Goal: Task Accomplishment & Management: Manage account settings

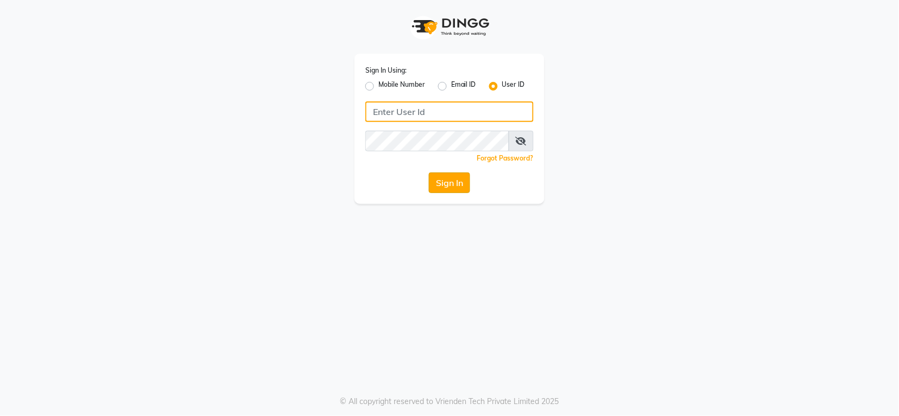
type input "groominggalore"
click at [457, 186] on button "Sign In" at bounding box center [449, 183] width 41 height 21
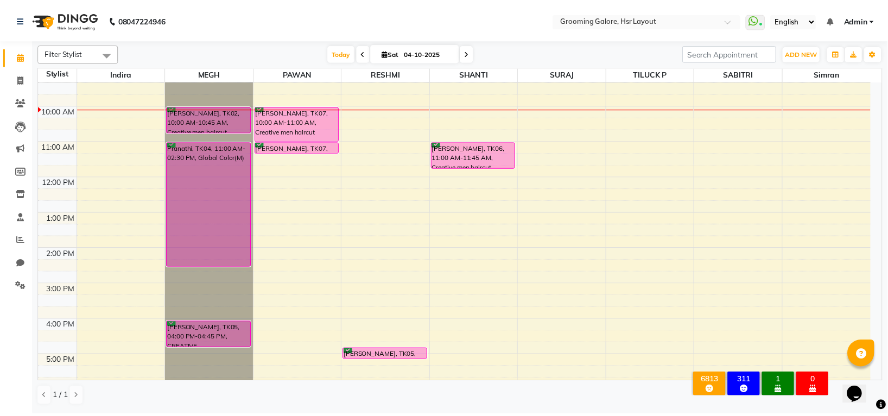
scroll to position [72, 0]
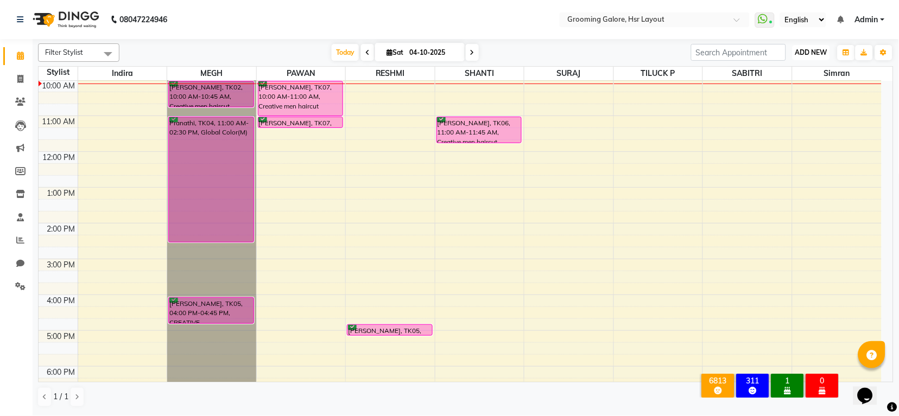
click at [812, 56] on button "ADD NEW Toggle Dropdown" at bounding box center [811, 52] width 37 height 15
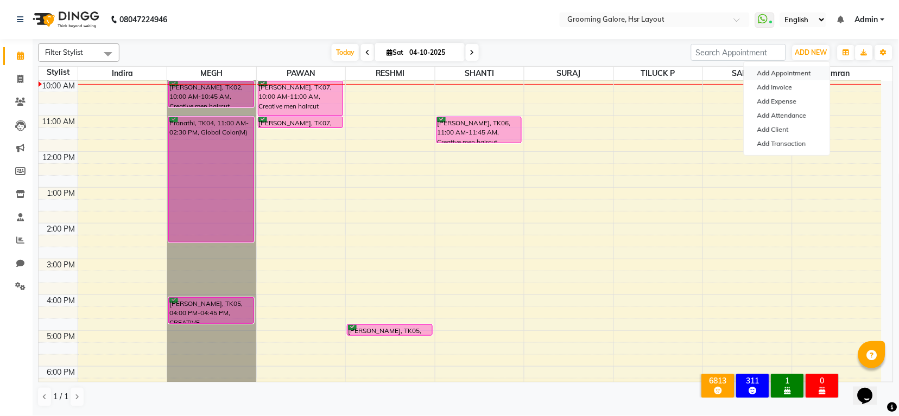
click at [790, 75] on button "Add Appointment" at bounding box center [787, 73] width 86 height 14
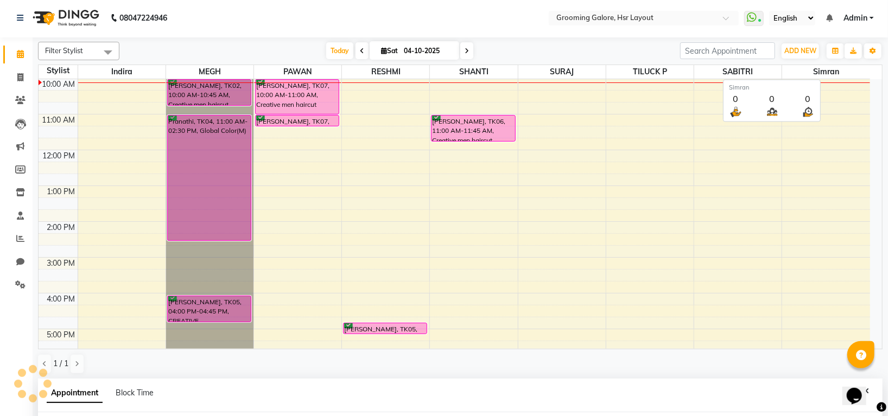
select select "540"
select select "tentative"
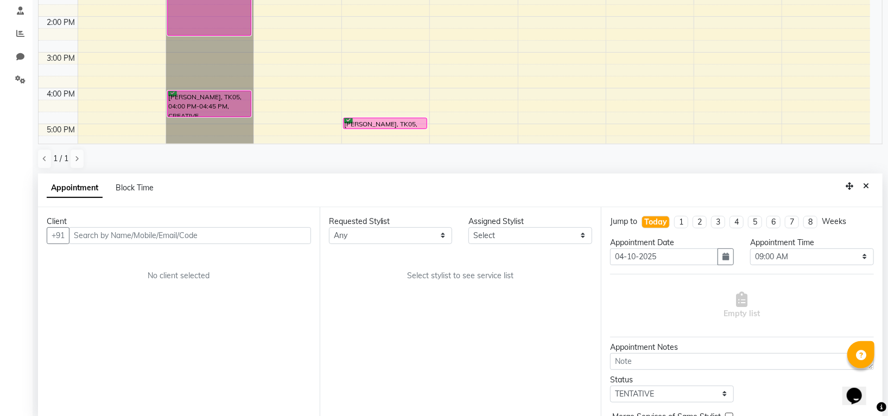
scroll to position [211, 0]
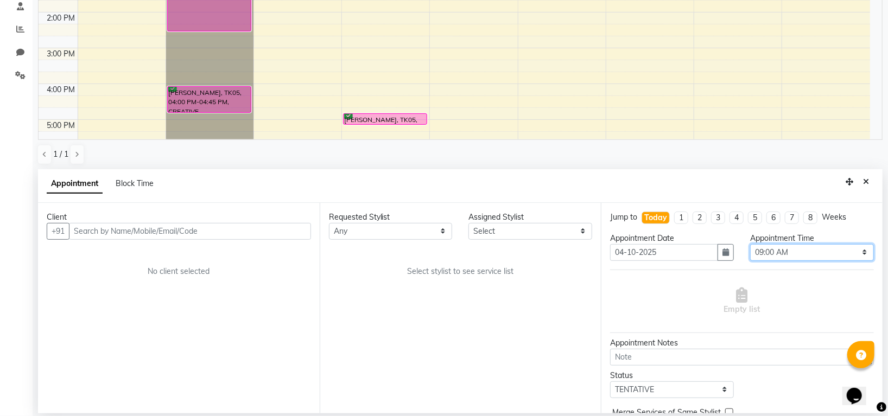
click at [776, 252] on select "Select 09:00 AM 09:15 AM 09:30 AM 09:45 AM 10:00 AM 10:15 AM 10:30 AM 10:45 AM …" at bounding box center [812, 252] width 124 height 17
select select "690"
click at [750, 244] on select "Select 09:00 AM 09:15 AM 09:30 AM 09:45 AM 10:00 AM 10:15 AM 10:30 AM 10:45 AM …" at bounding box center [812, 252] width 124 height 17
click at [411, 235] on select "Any [PERSON_NAME] [PERSON_NAME] PAWAN [PERSON_NAME] SHANTI [PERSON_NAME] SURAJ …" at bounding box center [391, 231] width 124 height 17
select select "82451"
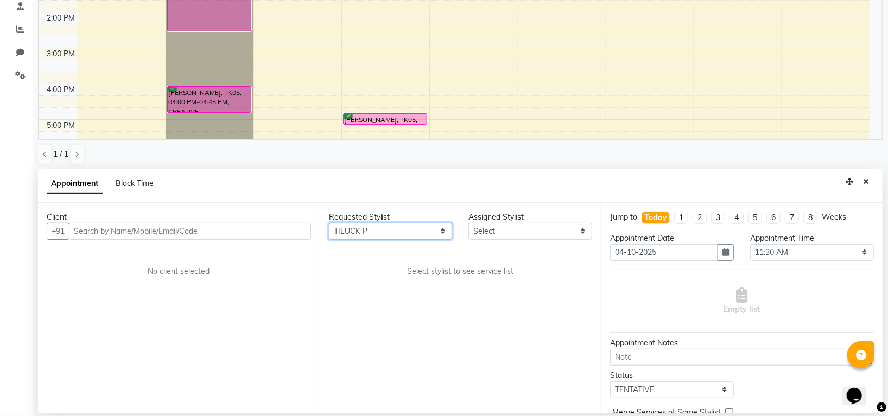
click at [329, 223] on select "Any [PERSON_NAME] [PERSON_NAME] PAWAN [PERSON_NAME] SHANTI [PERSON_NAME] SURAJ …" at bounding box center [391, 231] width 124 height 17
select select "82451"
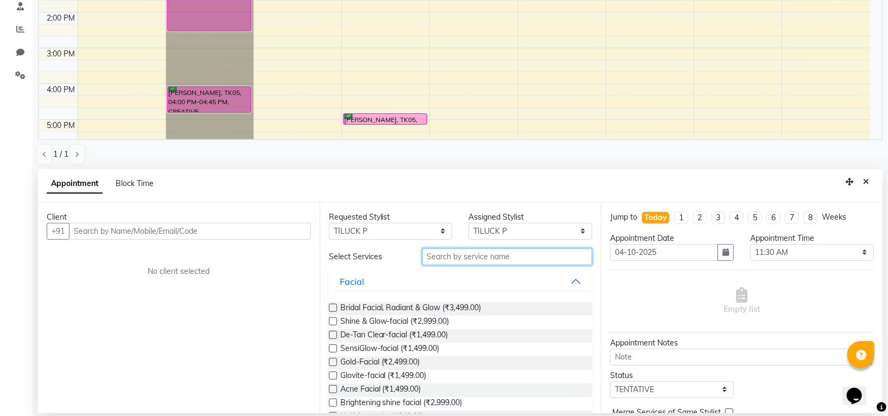
click at [457, 258] on input "text" at bounding box center [507, 257] width 170 height 17
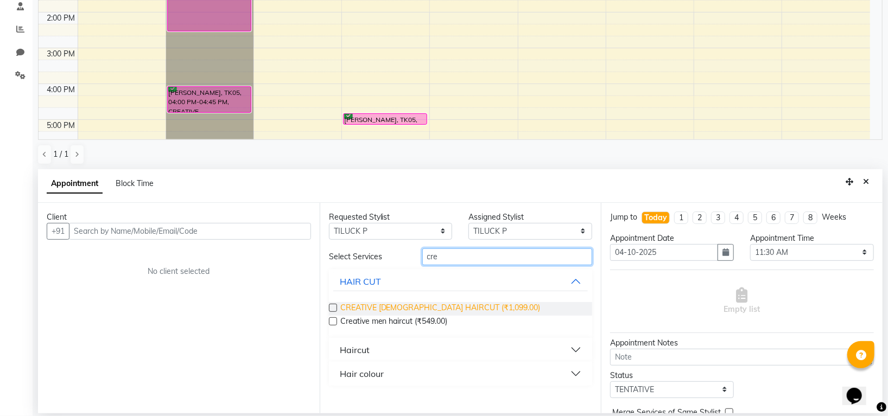
type input "cre"
click at [439, 304] on span "CREATIVE [DEMOGRAPHIC_DATA] HAIRCUT (₹1,099.00)" at bounding box center [440, 309] width 200 height 14
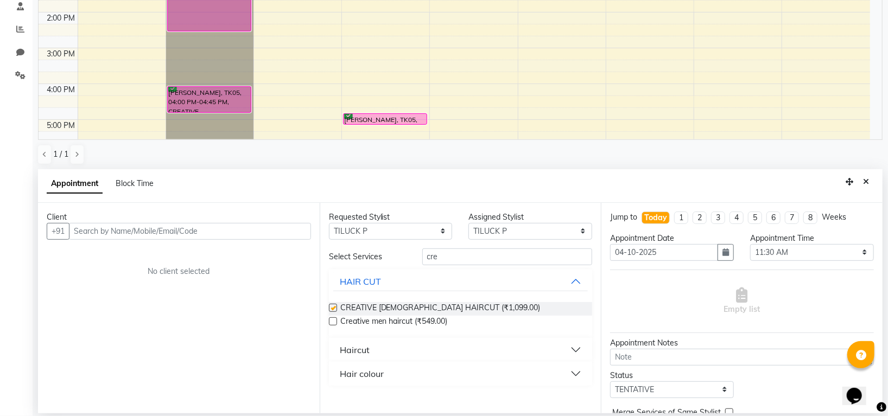
checkbox input "false"
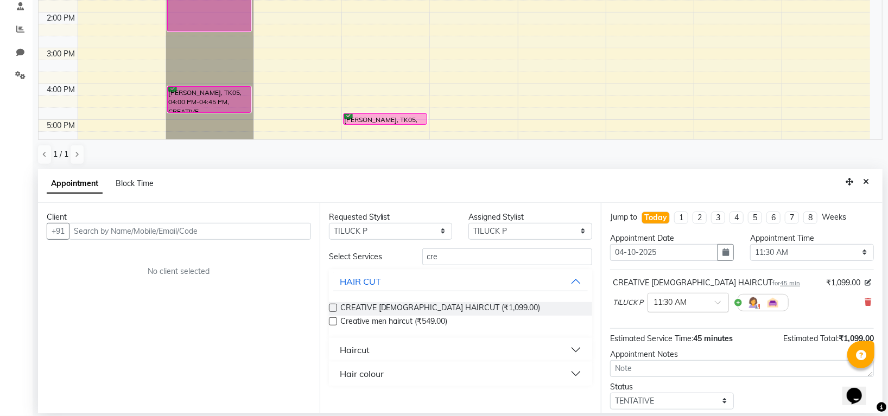
scroll to position [66, 0]
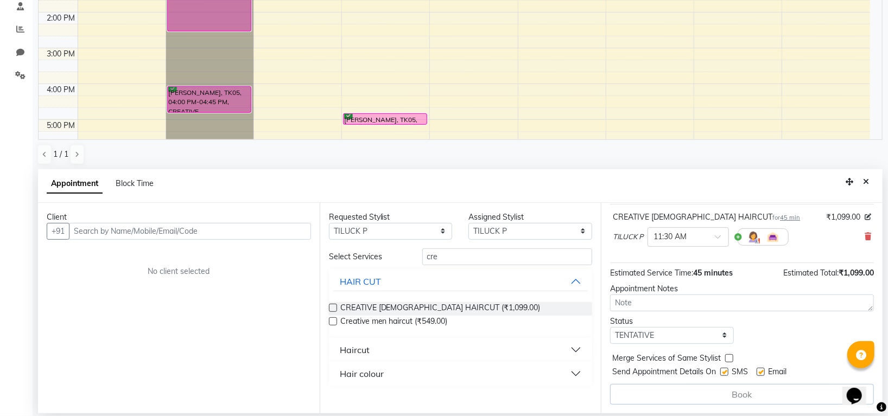
click at [780, 217] on span "45 min" at bounding box center [790, 218] width 20 height 8
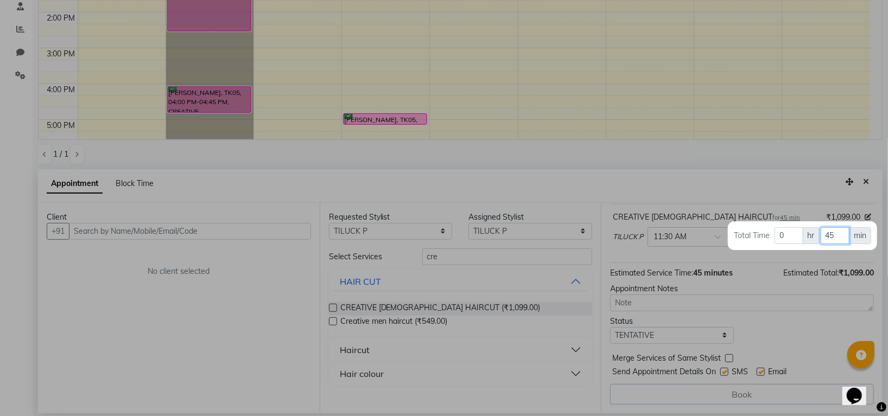
click at [839, 239] on input "45" at bounding box center [835, 236] width 29 height 17
type input "4"
type input "60"
drag, startPoint x: 850, startPoint y: 254, endPoint x: 861, endPoint y: 242, distance: 16.1
click at [851, 254] on div at bounding box center [444, 208] width 888 height 416
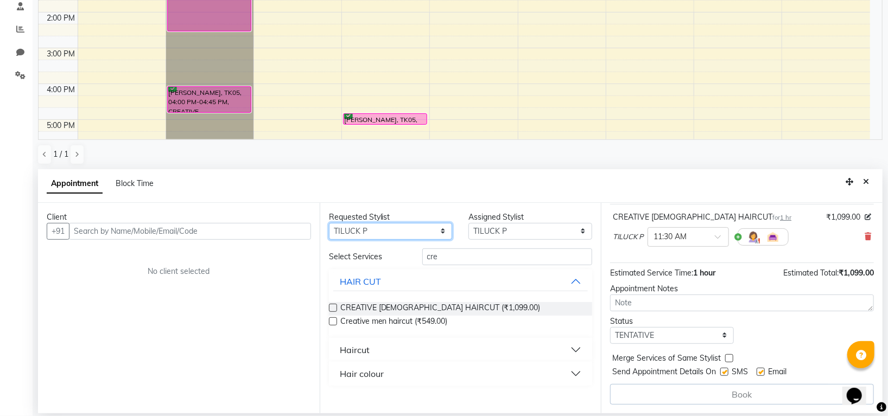
click at [358, 233] on select "Any [PERSON_NAME] [PERSON_NAME] PAWAN [PERSON_NAME] SHANTI [PERSON_NAME] SURAJ …" at bounding box center [391, 231] width 124 height 17
select select "45583"
click at [329, 223] on select "Any [PERSON_NAME] [PERSON_NAME] PAWAN [PERSON_NAME] SHANTI [PERSON_NAME] SURAJ …" at bounding box center [391, 231] width 124 height 17
select select "45583"
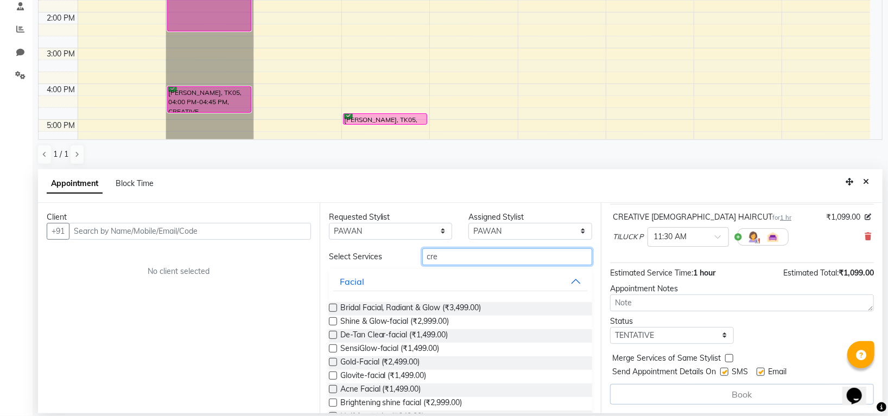
click at [449, 258] on input "cre" at bounding box center [507, 257] width 170 height 17
click at [450, 259] on input "cre" at bounding box center [507, 257] width 170 height 17
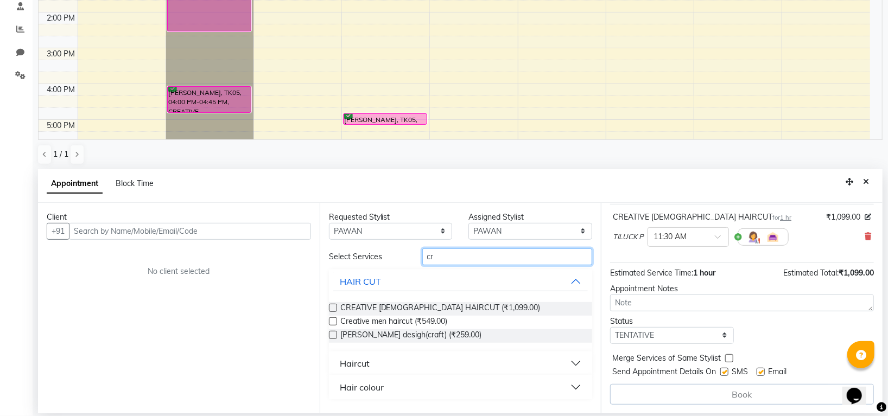
type input "c"
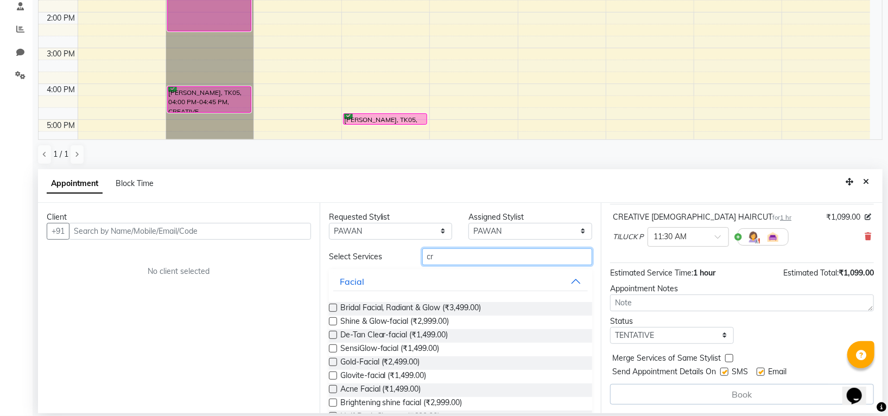
type input "cre"
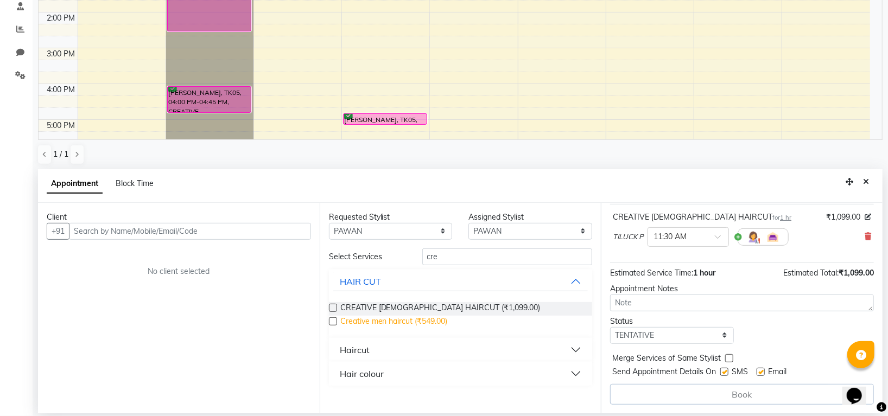
click at [424, 318] on span "Creative men haircut (₹549.00)" at bounding box center [394, 323] width 108 height 14
checkbox input "false"
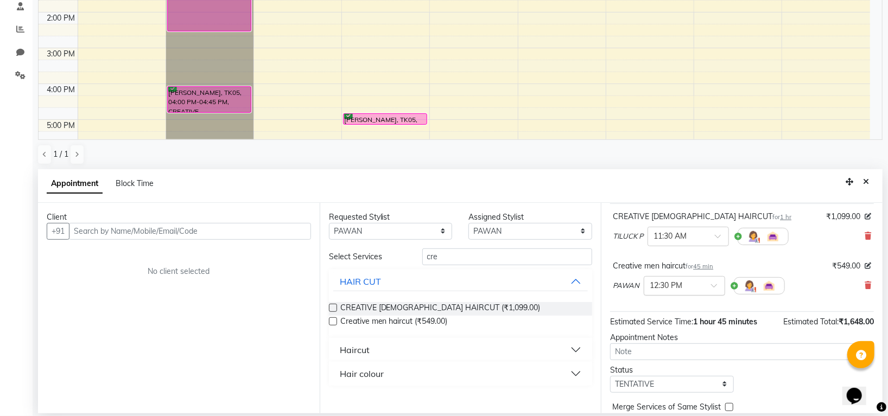
click at [717, 287] on span at bounding box center [718, 288] width 14 height 11
click at [673, 298] on div "11:30 AM" at bounding box center [685, 297] width 80 height 20
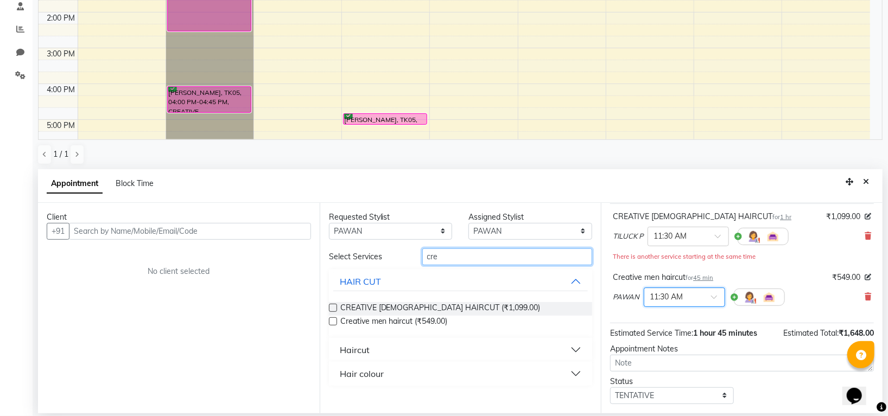
click at [471, 262] on input "cre" at bounding box center [507, 257] width 170 height 17
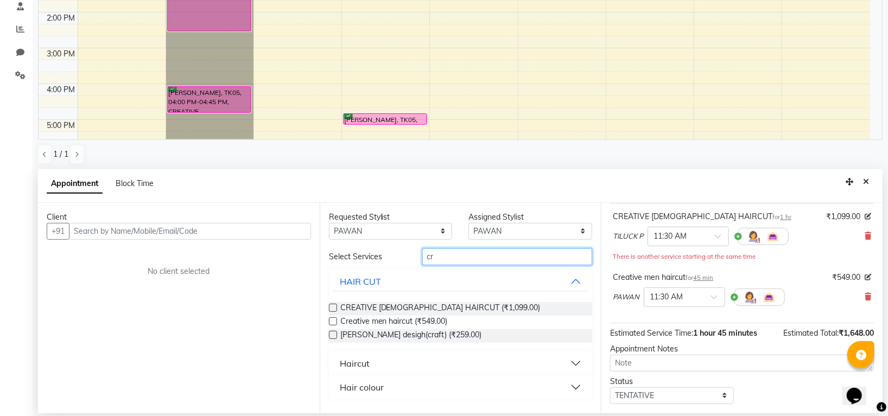
type input "c"
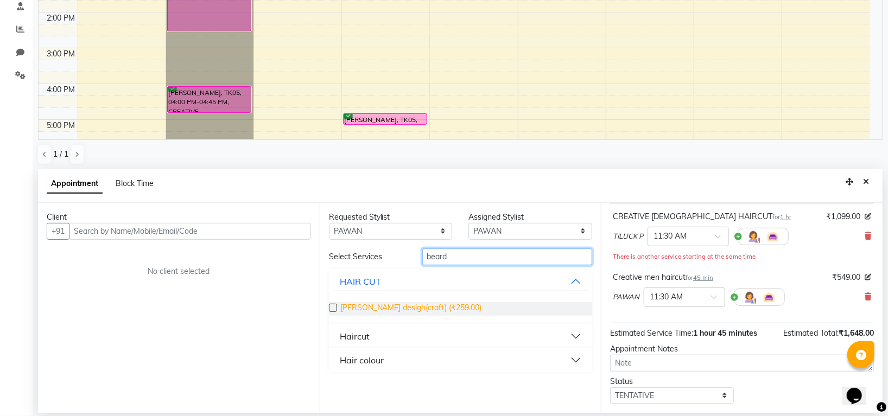
type input "beard"
click at [421, 306] on span "[PERSON_NAME] desigh(craft) (₹259.00)" at bounding box center [411, 309] width 142 height 14
checkbox input "false"
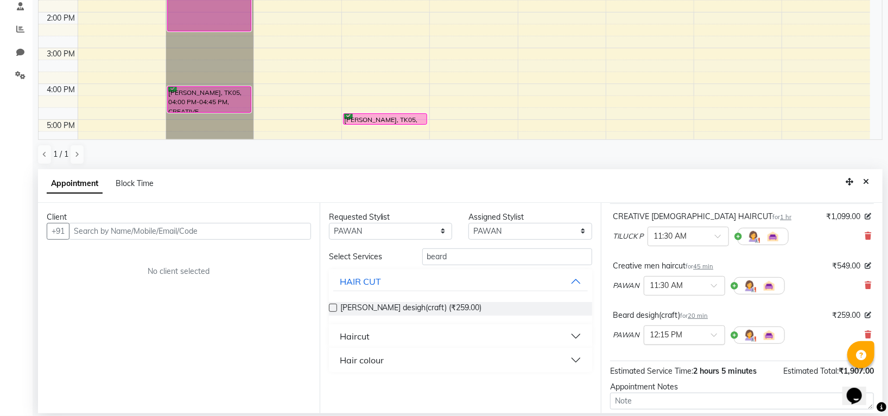
scroll to position [165, 0]
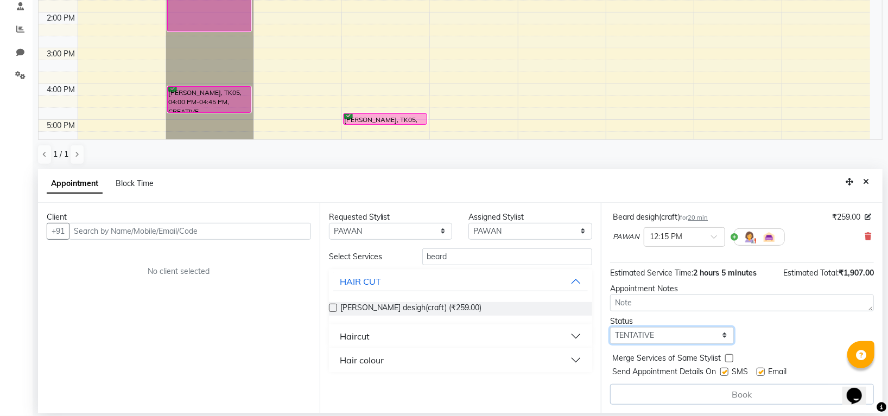
drag, startPoint x: 651, startPoint y: 332, endPoint x: 655, endPoint y: 328, distance: 6.1
click at [651, 332] on select "Select TENTATIVE CONFIRM CHECK-IN UPCOMING" at bounding box center [672, 335] width 124 height 17
select select "confirm booking"
click at [610, 327] on select "Select TENTATIVE CONFIRM CHECK-IN UPCOMING" at bounding box center [672, 335] width 124 height 17
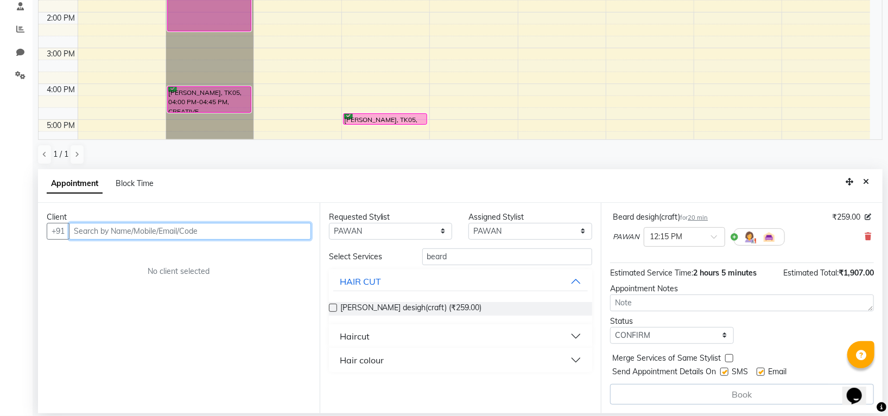
click at [219, 228] on input "text" at bounding box center [190, 231] width 242 height 17
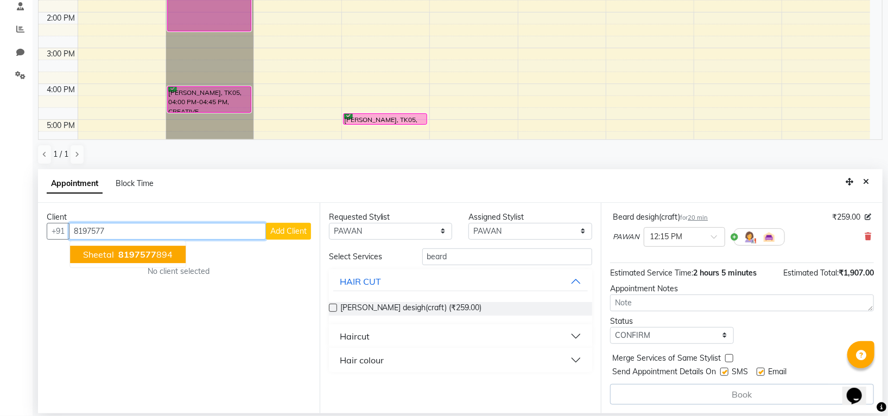
click at [163, 255] on ngb-highlight "8197577 894" at bounding box center [144, 254] width 56 height 11
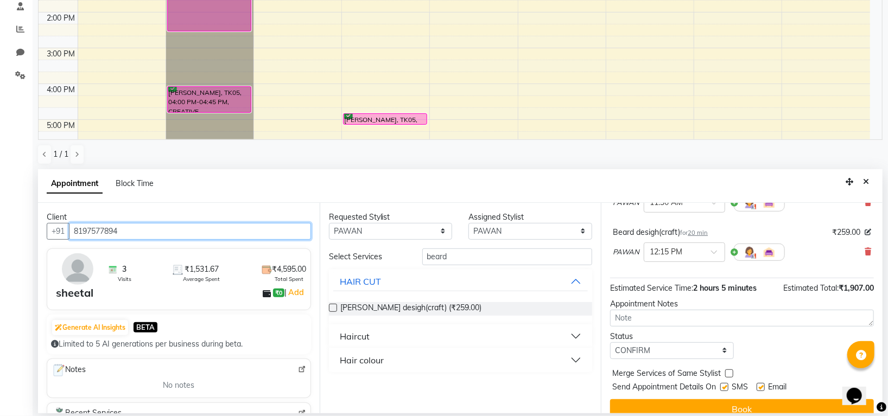
scroll to position [163, 0]
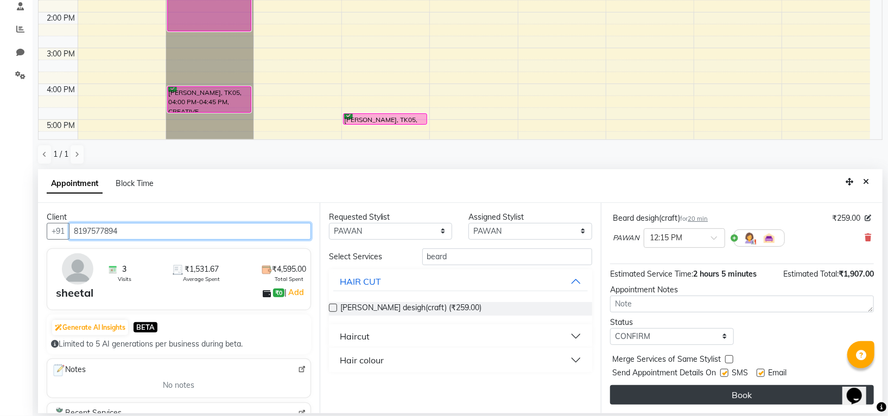
type input "8197577894"
click at [728, 395] on button "Book" at bounding box center [742, 396] width 264 height 20
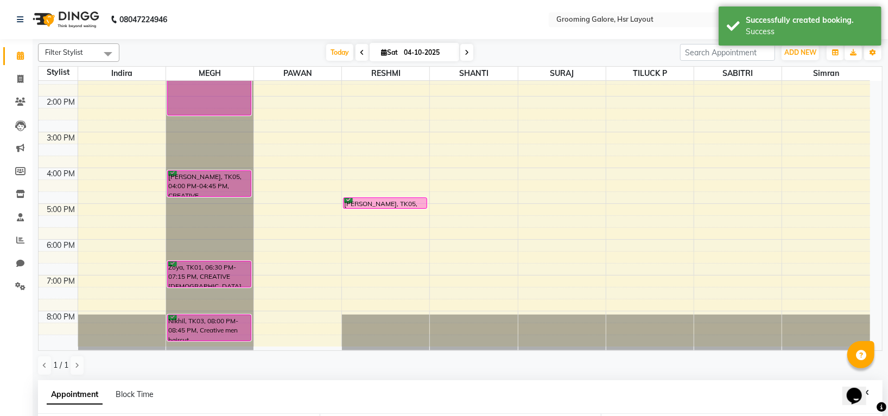
scroll to position [211, 0]
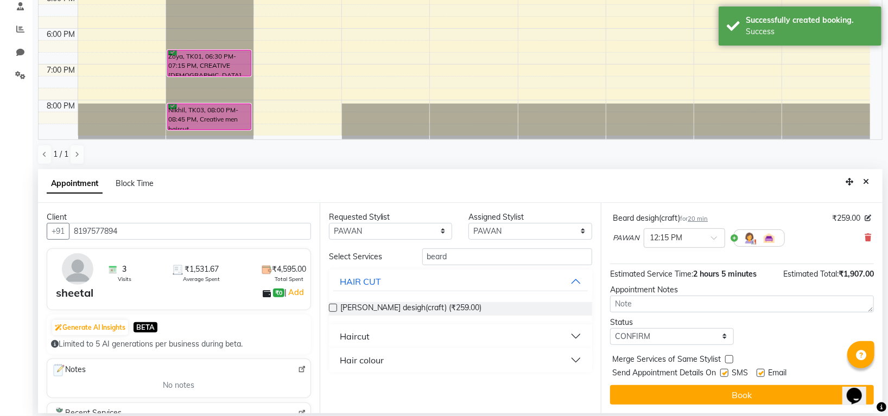
drag, startPoint x: 864, startPoint y: 178, endPoint x: 837, endPoint y: 201, distance: 36.2
click at [864, 178] on icon "Close" at bounding box center [866, 182] width 6 height 8
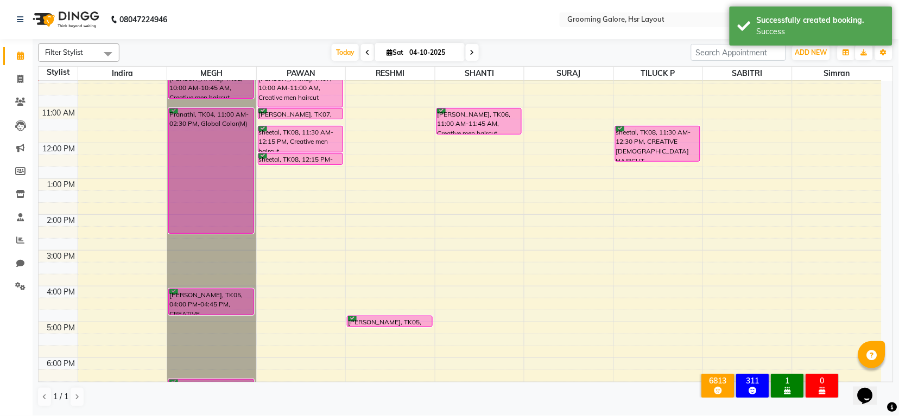
scroll to position [0, 0]
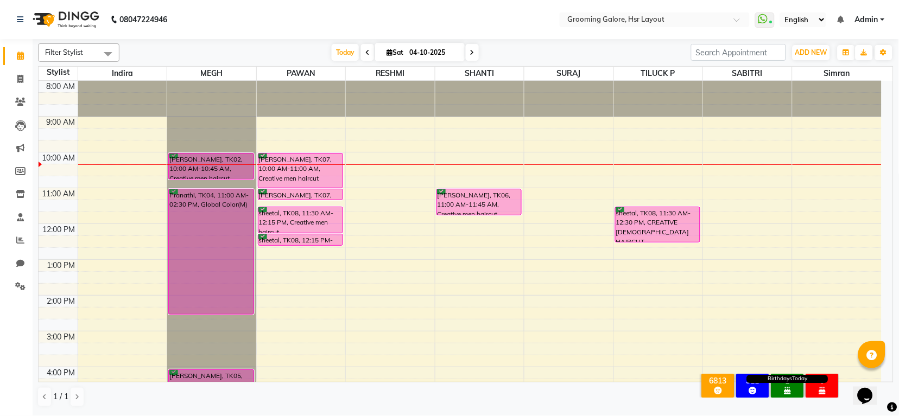
click at [786, 387] on icon at bounding box center [788, 391] width 7 height 8
click at [787, 387] on icon at bounding box center [788, 391] width 7 height 8
click at [787, 376] on div "1" at bounding box center [788, 381] width 28 height 10
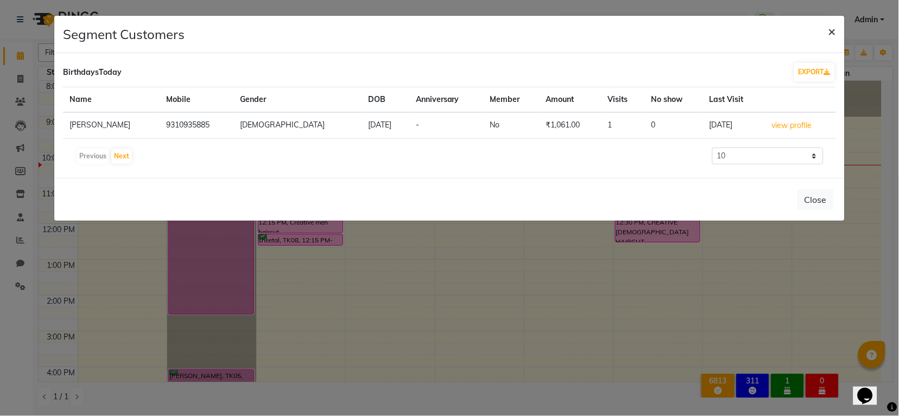
click at [833, 26] on span "×" at bounding box center [833, 31] width 8 height 16
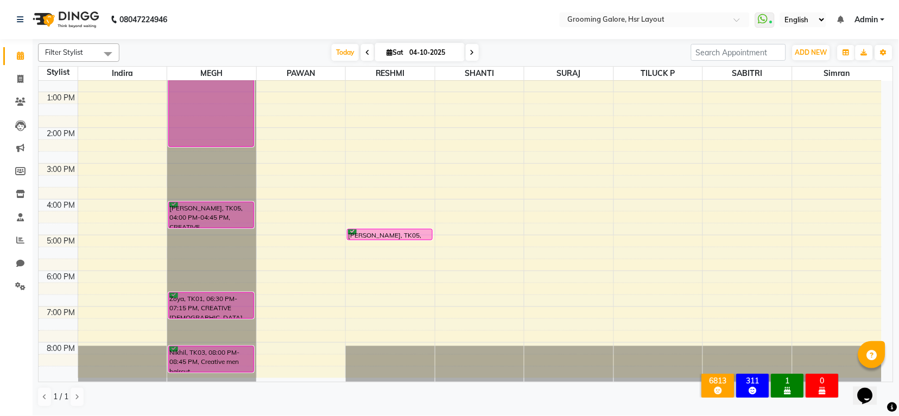
scroll to position [23, 0]
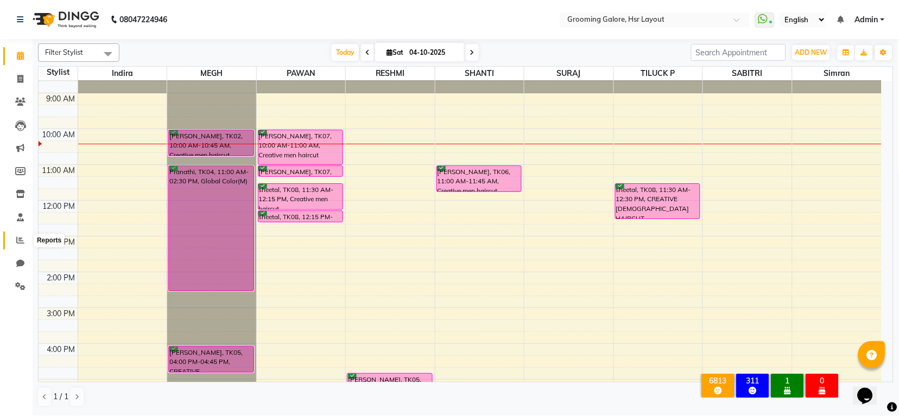
click at [21, 236] on icon at bounding box center [20, 240] width 8 height 8
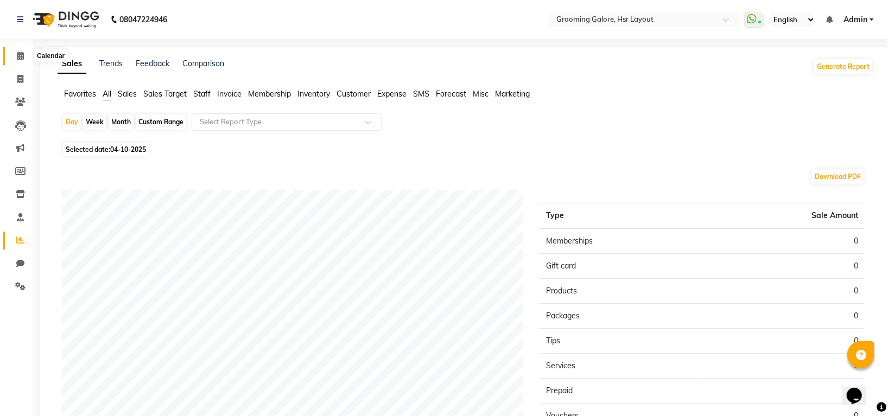
click at [20, 56] on icon at bounding box center [20, 56] width 7 height 8
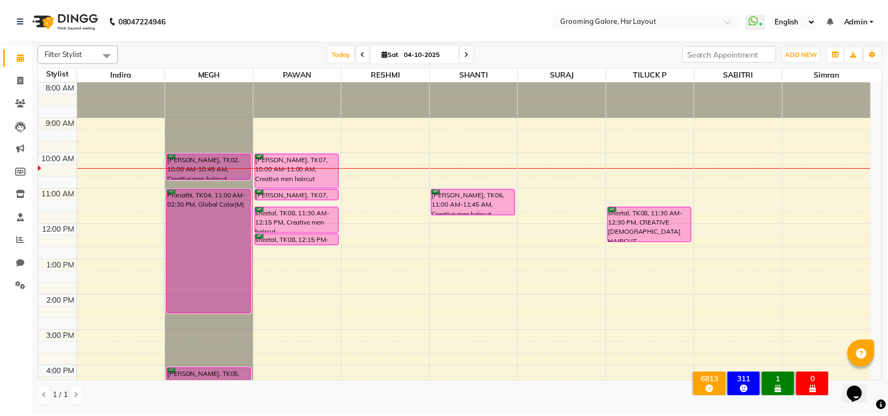
scroll to position [72, 0]
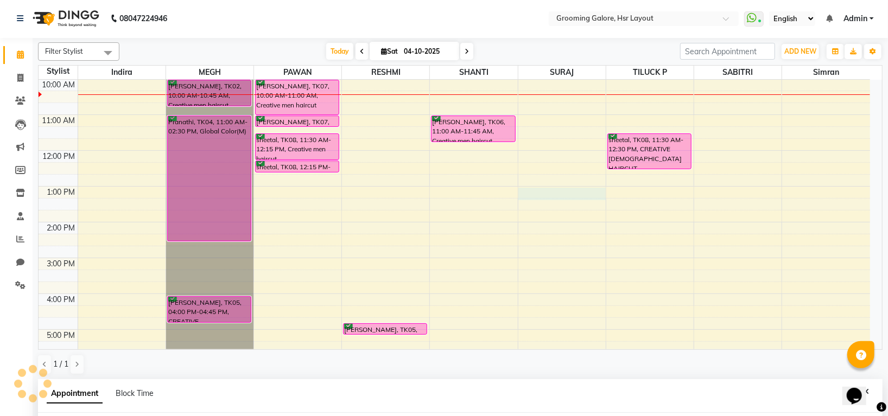
select select "59257"
select select "tentative"
select select "780"
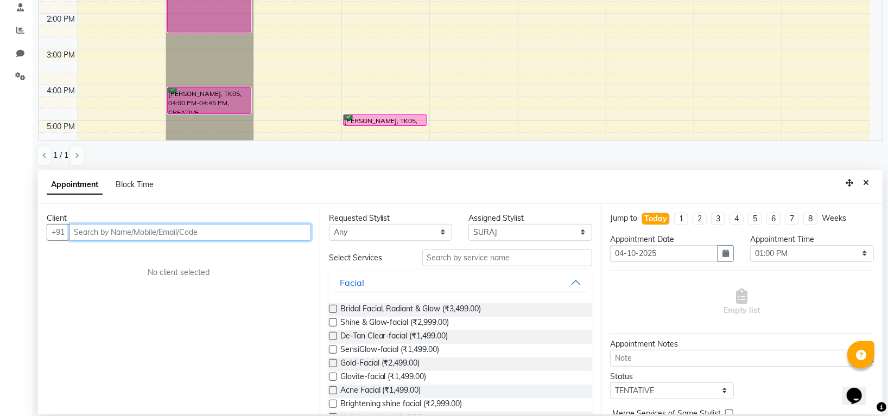
scroll to position [211, 0]
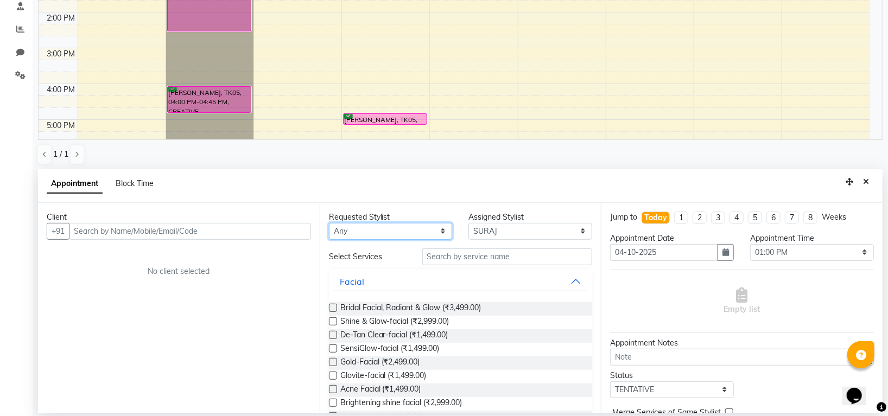
click at [399, 230] on select "Any [PERSON_NAME] [PERSON_NAME] PAWAN [PERSON_NAME] SHANTI [PERSON_NAME] SURAJ …" at bounding box center [391, 231] width 124 height 17
select select "59257"
click at [329, 223] on select "Any [PERSON_NAME] [PERSON_NAME] PAWAN [PERSON_NAME] SHANTI [PERSON_NAME] SURAJ …" at bounding box center [391, 231] width 124 height 17
click at [458, 254] on input "text" at bounding box center [507, 257] width 170 height 17
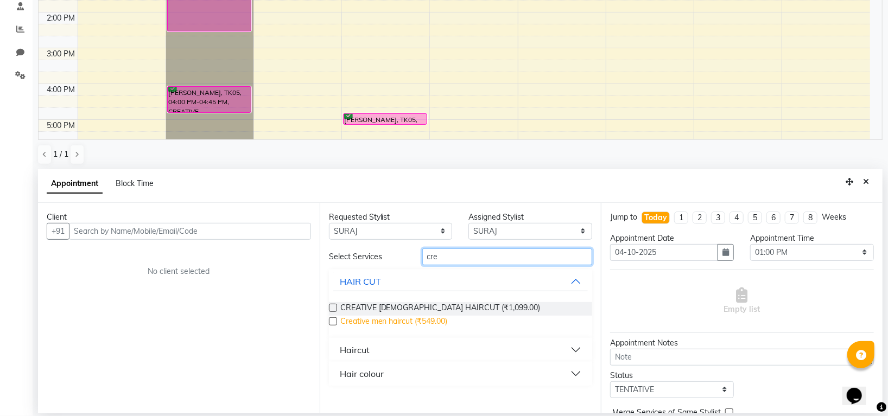
type input "cre"
click at [411, 321] on span "Creative men haircut (₹549.00)" at bounding box center [394, 323] width 108 height 14
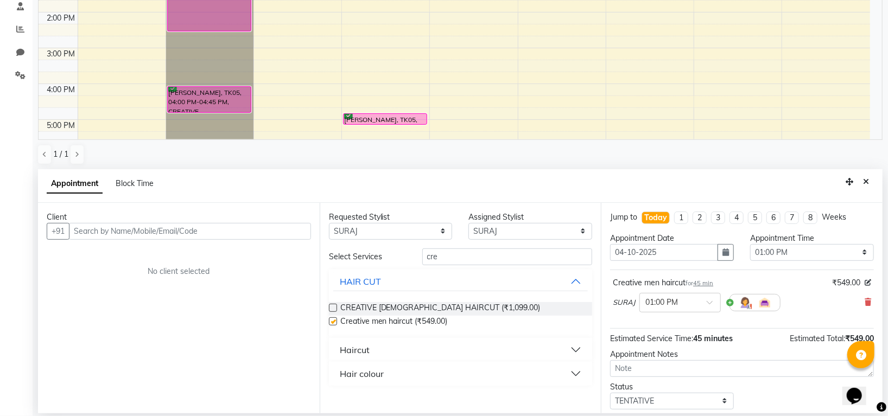
checkbox input "false"
click at [716, 284] on div "Creative men haircut for 45 min ₹549.00" at bounding box center [742, 282] width 258 height 11
click at [706, 283] on span "45 min" at bounding box center [703, 284] width 20 height 8
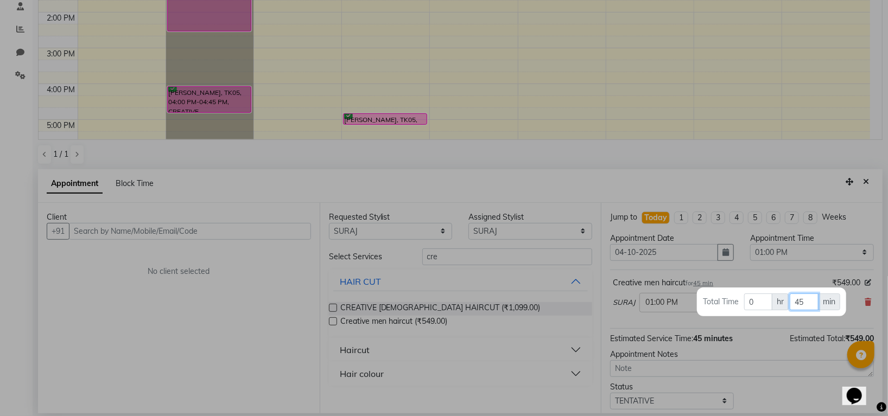
click at [805, 301] on input "45" at bounding box center [804, 302] width 29 height 17
type input "4"
type input "60"
click at [816, 321] on div at bounding box center [444, 208] width 888 height 416
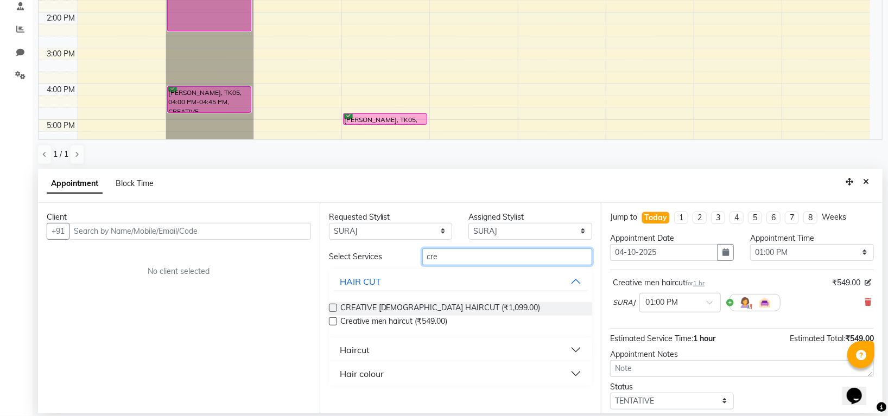
click at [463, 262] on input "cre" at bounding box center [507, 257] width 170 height 17
type input "c"
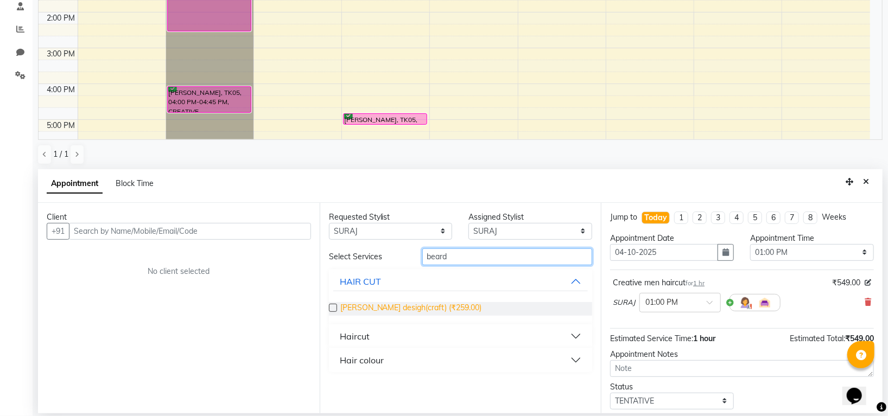
type input "beard"
click at [412, 304] on span "[PERSON_NAME] desigh(craft) (₹259.00)" at bounding box center [411, 309] width 142 height 14
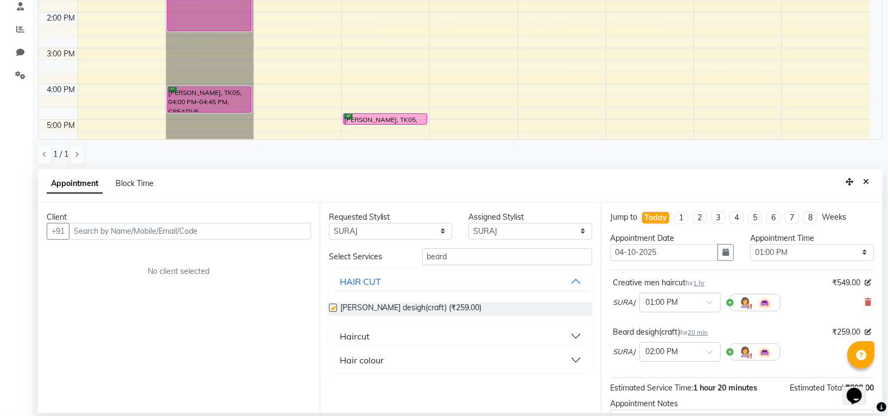
checkbox input "false"
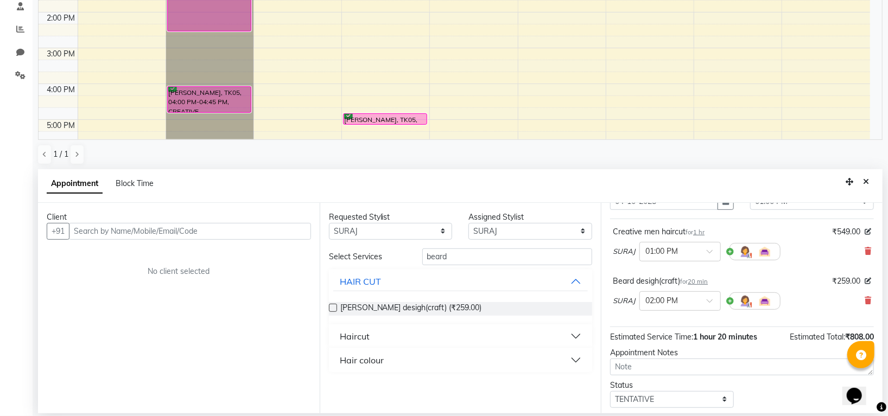
scroll to position [116, 0]
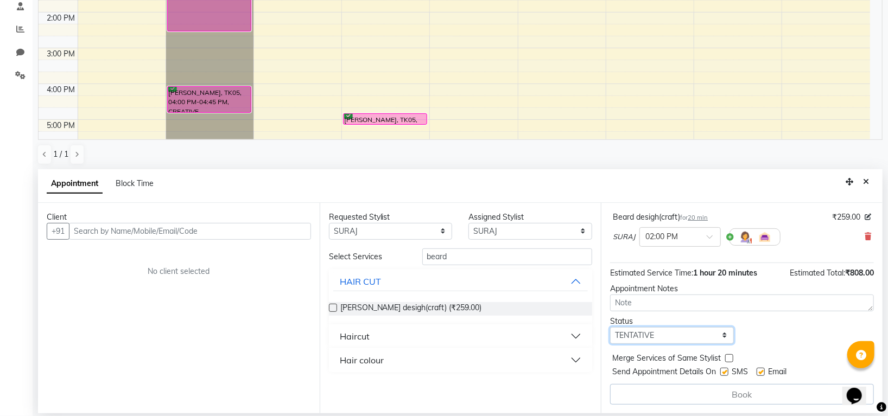
click at [657, 333] on select "Select TENTATIVE CONFIRM CHECK-IN UPCOMING" at bounding box center [672, 335] width 124 height 17
select select "confirm booking"
click at [610, 327] on select "Select TENTATIVE CONFIRM CHECK-IN UPCOMING" at bounding box center [672, 335] width 124 height 17
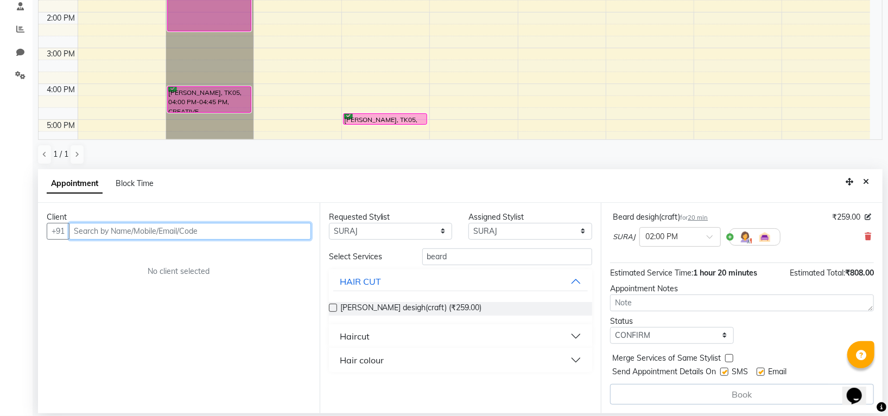
click at [197, 232] on input "text" at bounding box center [190, 231] width 242 height 17
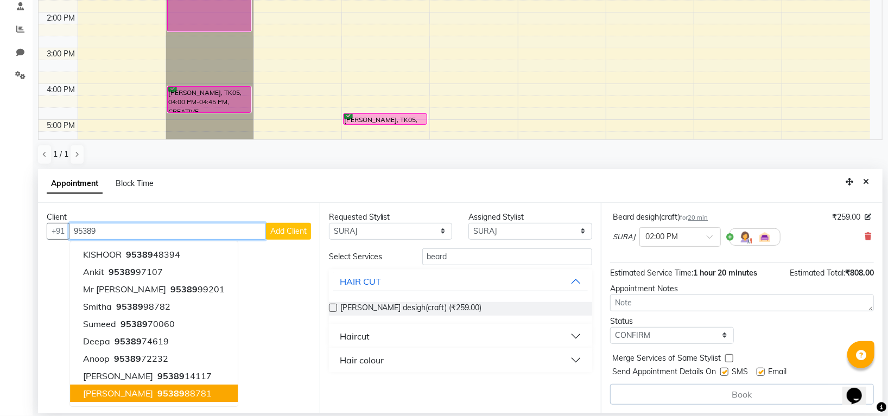
click at [171, 393] on ngb-highlight "95389 88781" at bounding box center [183, 393] width 56 height 11
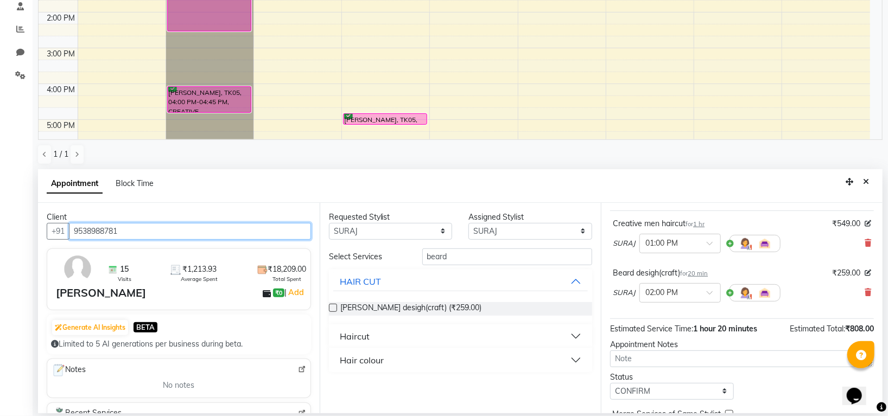
scroll to position [114, 0]
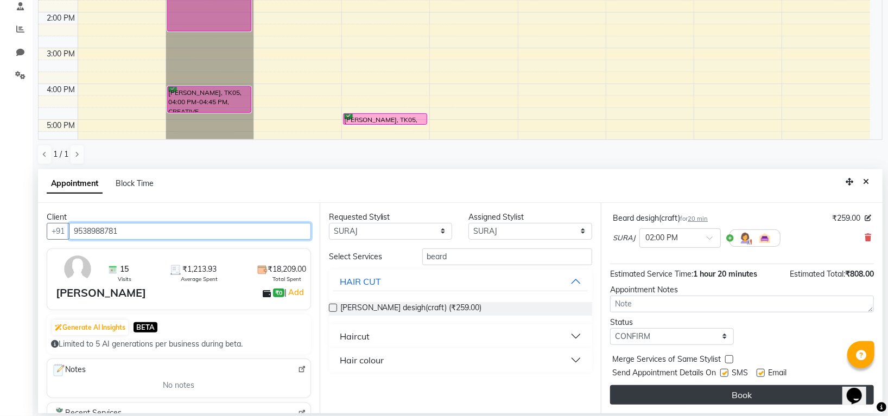
type input "9538988781"
click at [758, 399] on button "Book" at bounding box center [742, 396] width 264 height 20
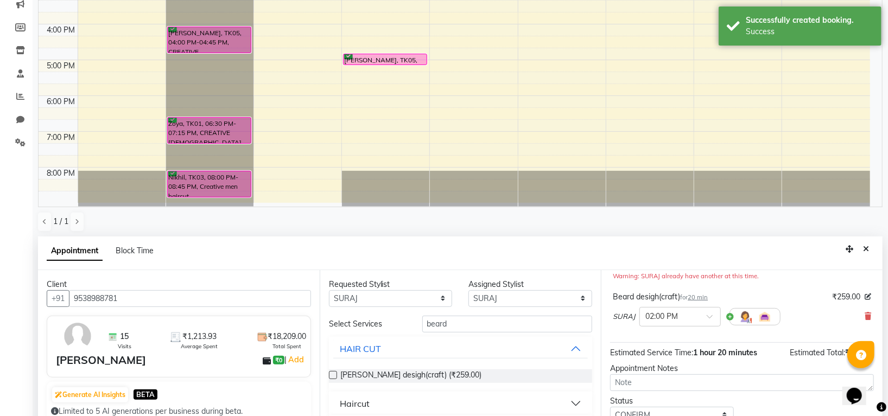
scroll to position [211, 0]
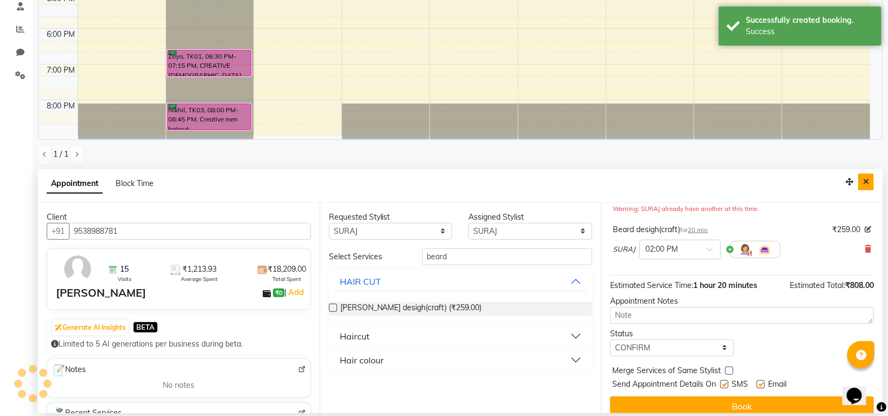
click at [869, 181] on button "Close" at bounding box center [866, 182] width 16 height 17
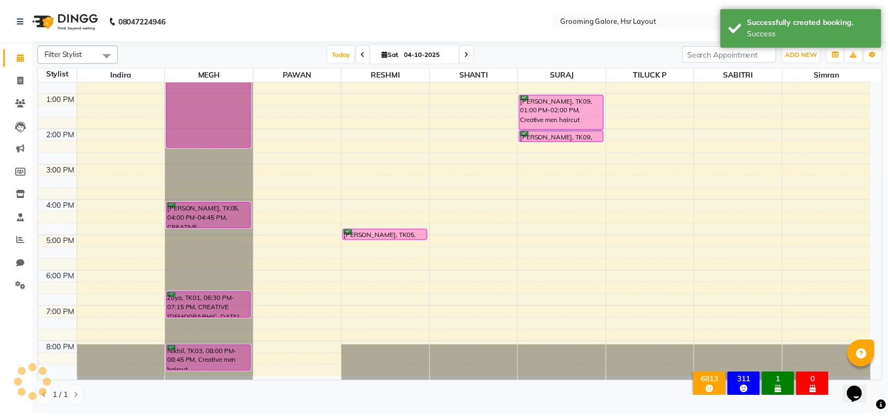
scroll to position [168, 0]
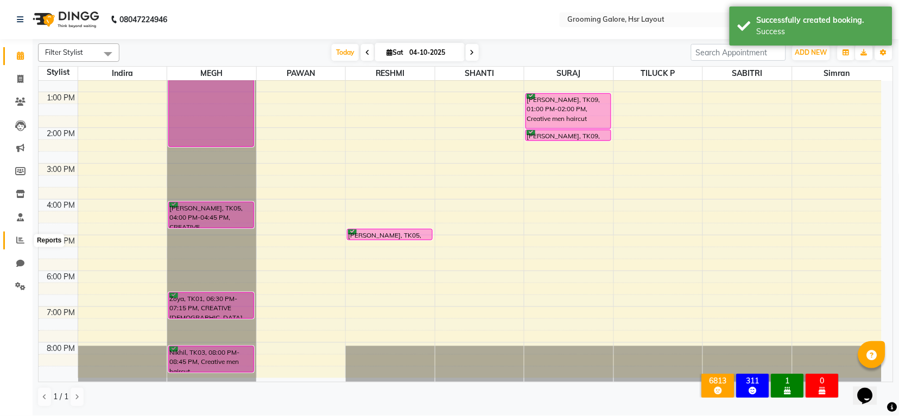
click at [16, 238] on icon at bounding box center [20, 240] width 8 height 8
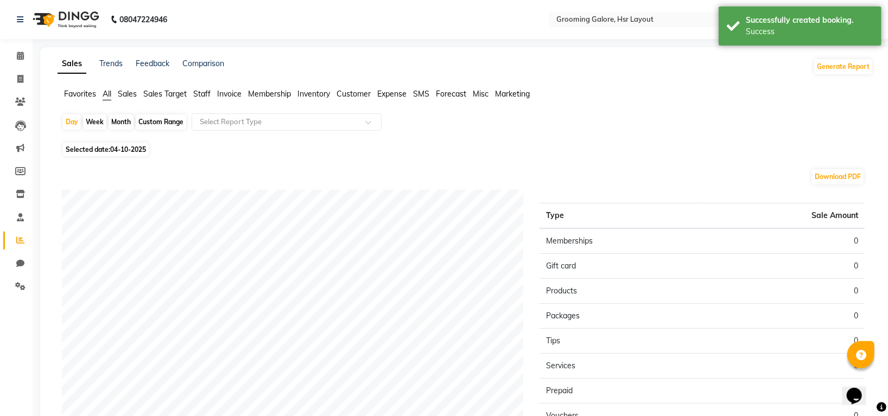
click at [134, 152] on span "04-10-2025" at bounding box center [128, 150] width 36 height 8
select select "10"
select select "2025"
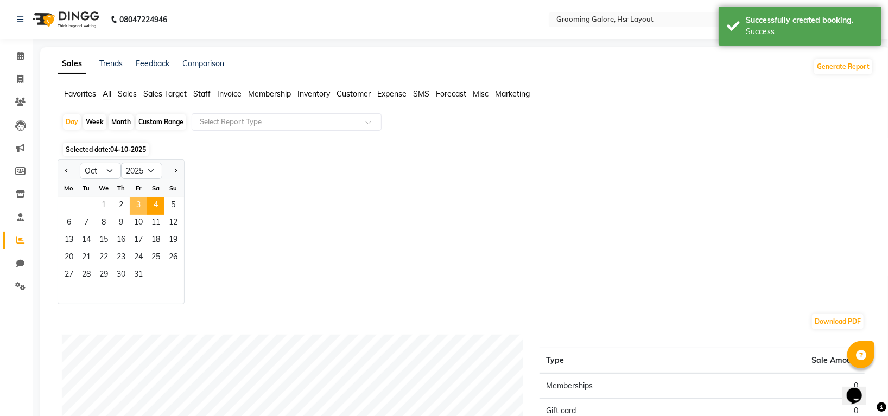
click at [137, 205] on span "3" at bounding box center [138, 206] width 17 height 17
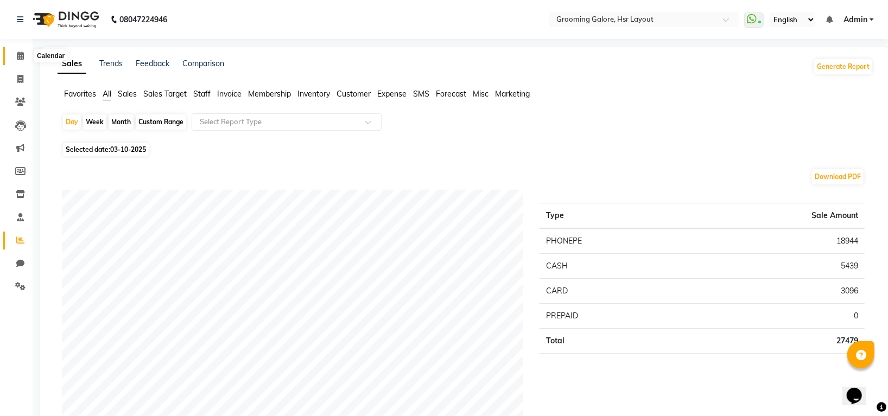
drag, startPoint x: 18, startPoint y: 56, endPoint x: 22, endPoint y: 52, distance: 5.8
click at [18, 56] on icon at bounding box center [20, 56] width 7 height 8
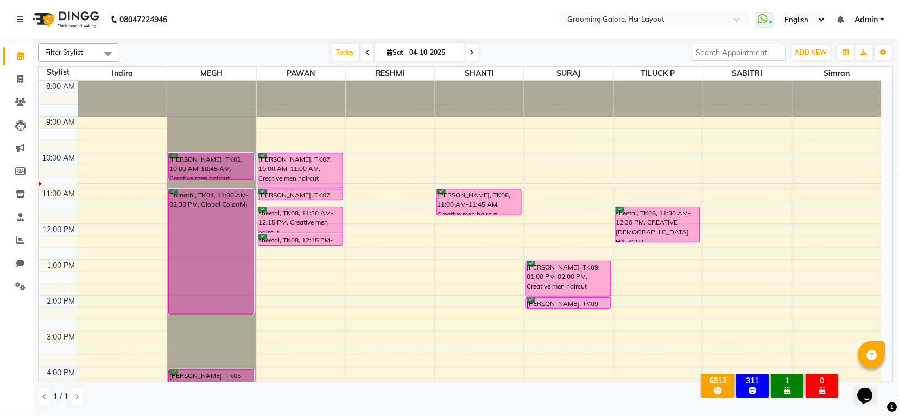
click at [526, 21] on nav "08047224946 Select Location × Grooming [GEOGRAPHIC_DATA], Hsr Layout WhatsApp S…" at bounding box center [449, 19] width 899 height 39
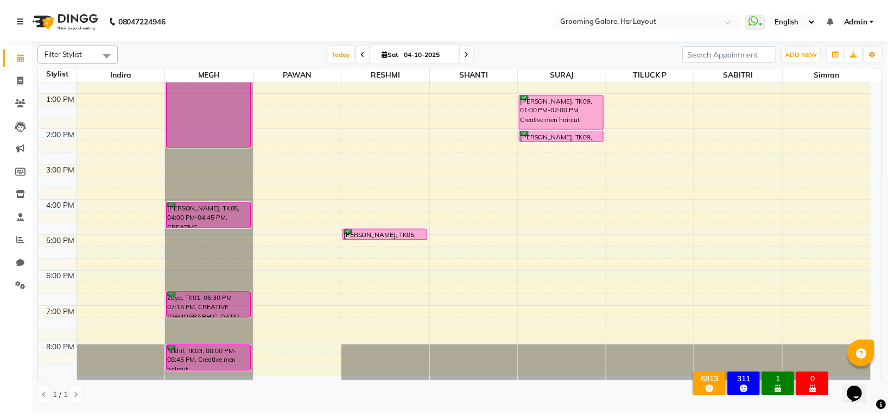
scroll to position [168, 0]
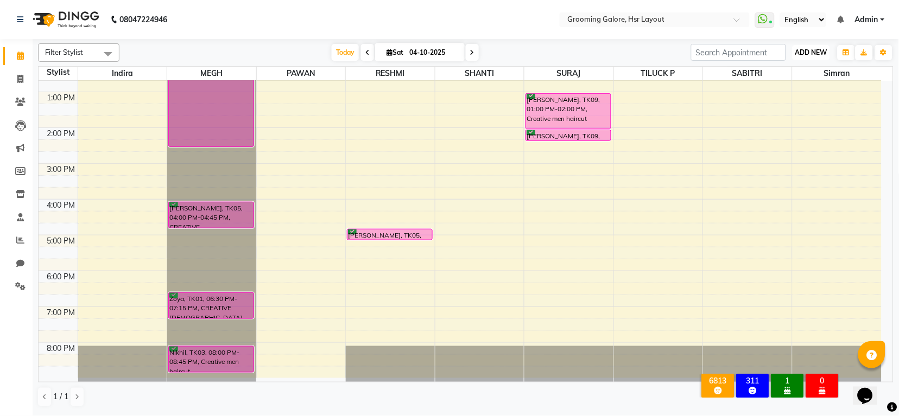
click at [810, 49] on span "ADD NEW" at bounding box center [811, 52] width 32 height 8
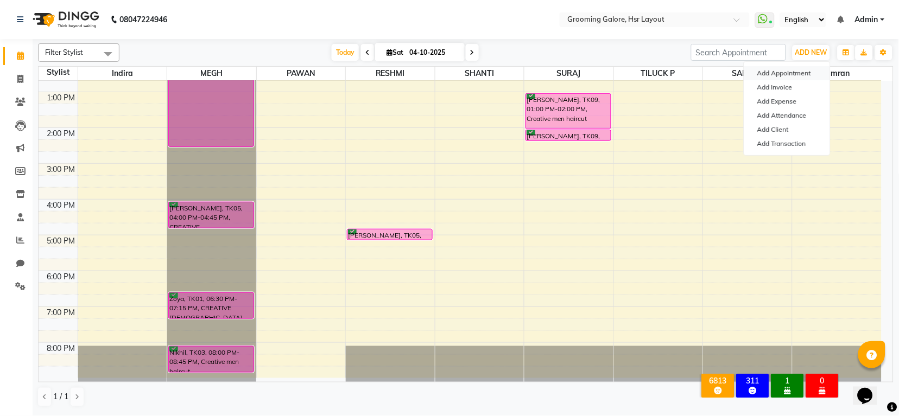
click at [783, 73] on button "Add Appointment" at bounding box center [787, 73] width 86 height 14
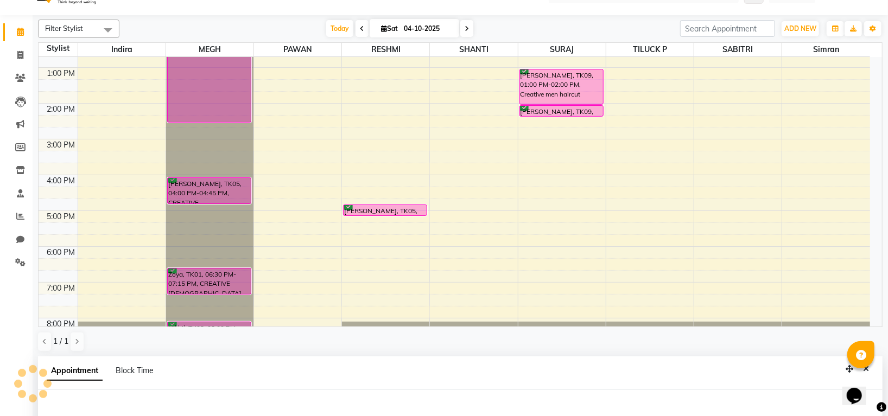
select select "540"
select select "tentative"
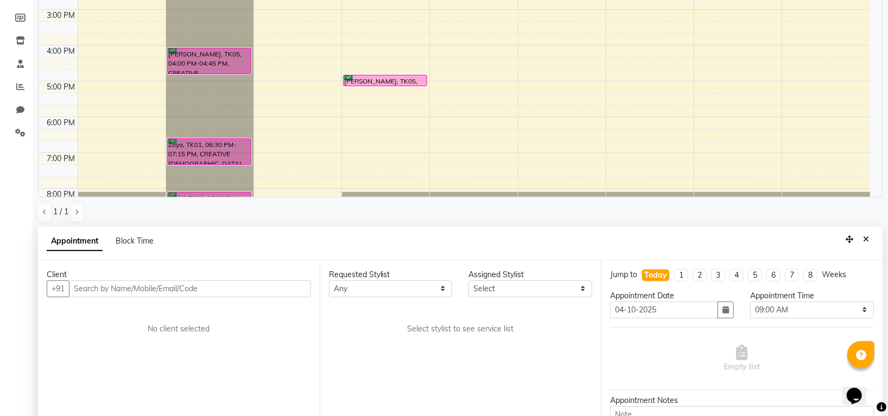
scroll to position [211, 0]
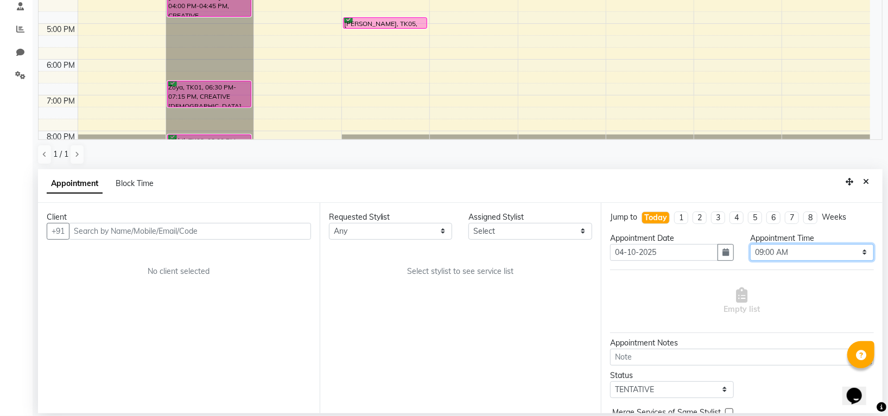
click at [778, 255] on select "Select 09:00 AM 09:15 AM 09:30 AM 09:45 AM 10:00 AM 10:15 AM 10:30 AM 10:45 AM …" at bounding box center [812, 252] width 124 height 17
select select "1020"
click at [750, 244] on select "Select 09:00 AM 09:15 AM 09:30 AM 09:45 AM 10:00 AM 10:15 AM 10:30 AM 10:45 AM …" at bounding box center [812, 252] width 124 height 17
click at [402, 232] on select "Any [PERSON_NAME] [PERSON_NAME] PAWAN [PERSON_NAME] SHANTI [PERSON_NAME] SURAJ …" at bounding box center [391, 231] width 124 height 17
select select "82451"
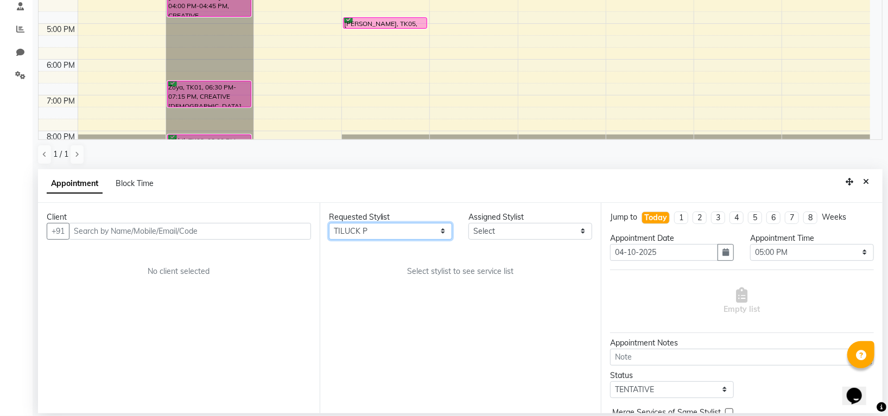
click at [329, 223] on select "Any [PERSON_NAME] [PERSON_NAME] PAWAN [PERSON_NAME] SHANTI [PERSON_NAME] SURAJ …" at bounding box center [391, 231] width 124 height 17
select select "82451"
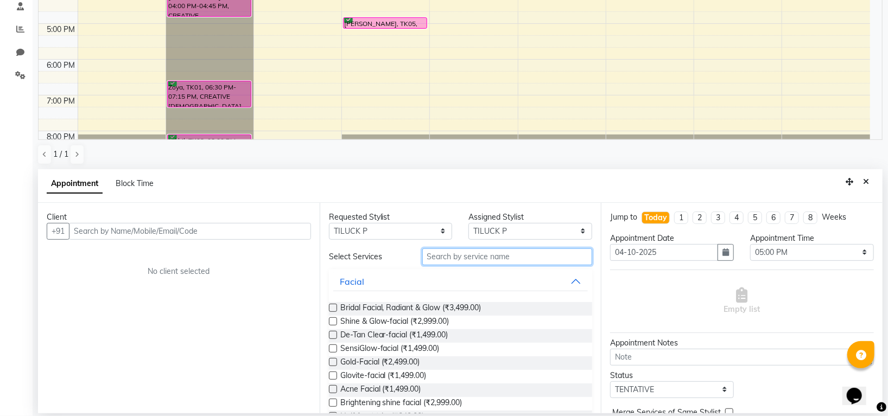
click at [464, 262] on input "text" at bounding box center [507, 257] width 170 height 17
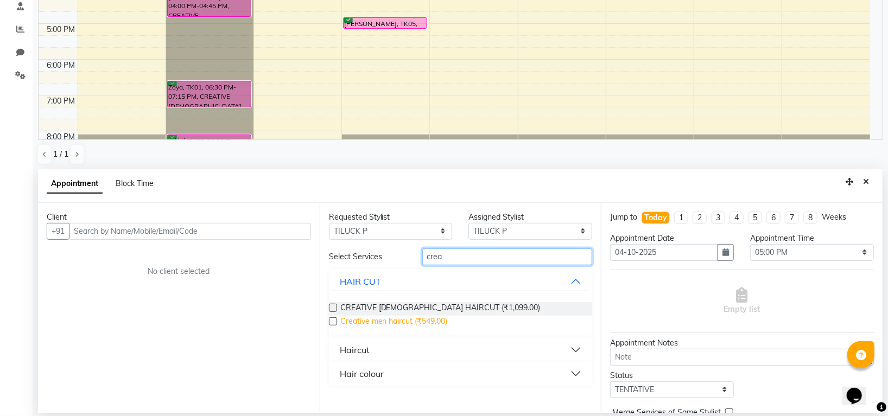
type input "crea"
click at [431, 317] on span "Creative men haircut (₹549.00)" at bounding box center [394, 323] width 108 height 14
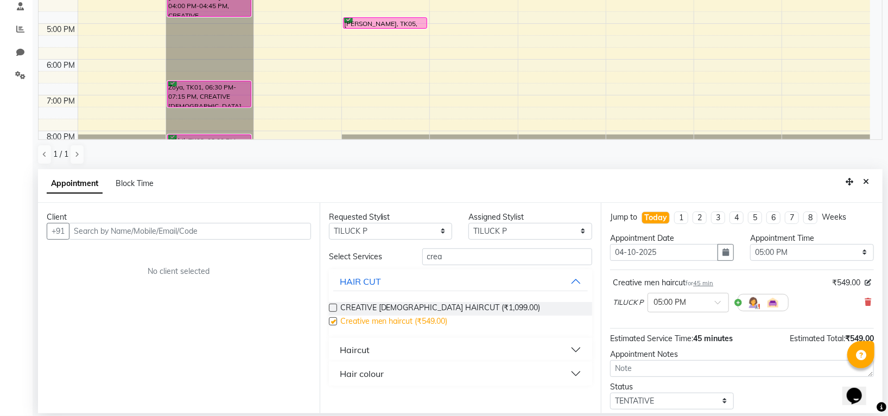
checkbox input "false"
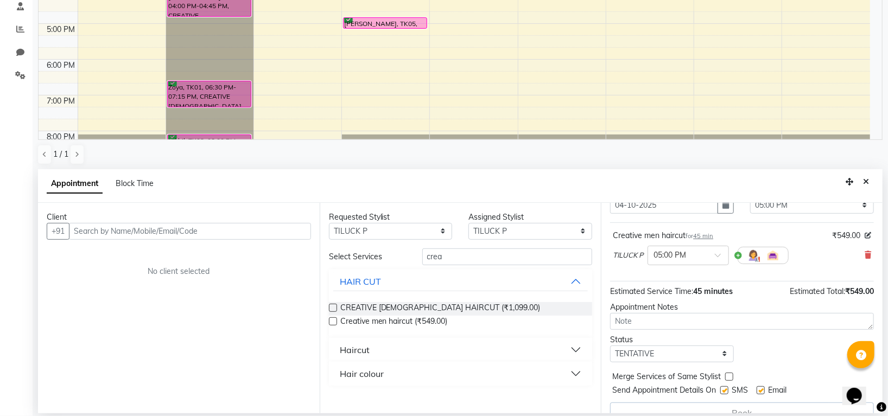
scroll to position [66, 0]
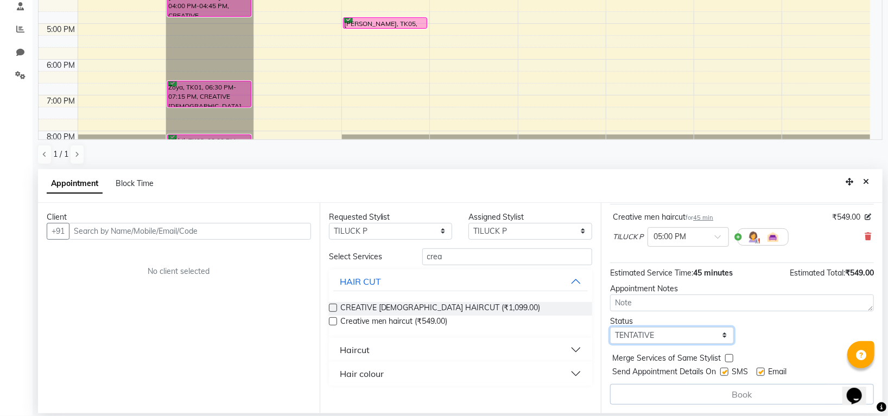
click at [655, 332] on select "Select TENTATIVE CONFIRM CHECK-IN UPCOMING" at bounding box center [672, 335] width 124 height 17
select select "confirm booking"
click at [610, 327] on select "Select TENTATIVE CONFIRM CHECK-IN UPCOMING" at bounding box center [672, 335] width 124 height 17
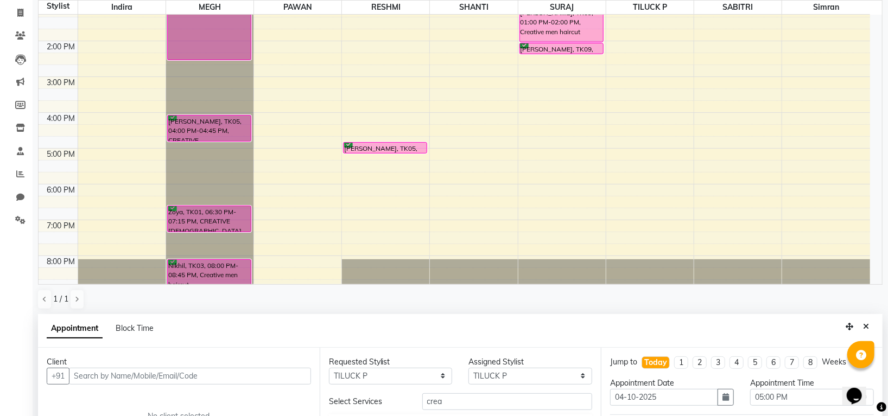
scroll to position [200, 0]
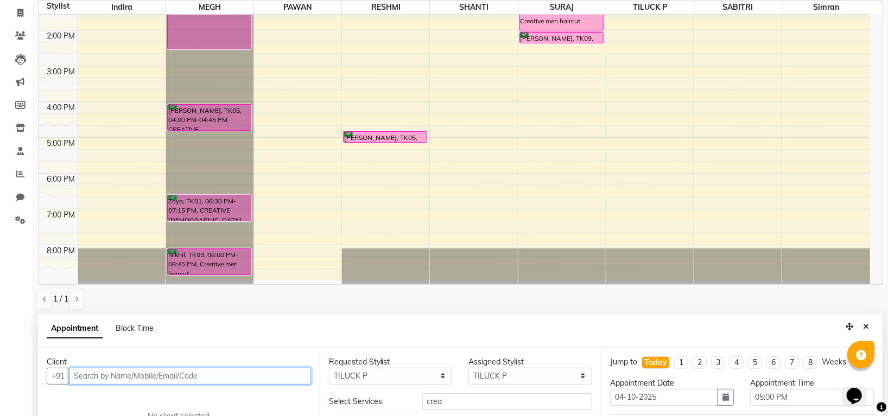
click at [169, 372] on input "text" at bounding box center [190, 376] width 242 height 17
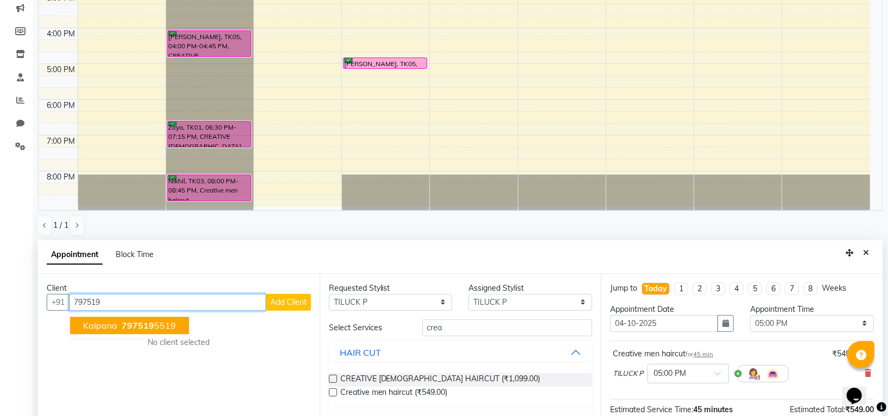
scroll to position [211, 0]
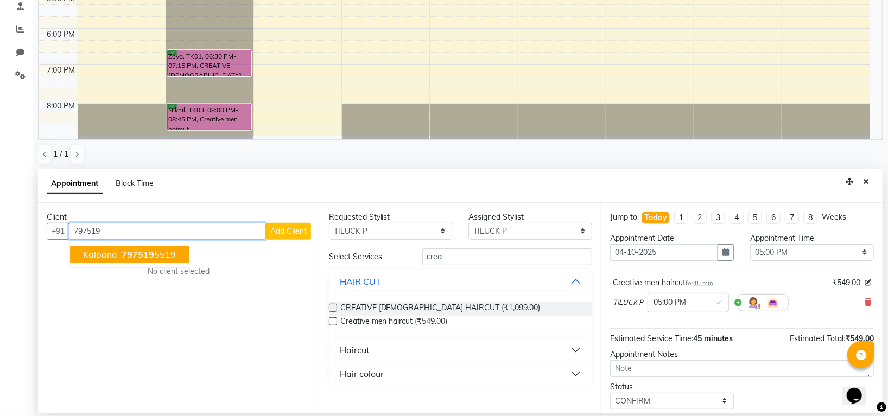
click at [166, 252] on ngb-highlight "797519 5519" at bounding box center [147, 254] width 56 height 11
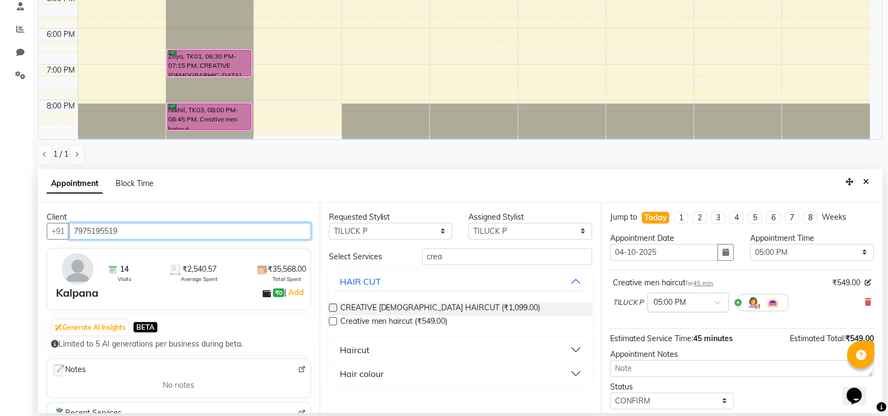
scroll to position [65, 0]
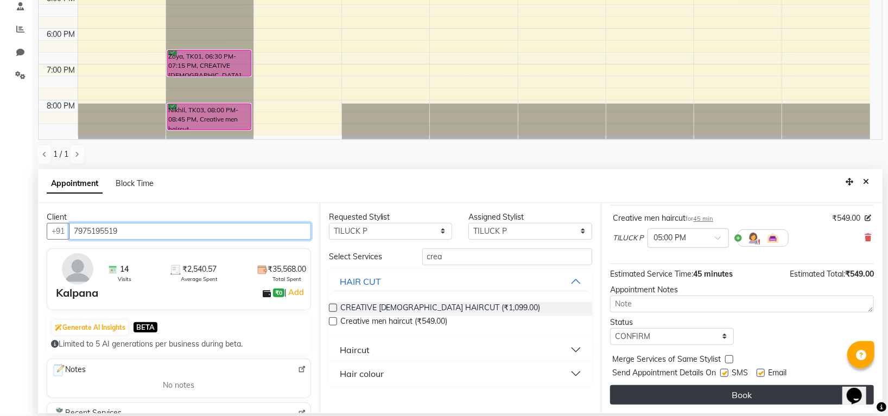
type input "7975195519"
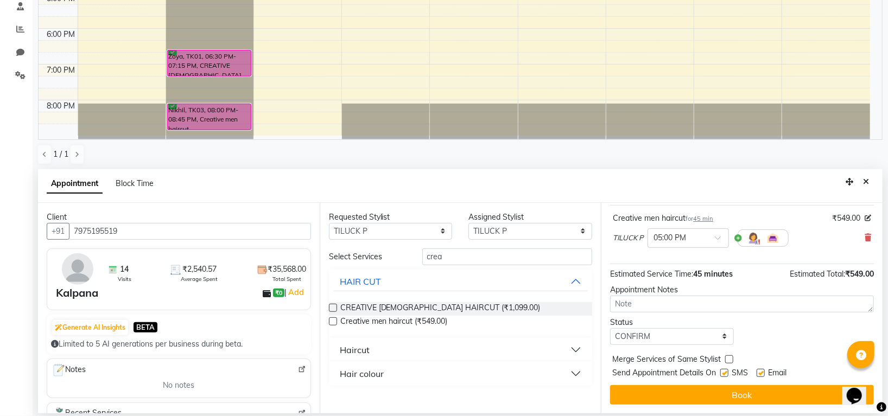
drag, startPoint x: 691, startPoint y: 400, endPoint x: 692, endPoint y: 388, distance: 12.0
click at [691, 397] on button "Book" at bounding box center [742, 396] width 264 height 20
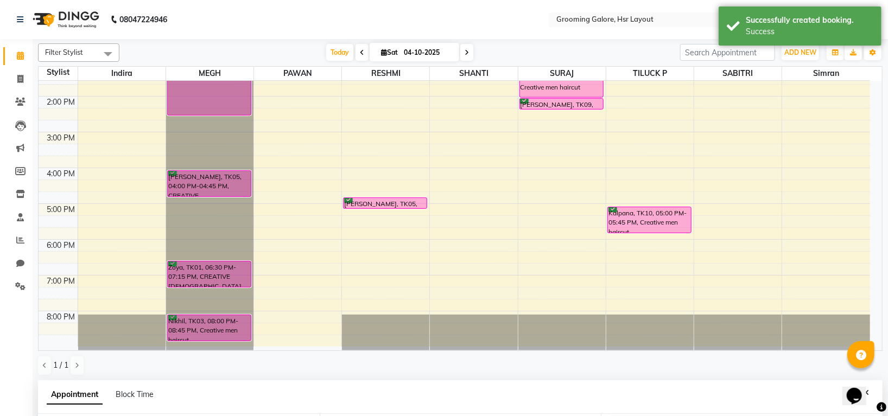
scroll to position [211, 0]
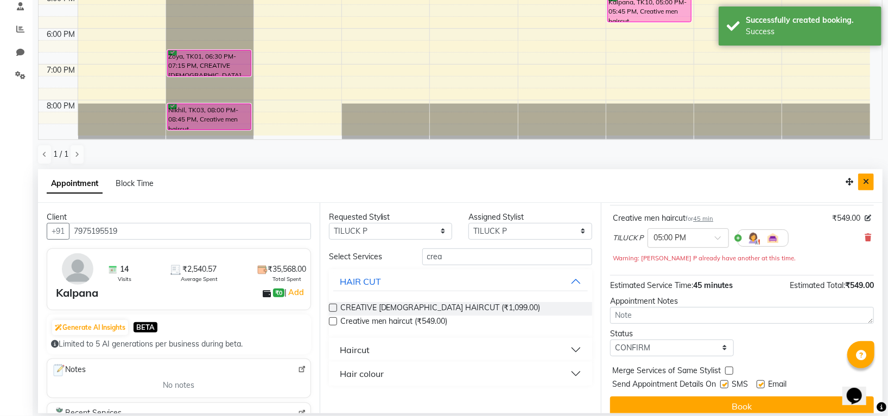
click at [864, 180] on icon "Close" at bounding box center [866, 182] width 6 height 8
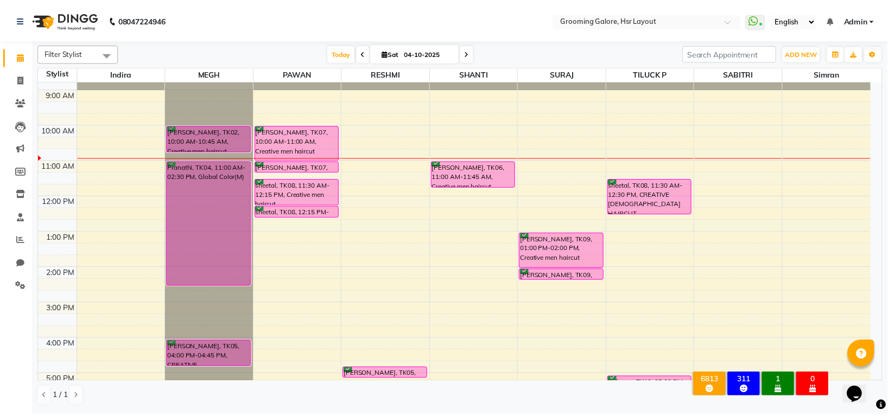
scroll to position [23, 0]
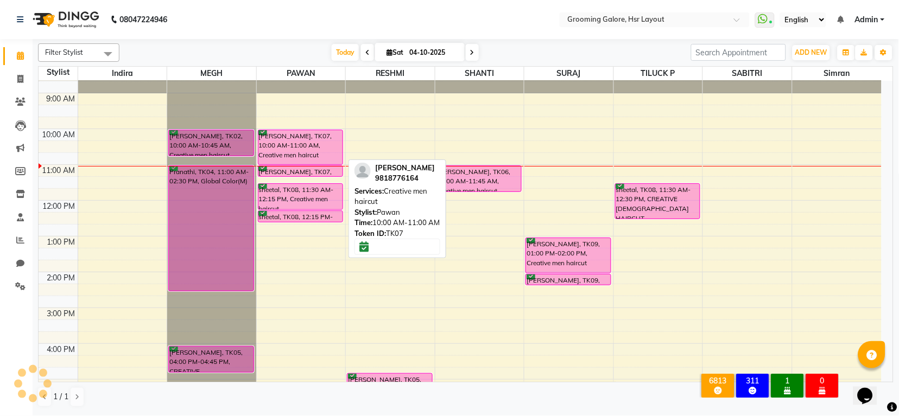
click at [309, 142] on div "[PERSON_NAME], TK07, 10:00 AM-11:00 AM, Creative men haircut" at bounding box center [300, 147] width 84 height 34
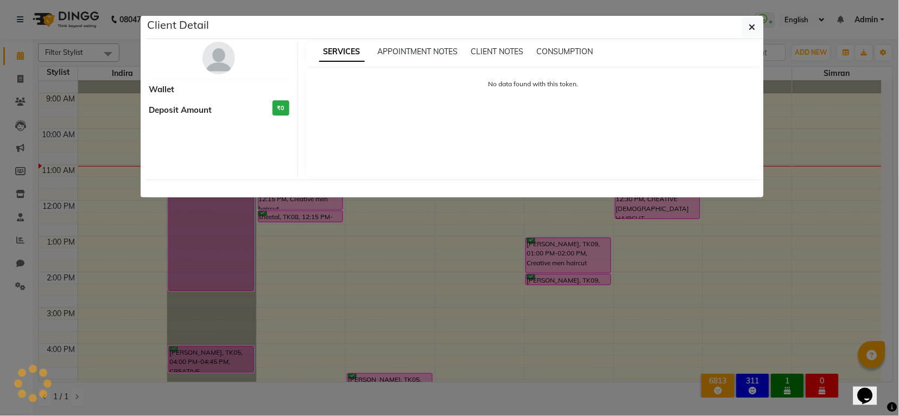
select select "6"
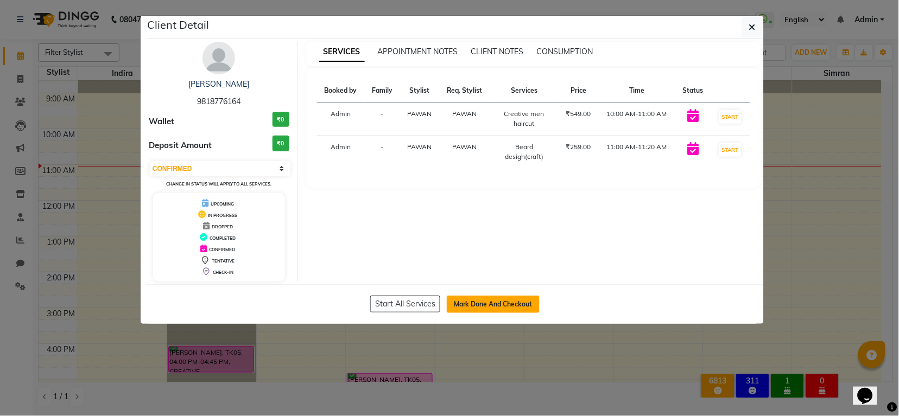
click at [499, 307] on button "Mark Done And Checkout" at bounding box center [493, 304] width 93 height 17
select select "6168"
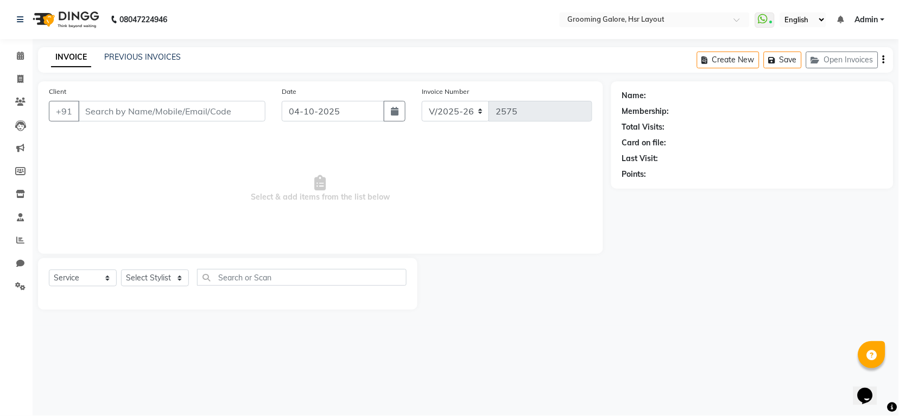
select select "P"
type input "9818776164"
select select "45583"
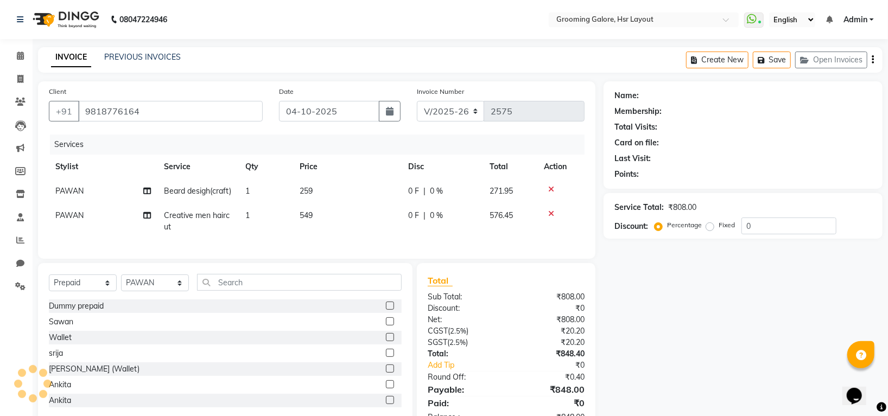
select select "1: Object"
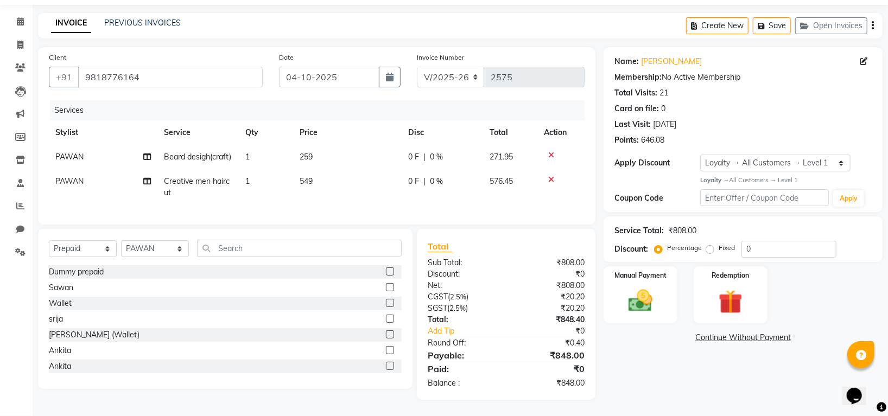
scroll to position [45, 0]
click at [643, 294] on img at bounding box center [641, 301] width 41 height 29
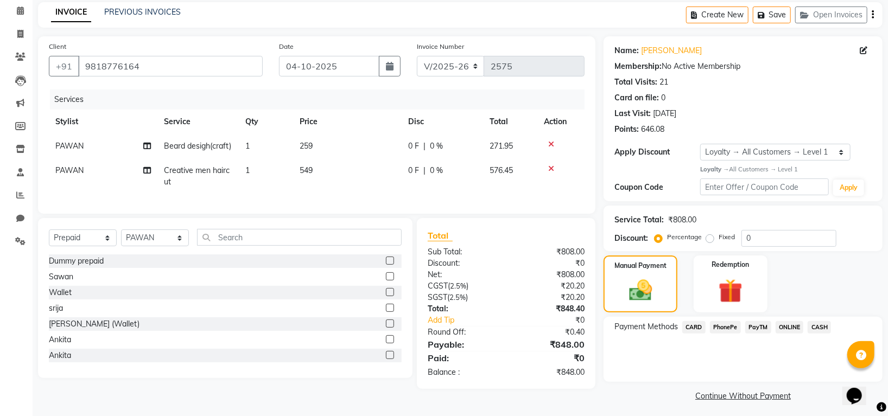
click at [730, 326] on span "PhonePe" at bounding box center [725, 327] width 31 height 12
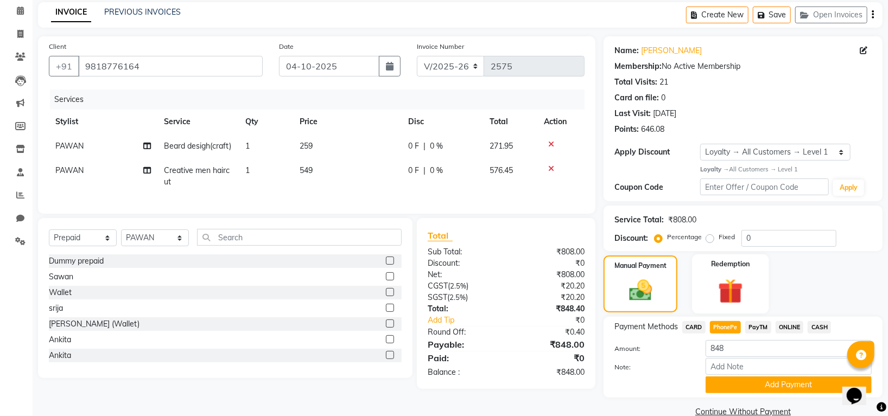
scroll to position [66, 0]
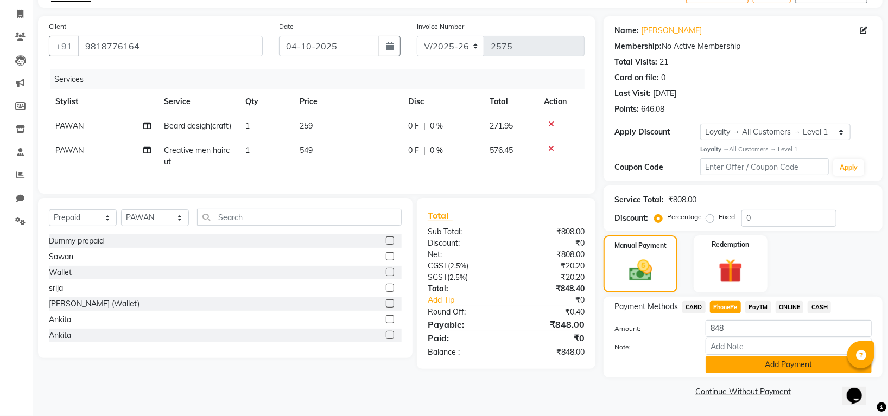
click at [768, 365] on button "Add Payment" at bounding box center [789, 365] width 166 height 17
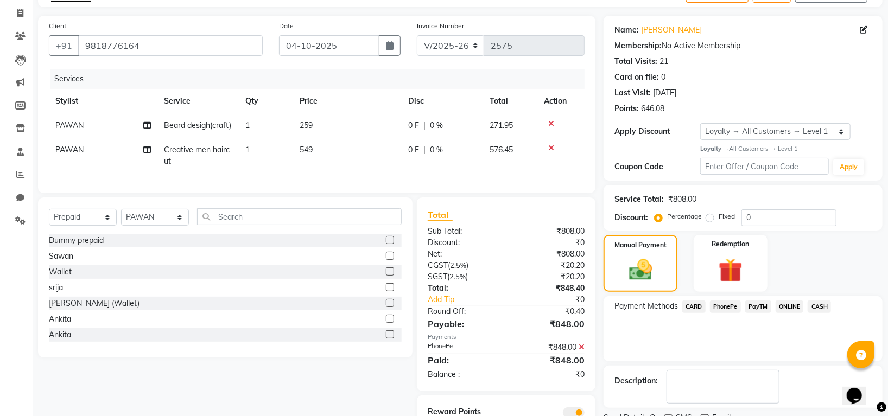
scroll to position [122, 0]
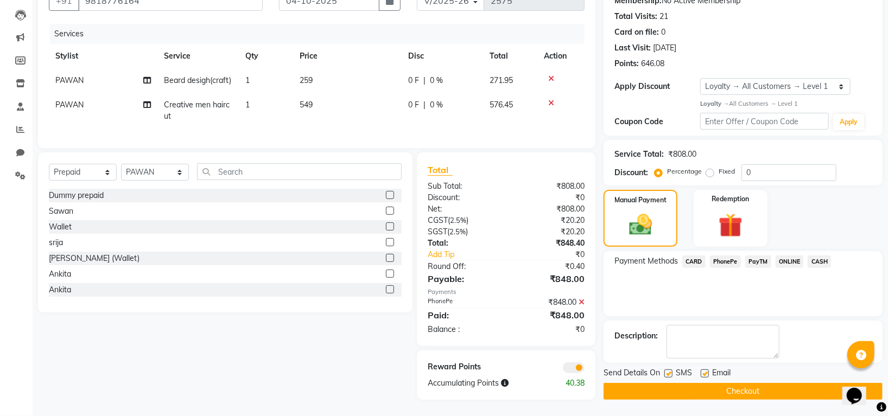
click at [761, 383] on button "Checkout" at bounding box center [743, 391] width 279 height 17
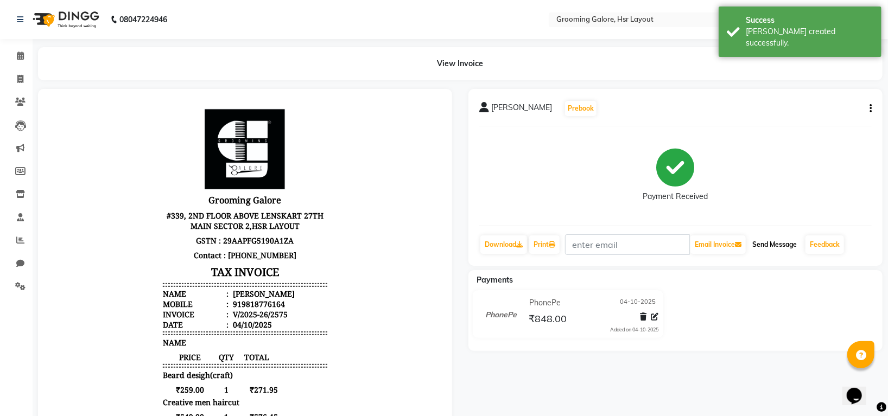
click at [767, 243] on button "Send Message" at bounding box center [774, 245] width 53 height 18
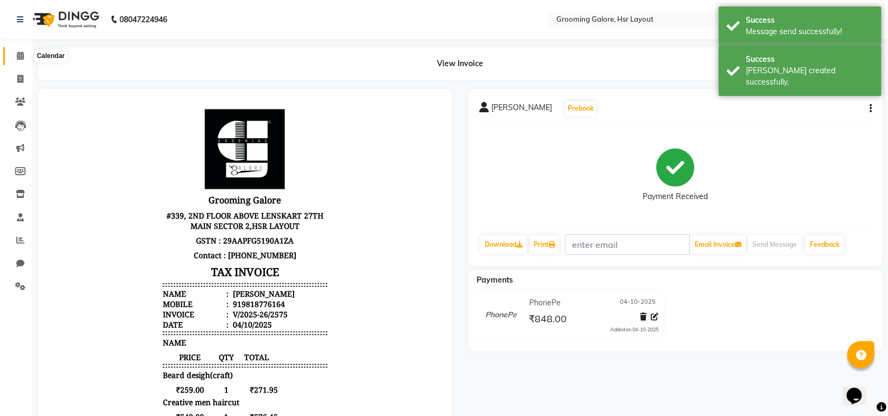
click at [19, 53] on icon at bounding box center [20, 56] width 7 height 8
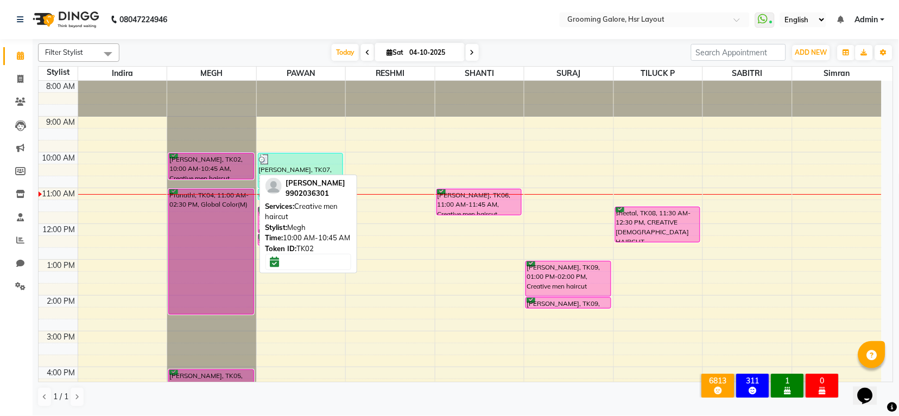
click at [209, 159] on div "[PERSON_NAME], TK02, 10:00 AM-10:45 AM, Creative men haircut" at bounding box center [211, 167] width 84 height 26
select select "6"
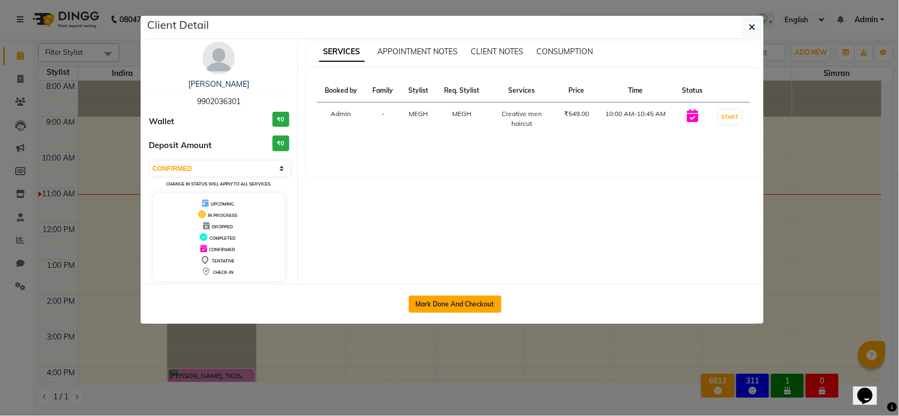
click at [423, 304] on button "Mark Done And Checkout" at bounding box center [455, 304] width 93 height 17
select select "6168"
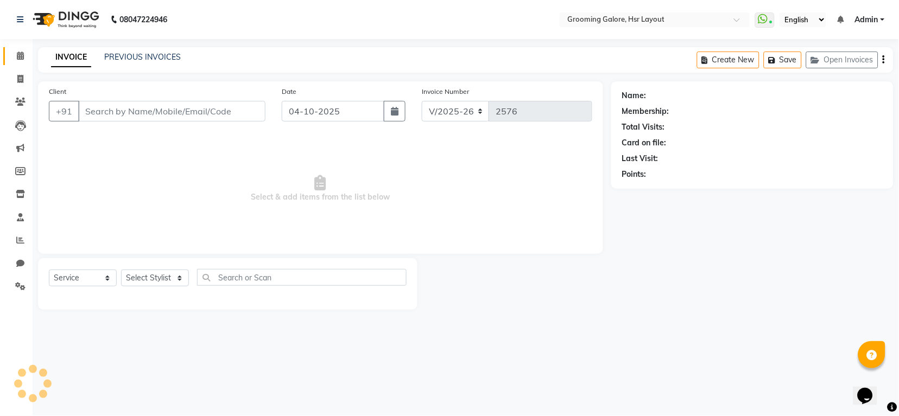
select select "P"
select select "45583"
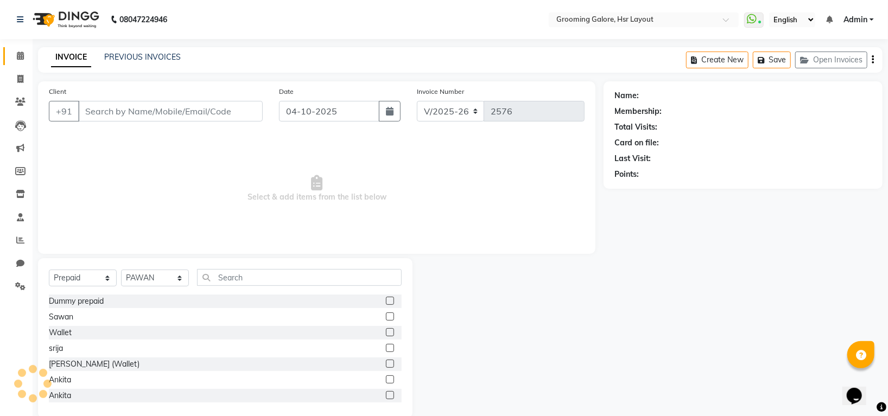
type input "9902036301"
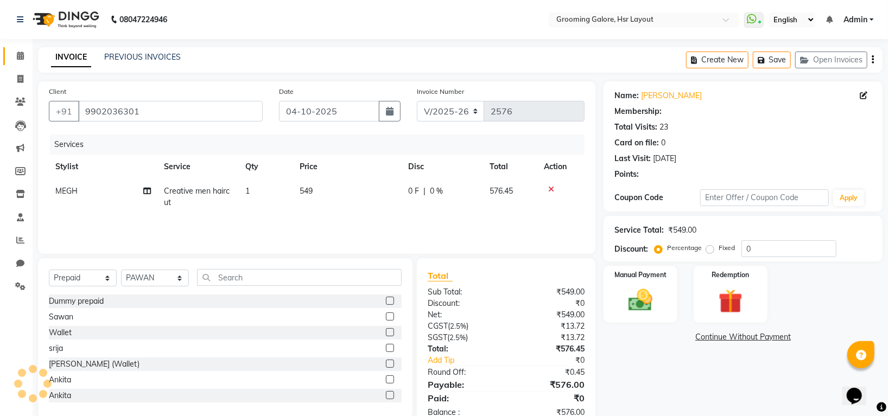
select select "1: Object"
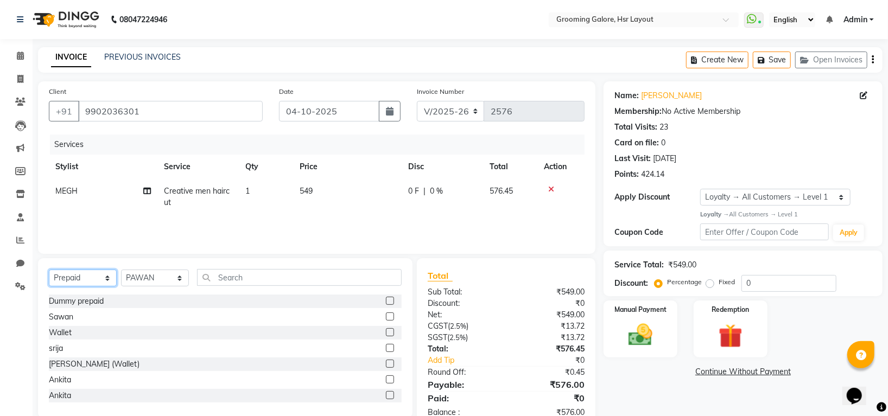
click at [85, 281] on select "Select Service Product Membership Package Voucher Prepaid Gift Card" at bounding box center [83, 278] width 68 height 17
select select "service"
click at [49, 270] on select "Select Service Product Membership Package Voucher Prepaid Gift Card" at bounding box center [83, 278] width 68 height 17
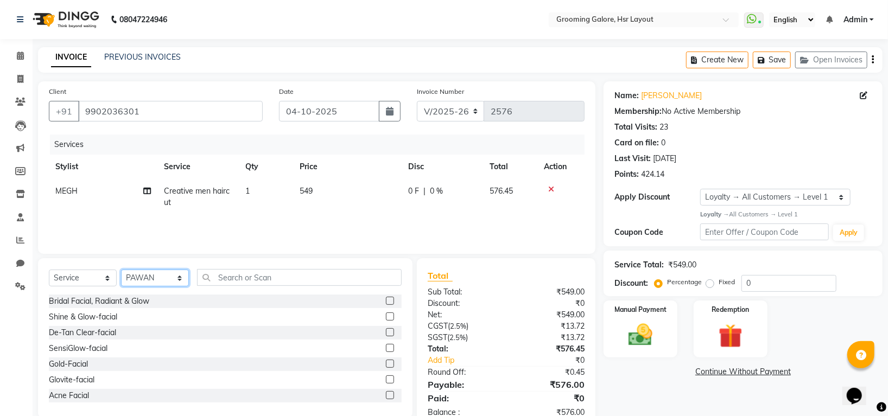
click at [144, 280] on select "Select Stylist Indira MEGH PAWAN [PERSON_NAME] SHANTI [PERSON_NAME] SURAJ TILUC…" at bounding box center [155, 278] width 68 height 17
select select "87770"
click at [121, 270] on select "Select Stylist Indira MEGH PAWAN [PERSON_NAME] SHANTI [PERSON_NAME] SURAJ TILUC…" at bounding box center [155, 278] width 68 height 17
click at [218, 276] on input "text" at bounding box center [299, 277] width 205 height 17
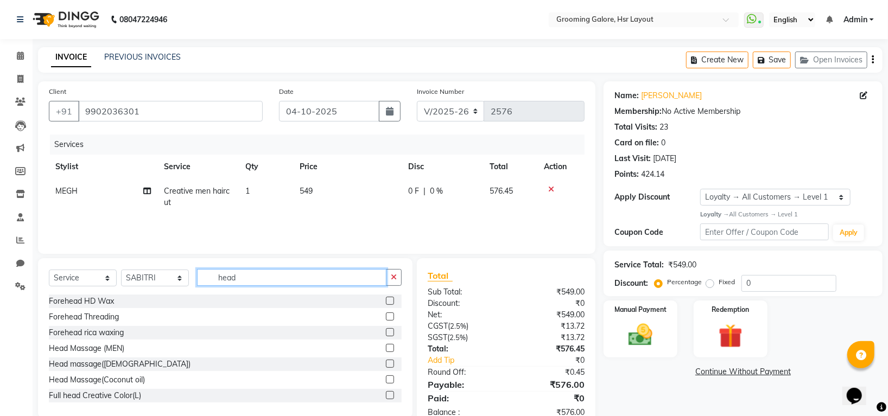
type input "head"
click at [386, 349] on label at bounding box center [390, 348] width 8 height 8
click at [386, 349] on input "checkbox" at bounding box center [389, 348] width 7 height 7
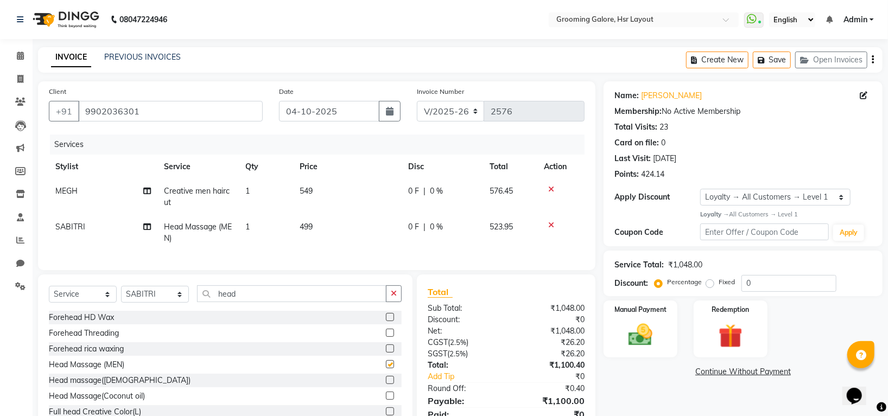
checkbox input "false"
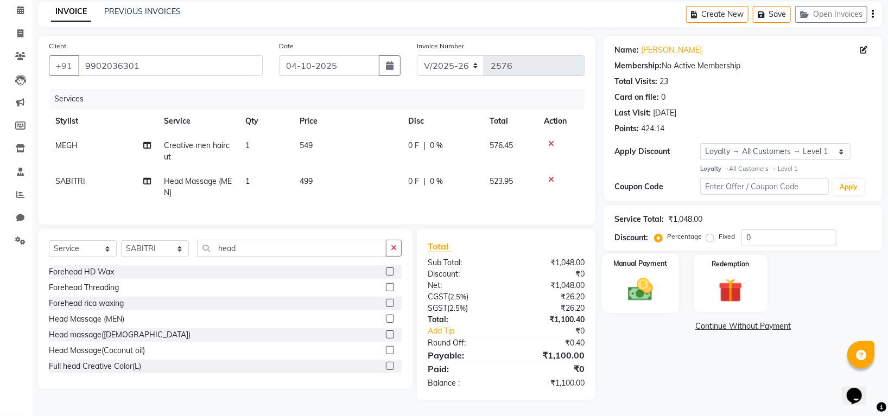
click at [647, 283] on img at bounding box center [641, 289] width 41 height 29
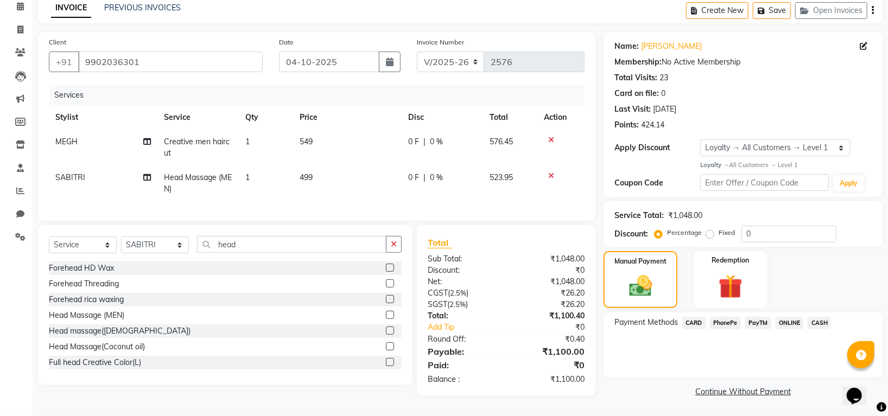
click at [722, 317] on span "PhonePe" at bounding box center [725, 323] width 31 height 12
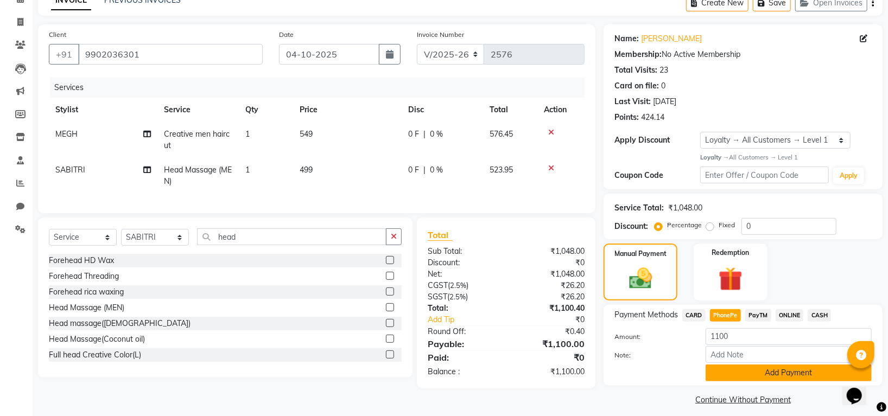
click at [780, 370] on button "Add Payment" at bounding box center [789, 373] width 166 height 17
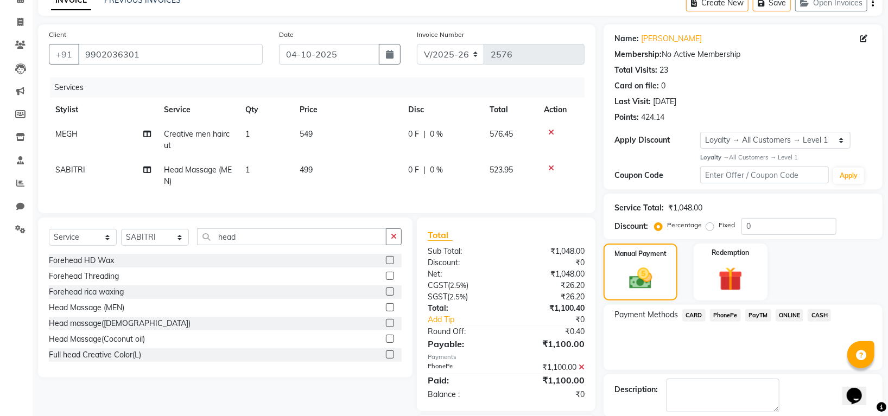
scroll to position [134, 0]
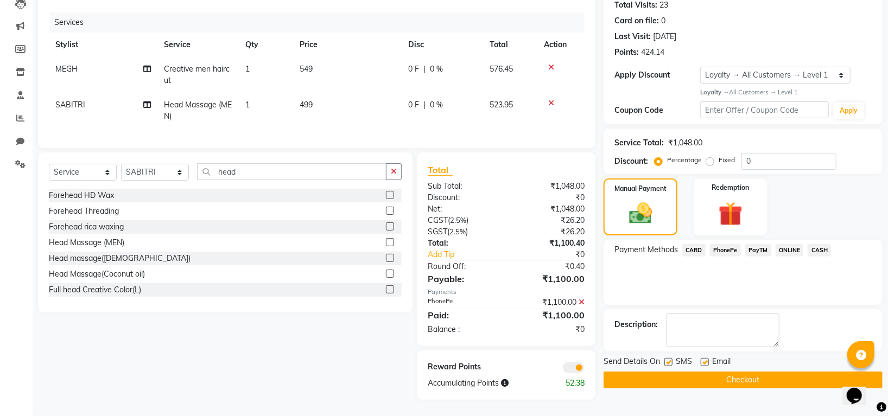
click at [786, 372] on button "Checkout" at bounding box center [743, 380] width 279 height 17
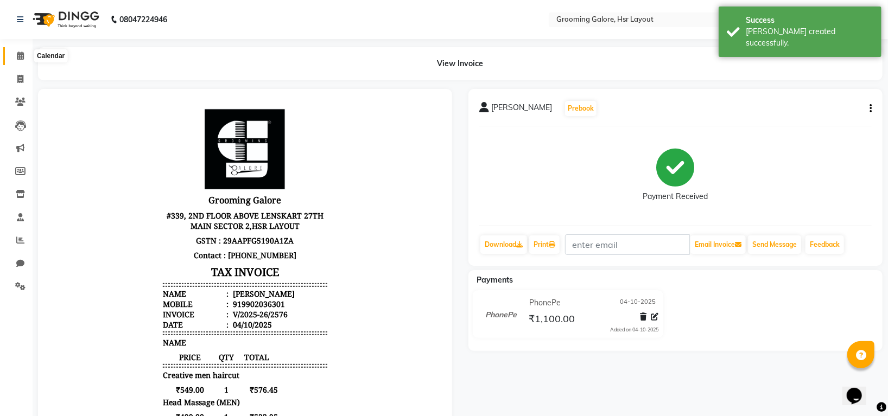
click at [20, 59] on icon at bounding box center [20, 56] width 7 height 8
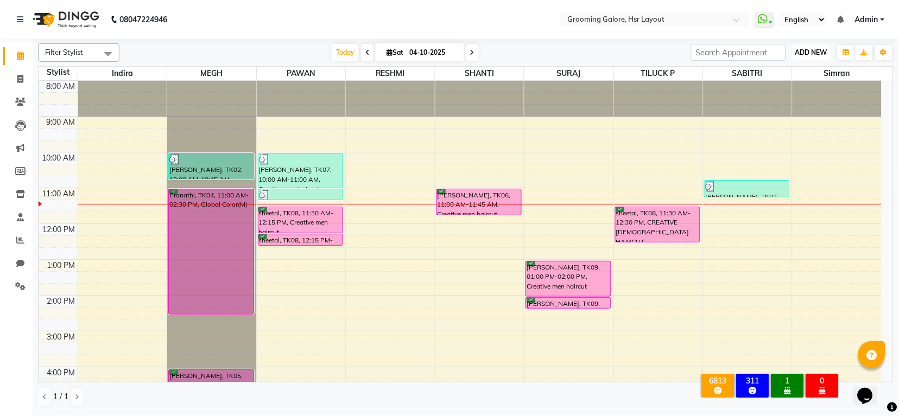
click at [807, 52] on span "ADD NEW" at bounding box center [811, 52] width 32 height 8
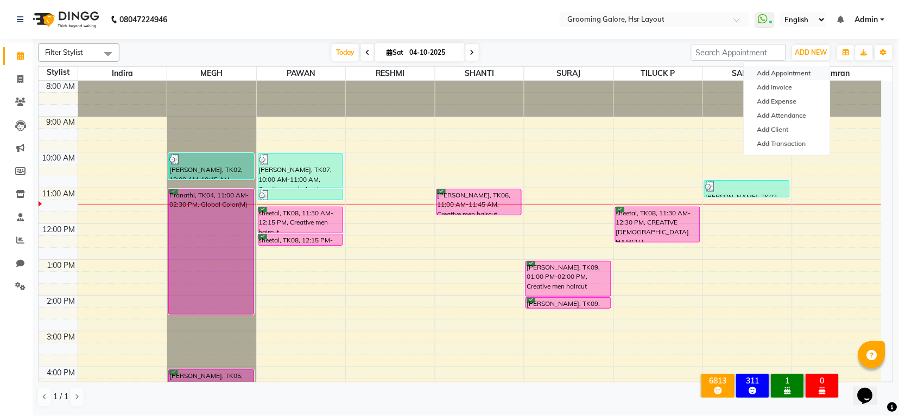
click at [786, 72] on button "Add Appointment" at bounding box center [787, 73] width 86 height 14
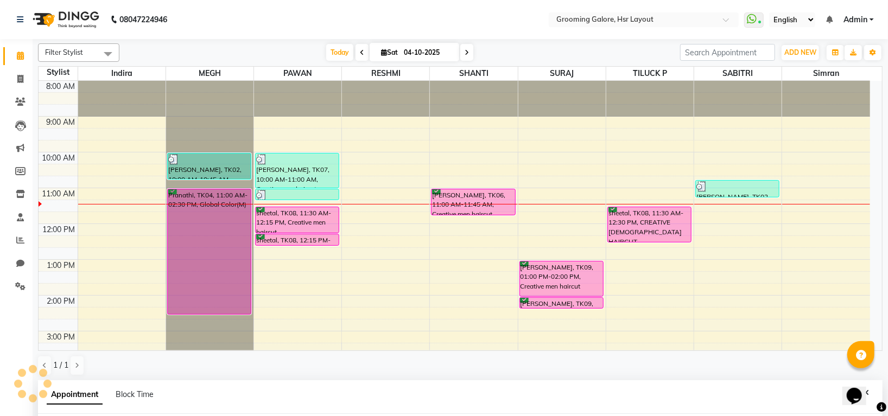
scroll to position [24, 0]
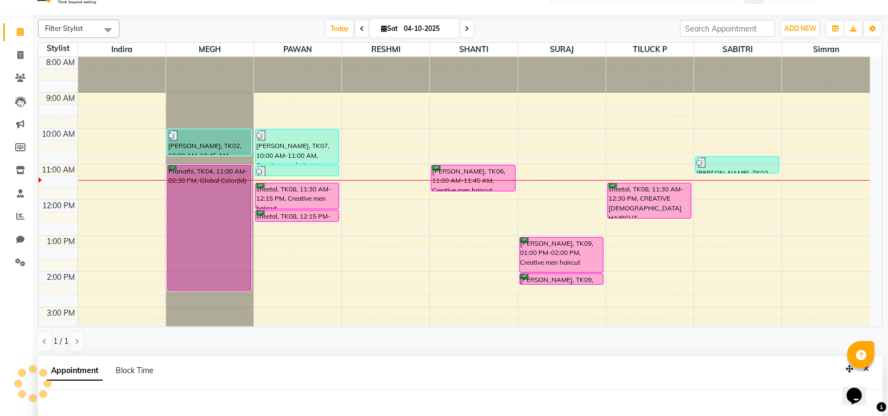
select select "540"
select select "tentative"
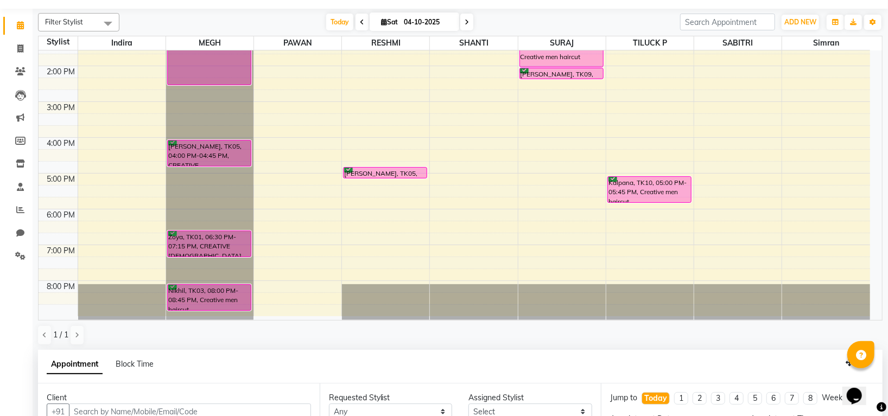
scroll to position [211, 0]
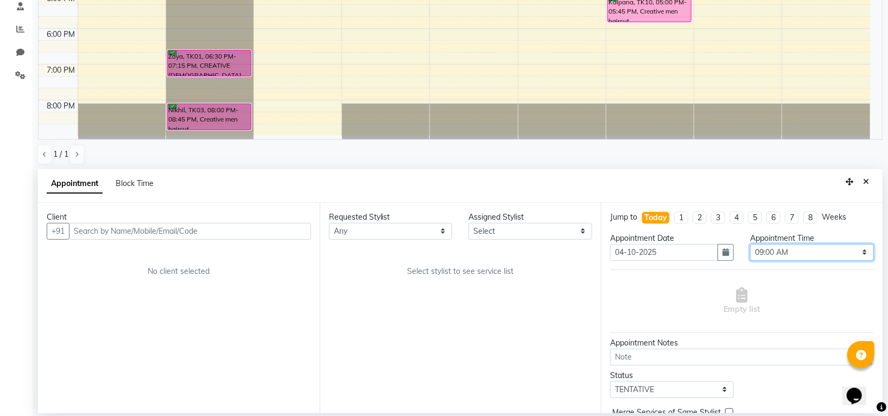
click at [775, 257] on select "Select 09:00 AM 09:15 AM 09:30 AM 09:45 AM 10:00 AM 10:15 AM 10:30 AM 10:45 AM …" at bounding box center [812, 252] width 124 height 17
select select "750"
click at [750, 244] on select "Select 09:00 AM 09:15 AM 09:30 AM 09:45 AM 10:00 AM 10:15 AM 10:30 AM 10:45 AM …" at bounding box center [812, 252] width 124 height 17
click at [416, 228] on select "Any [PERSON_NAME] [PERSON_NAME] PAWAN [PERSON_NAME] SHANTI [PERSON_NAME] SURAJ …" at bounding box center [391, 231] width 124 height 17
select select "45579"
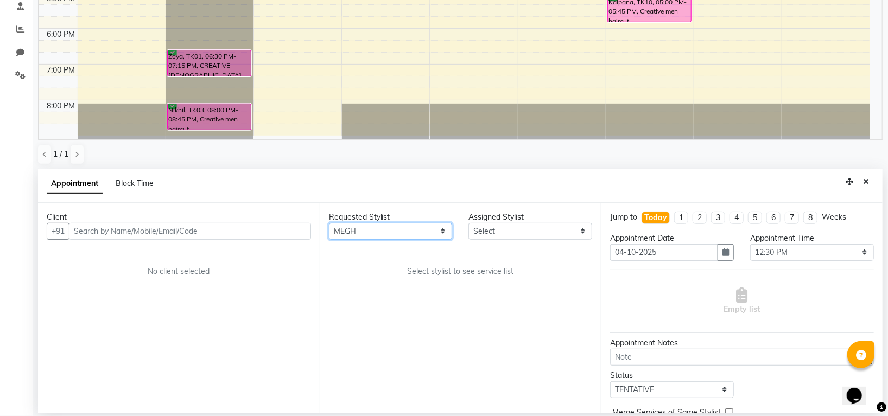
click at [329, 223] on select "Any [PERSON_NAME] [PERSON_NAME] PAWAN [PERSON_NAME] SHANTI [PERSON_NAME] SURAJ …" at bounding box center [391, 231] width 124 height 17
select select "45579"
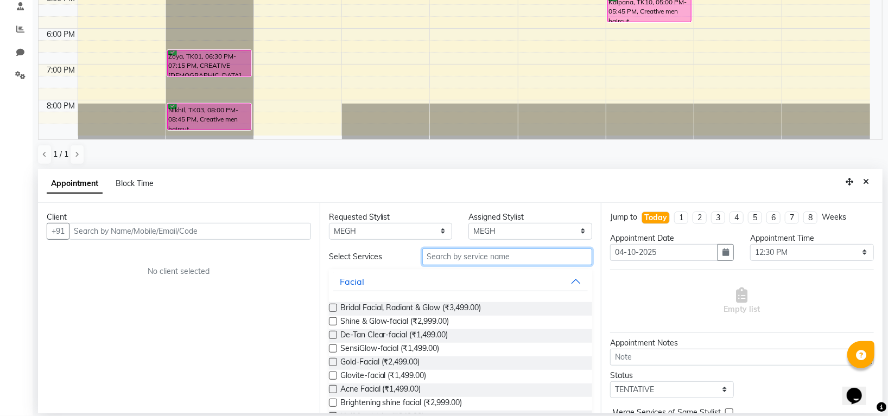
click at [458, 260] on input "text" at bounding box center [507, 257] width 170 height 17
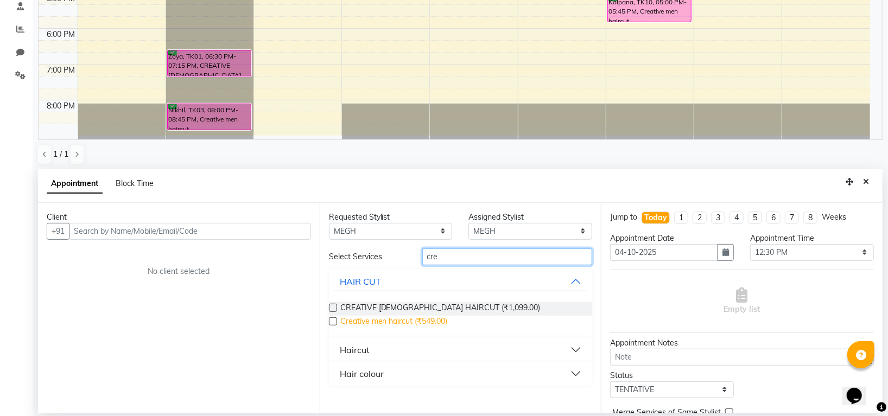
type input "cre"
click at [440, 320] on span "Creative men haircut (₹549.00)" at bounding box center [394, 323] width 108 height 14
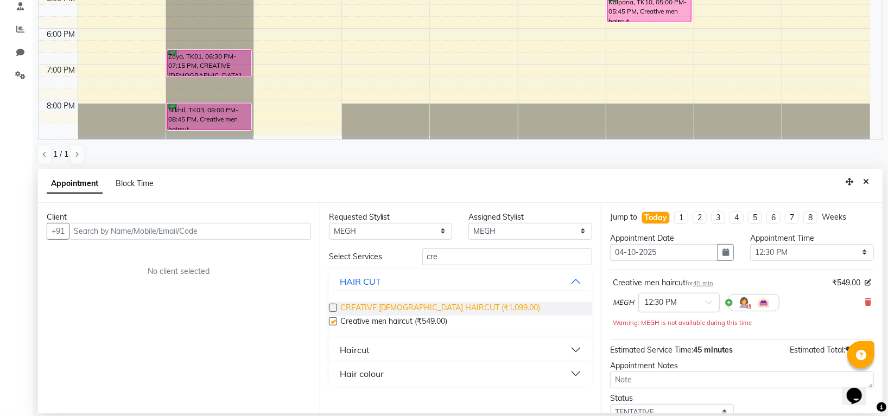
checkbox input "false"
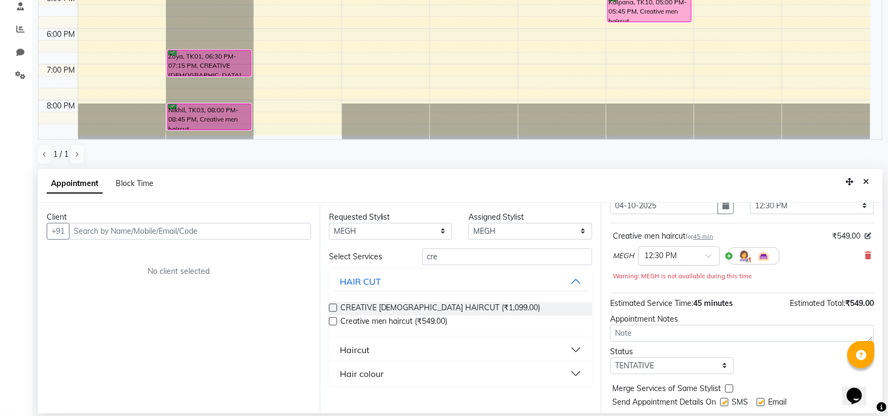
scroll to position [72, 0]
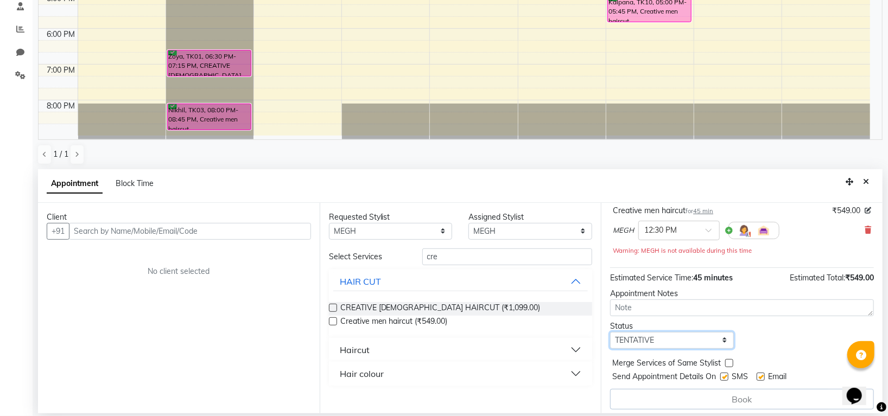
drag, startPoint x: 687, startPoint y: 344, endPoint x: 680, endPoint y: 332, distance: 13.6
click at [686, 344] on select "Select TENTATIVE CONFIRM CHECK-IN UPCOMING" at bounding box center [672, 340] width 124 height 17
select select "confirm booking"
click at [610, 333] on select "Select TENTATIVE CONFIRM CHECK-IN UPCOMING" at bounding box center [672, 340] width 124 height 17
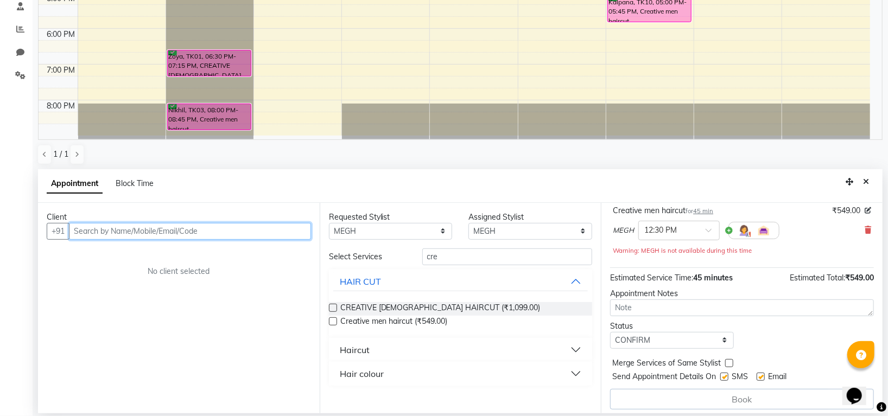
click at [262, 226] on input "text" at bounding box center [190, 231] width 242 height 17
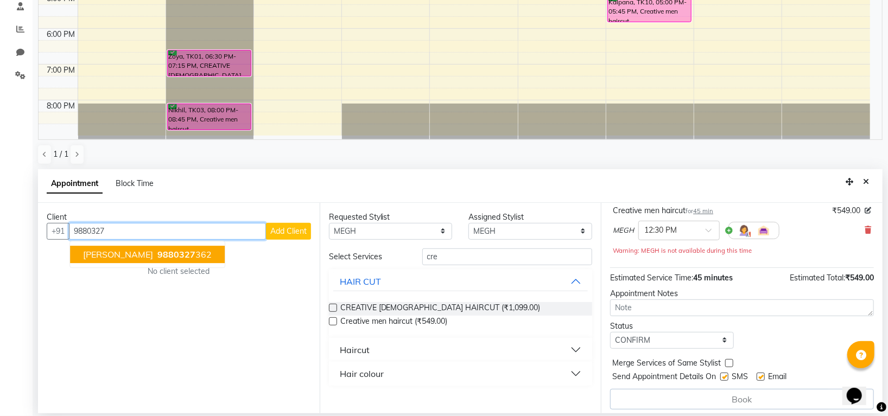
click at [182, 258] on ngb-highlight "9880327 362" at bounding box center [183, 254] width 56 height 11
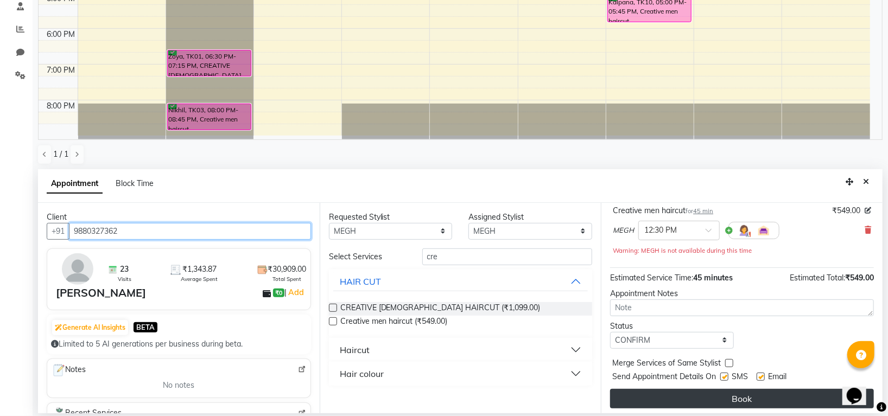
type input "9880327362"
click at [700, 393] on button "Book" at bounding box center [742, 399] width 264 height 20
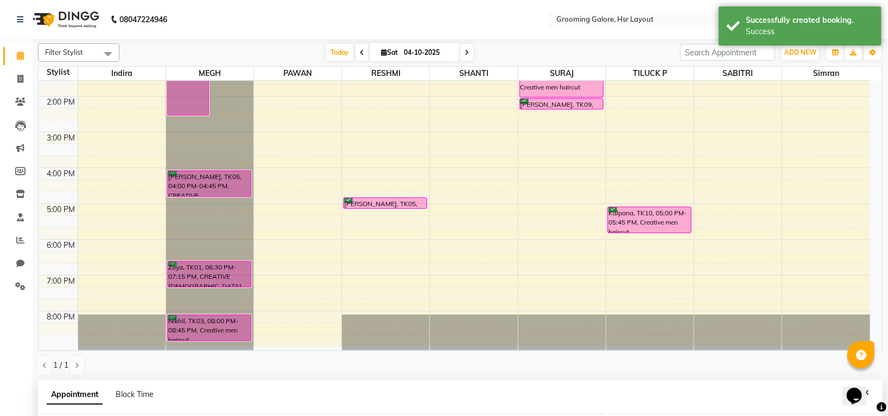
scroll to position [211, 0]
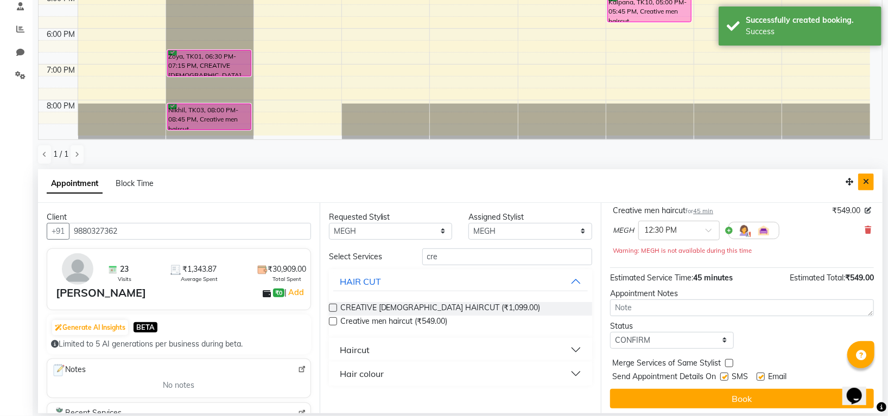
click at [868, 182] on icon "Close" at bounding box center [866, 182] width 6 height 8
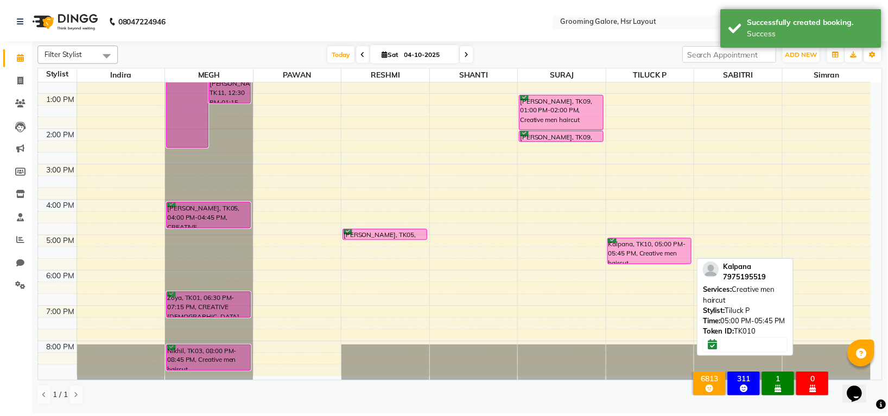
scroll to position [0, 0]
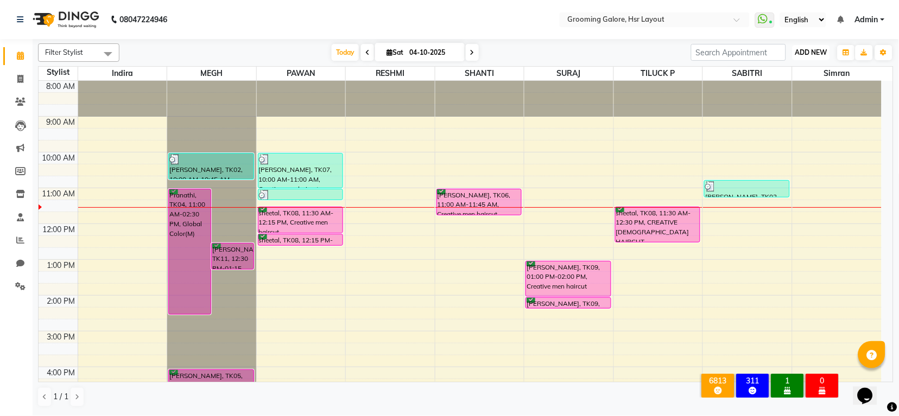
click at [802, 53] on span "ADD NEW" at bounding box center [811, 52] width 32 height 8
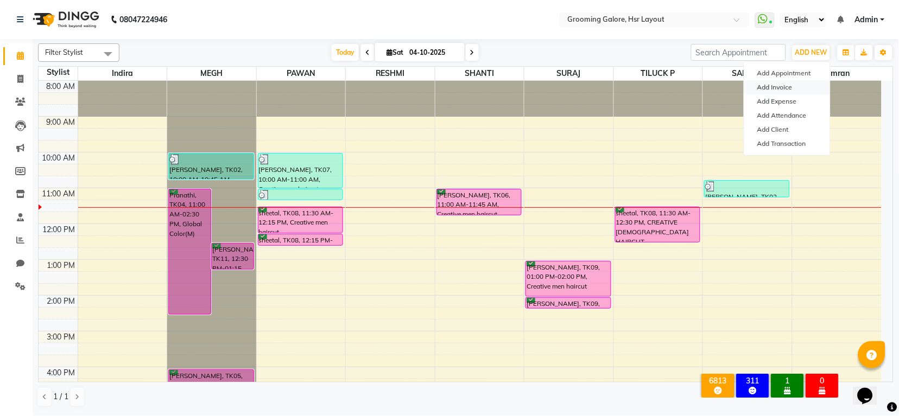
click at [776, 83] on link "Add Invoice" at bounding box center [787, 87] width 86 height 14
select select "service"
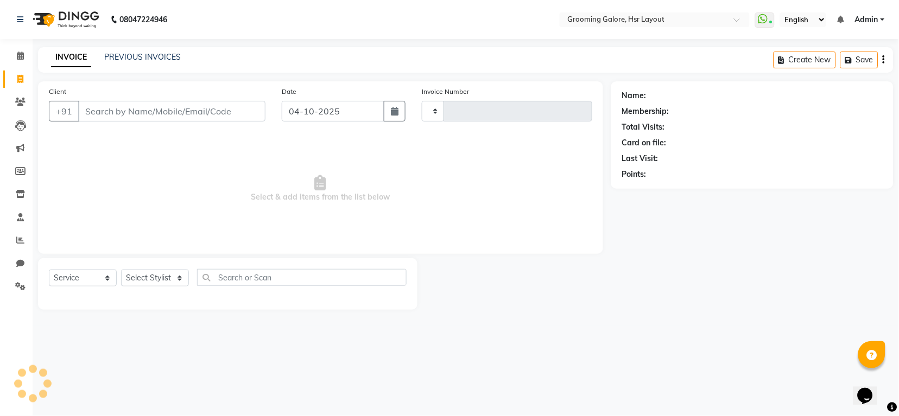
type input "2577"
select select "6168"
select select "P"
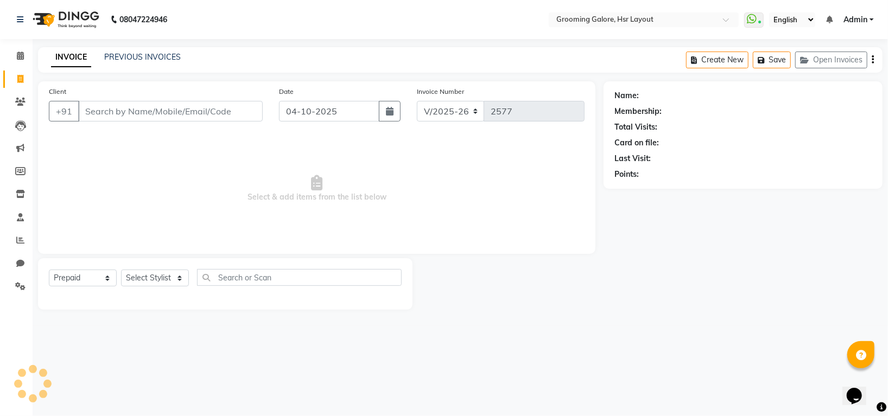
select select "45583"
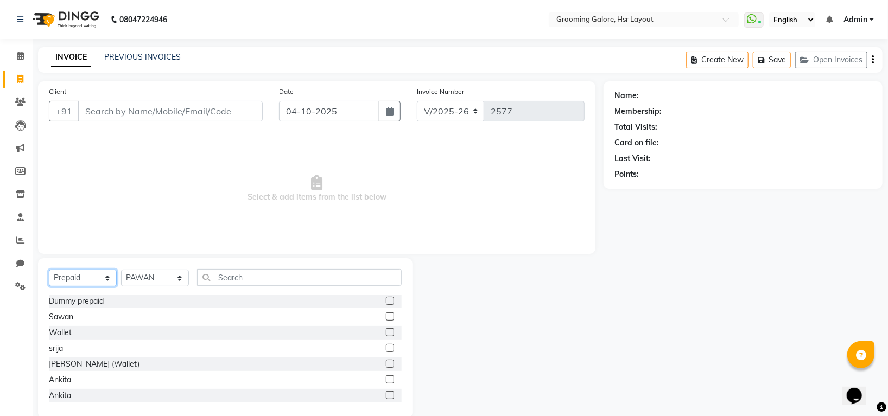
click at [65, 276] on select "Select Service Product Membership Package Voucher Prepaid Gift Card" at bounding box center [83, 278] width 68 height 17
select select "service"
click at [49, 270] on select "Select Service Product Membership Package Voucher Prepaid Gift Card" at bounding box center [83, 278] width 68 height 17
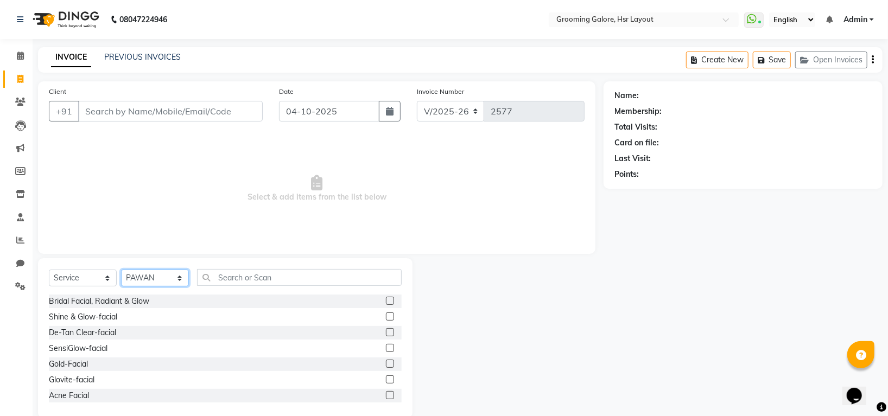
click at [168, 281] on select "Select Stylist Indira MEGH PAWAN [PERSON_NAME] SHANTI [PERSON_NAME] SURAJ TILUC…" at bounding box center [155, 278] width 68 height 17
click at [224, 269] on input "text" at bounding box center [299, 277] width 205 height 17
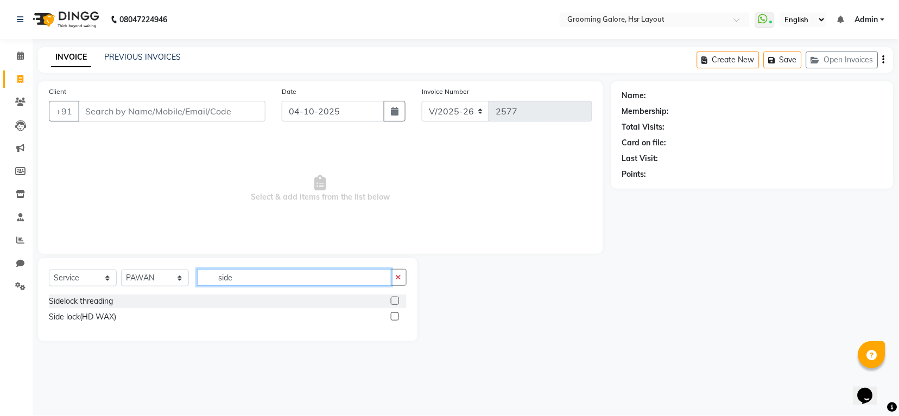
type input "side"
click at [394, 316] on label at bounding box center [395, 317] width 8 height 8
click at [394, 316] on input "checkbox" at bounding box center [394, 317] width 7 height 7
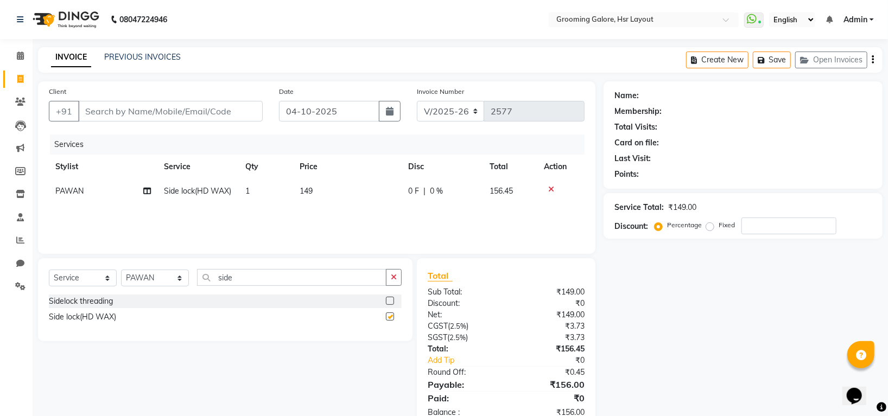
checkbox input "false"
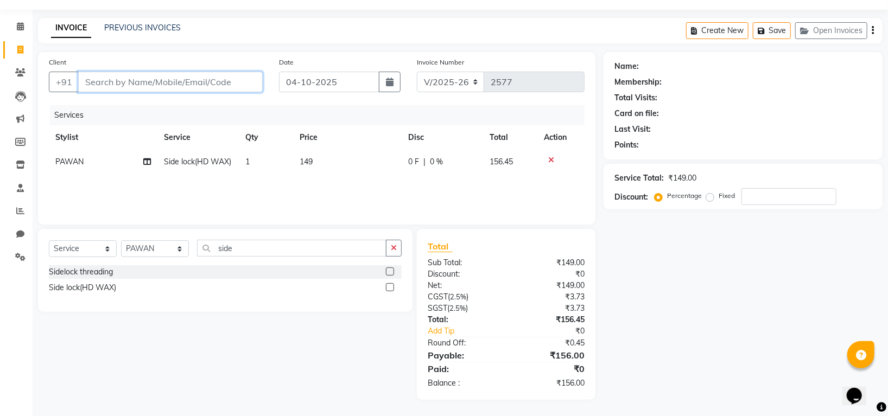
click at [165, 84] on input "Client" at bounding box center [170, 82] width 185 height 21
click at [73, 159] on span "PAWAN" at bounding box center [69, 162] width 28 height 10
select select "45583"
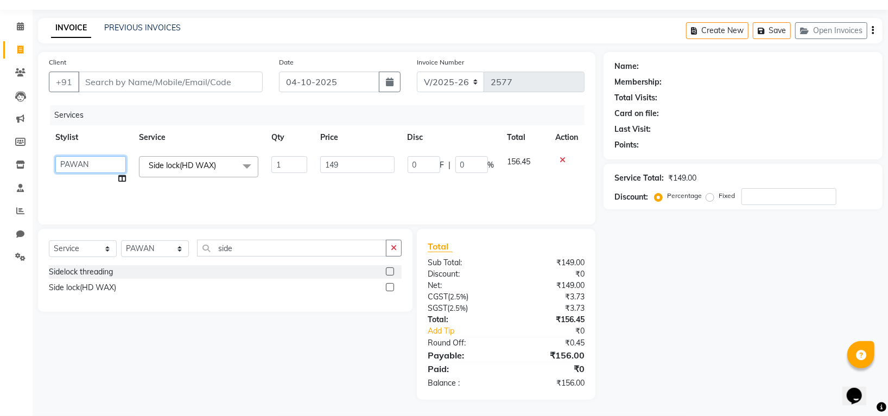
click at [73, 159] on select "[PERSON_NAME] [PERSON_NAME] PAWAN [PERSON_NAME] SHANTI [PERSON_NAME] SURAJ TILU…" at bounding box center [90, 164] width 71 height 17
select select "45585"
click at [154, 87] on input "Client" at bounding box center [170, 82] width 185 height 21
click at [150, 87] on input "Client" at bounding box center [170, 82] width 185 height 21
type input "9"
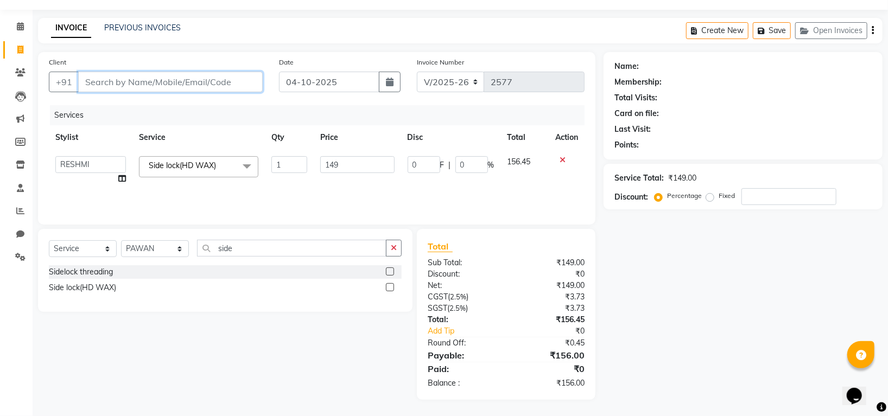
type input "0"
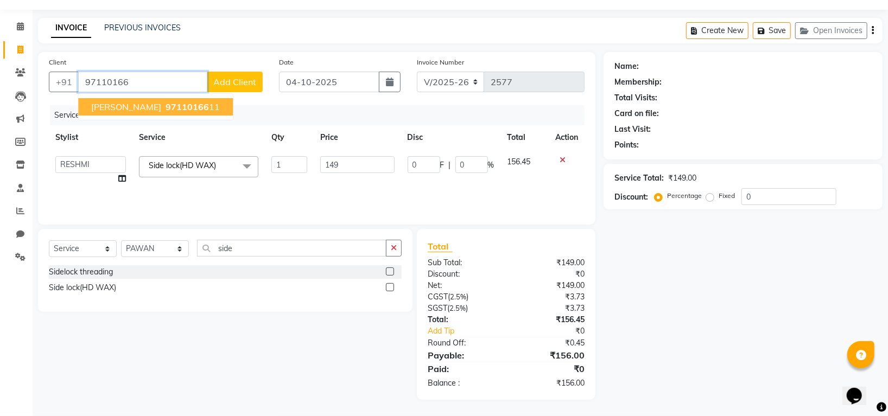
click at [166, 109] on span "97110166" at bounding box center [187, 107] width 43 height 11
type input "9711016611"
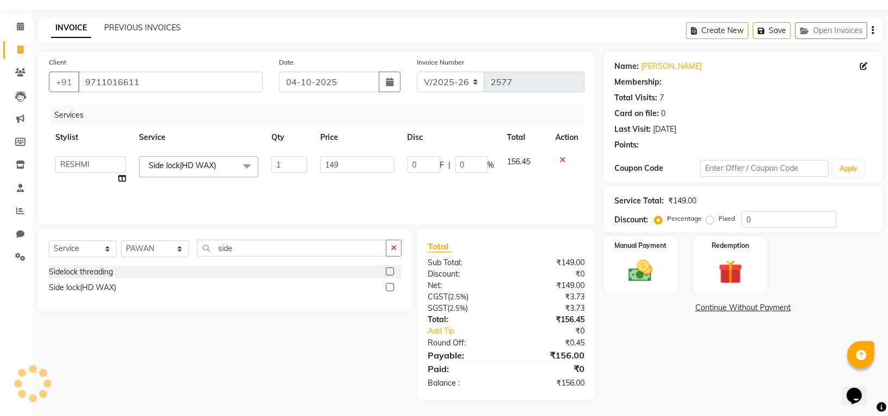
select select "1: Object"
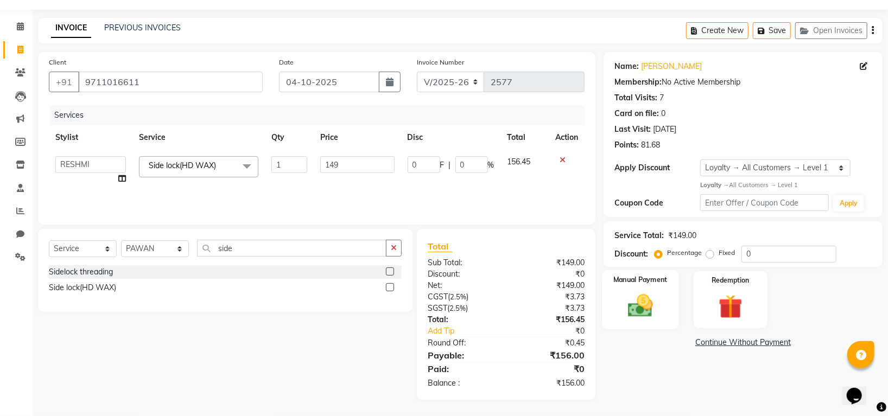
click at [639, 316] on img at bounding box center [641, 306] width 41 height 29
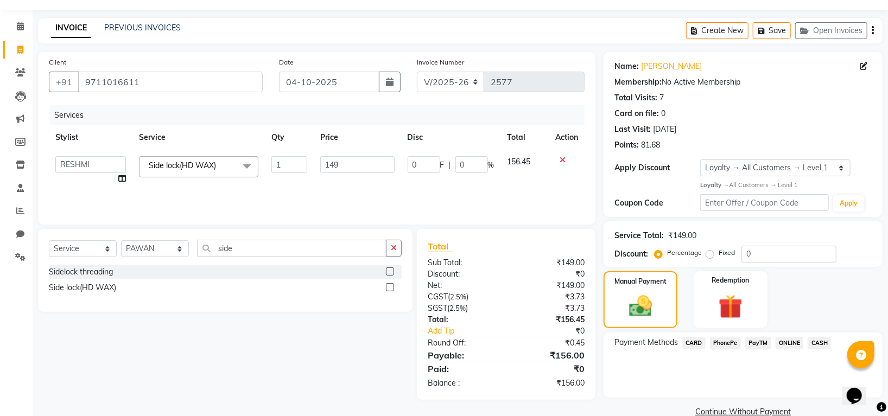
click at [820, 339] on span "CASH" at bounding box center [819, 343] width 23 height 12
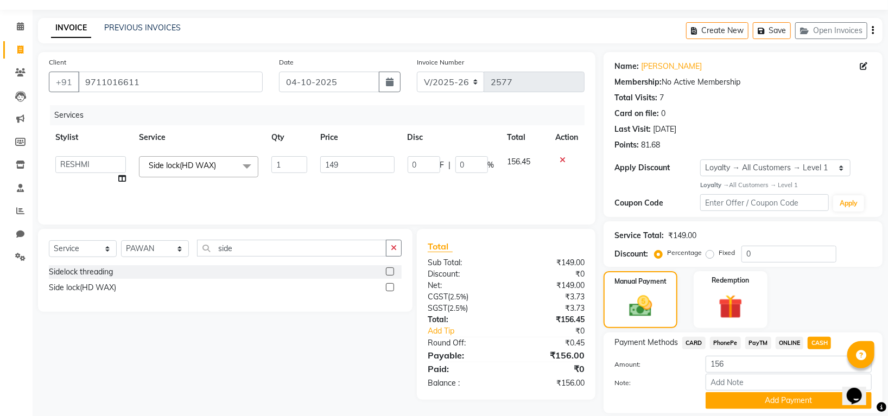
scroll to position [66, 0]
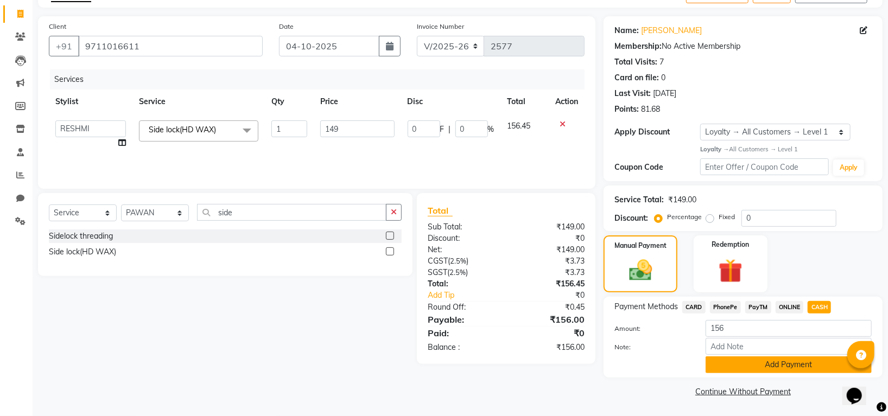
click at [807, 367] on button "Add Payment" at bounding box center [789, 365] width 166 height 17
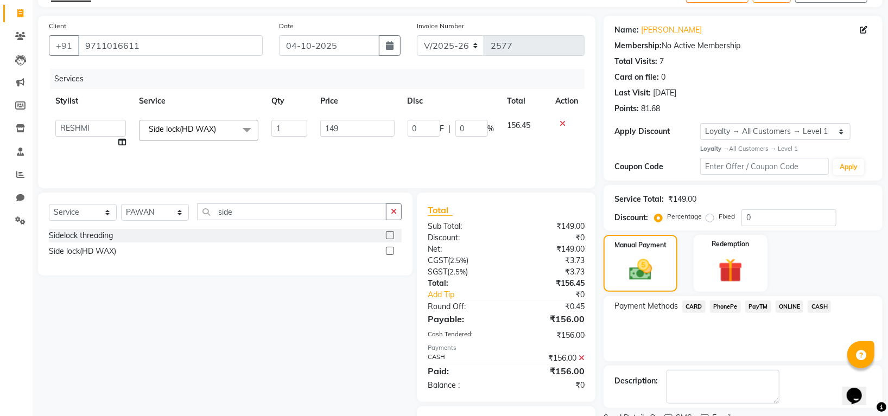
scroll to position [122, 0]
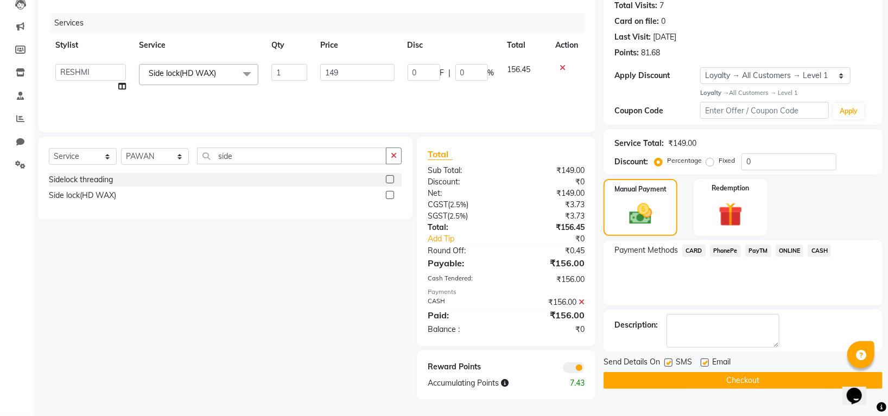
click at [791, 379] on button "Checkout" at bounding box center [743, 380] width 279 height 17
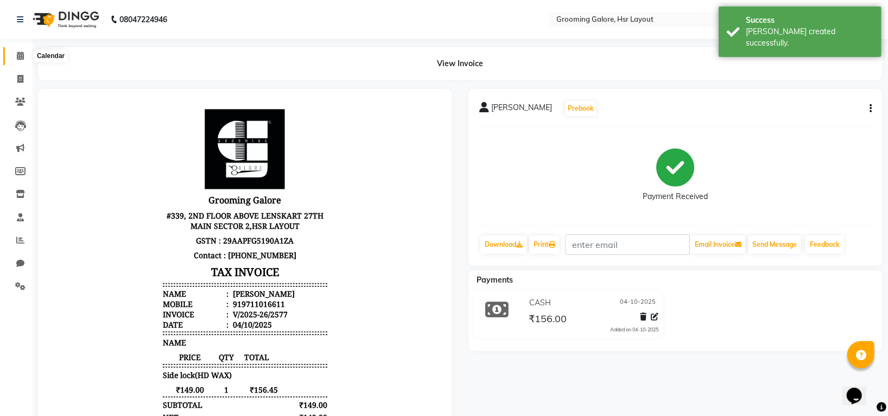
click at [23, 56] on icon at bounding box center [20, 56] width 7 height 8
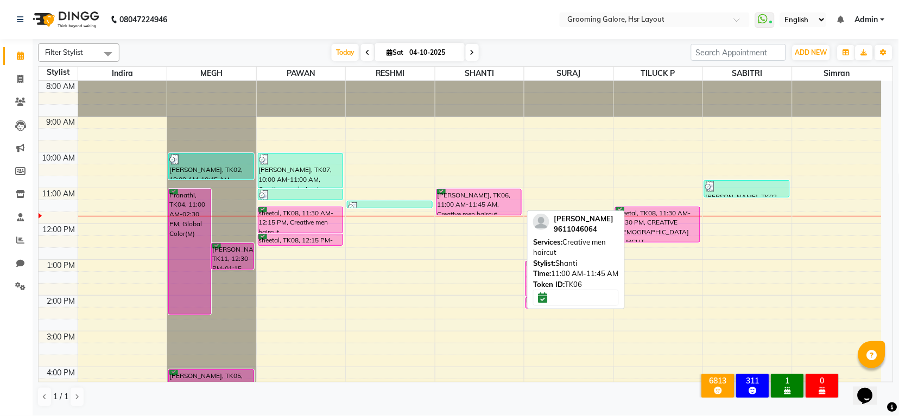
click at [499, 194] on div "[PERSON_NAME], TK06, 11:00 AM-11:45 AM, Creative men haircut" at bounding box center [479, 202] width 84 height 26
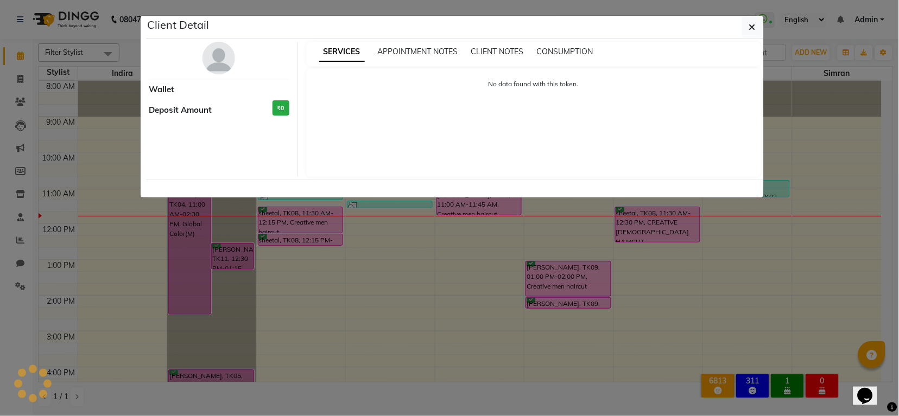
select select "6"
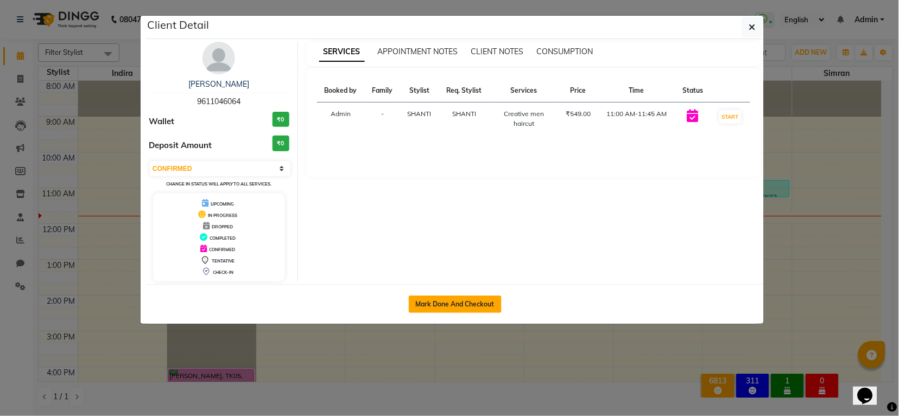
click at [492, 305] on button "Mark Done And Checkout" at bounding box center [455, 304] width 93 height 17
select select "6168"
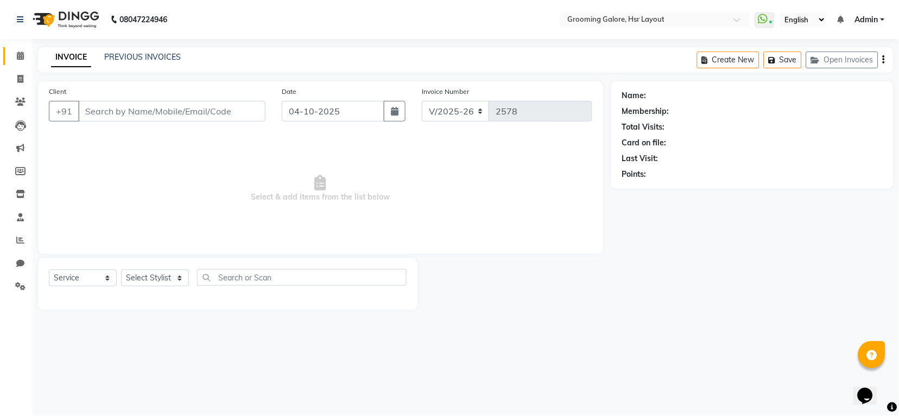
select select "P"
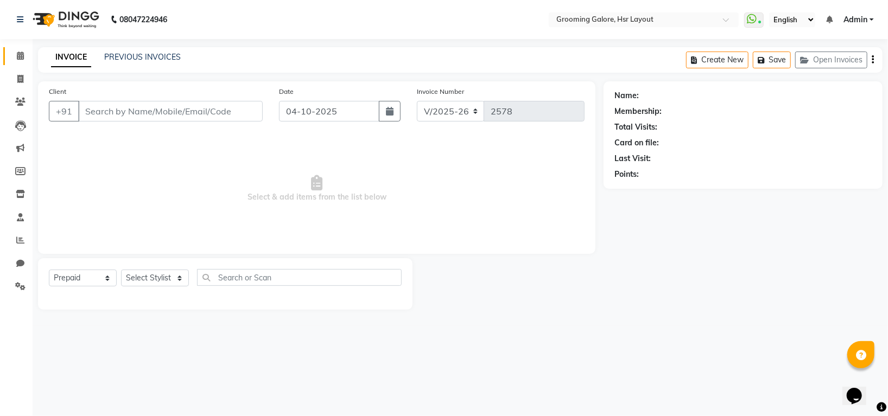
select select "45583"
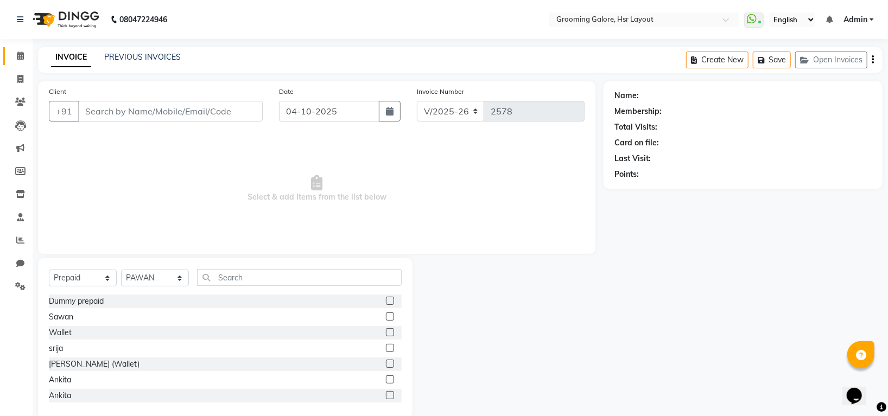
type input "9611046064"
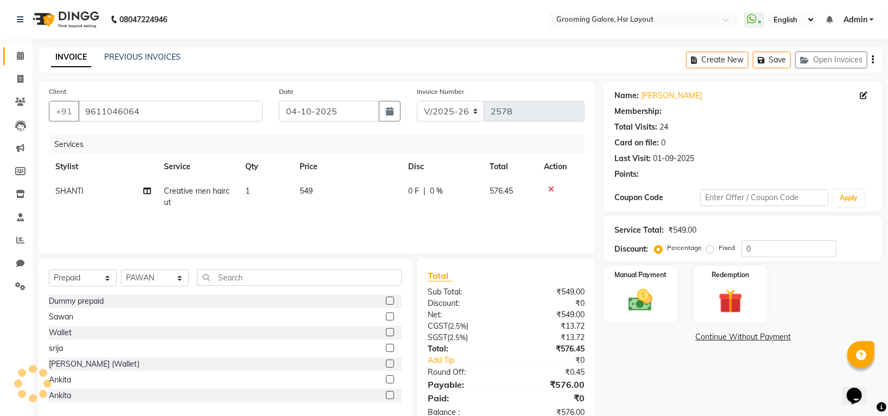
select select "2: Object"
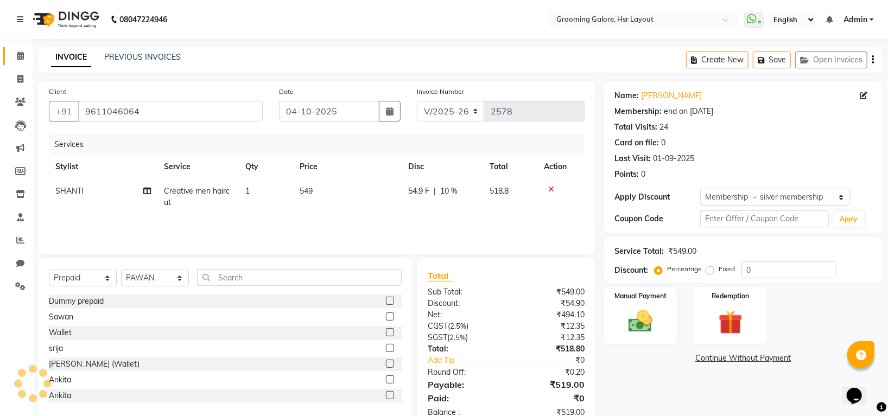
scroll to position [29, 0]
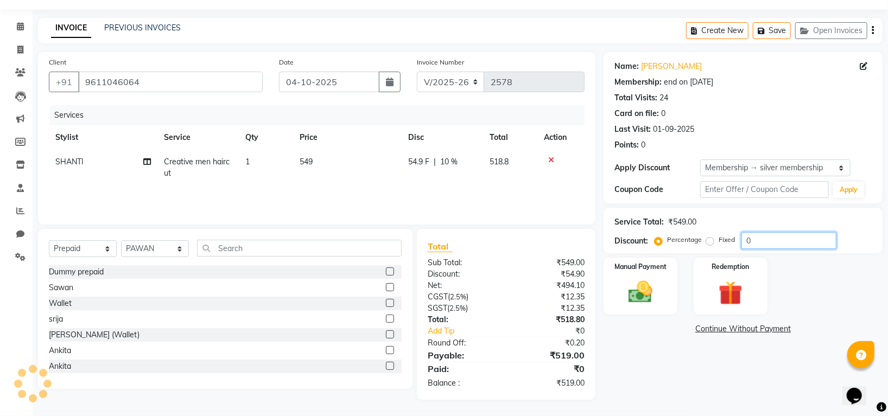
click at [773, 248] on input "0" at bounding box center [789, 240] width 95 height 17
type input "10"
click at [639, 294] on img at bounding box center [641, 292] width 41 height 29
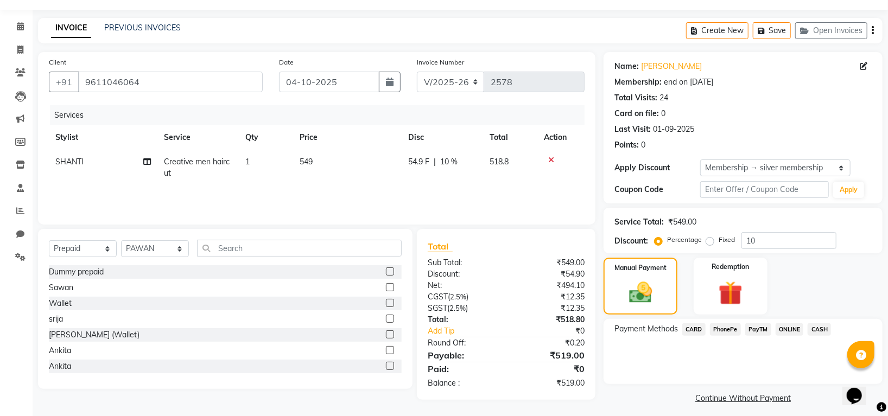
click at [694, 324] on span "CARD" at bounding box center [694, 330] width 23 height 12
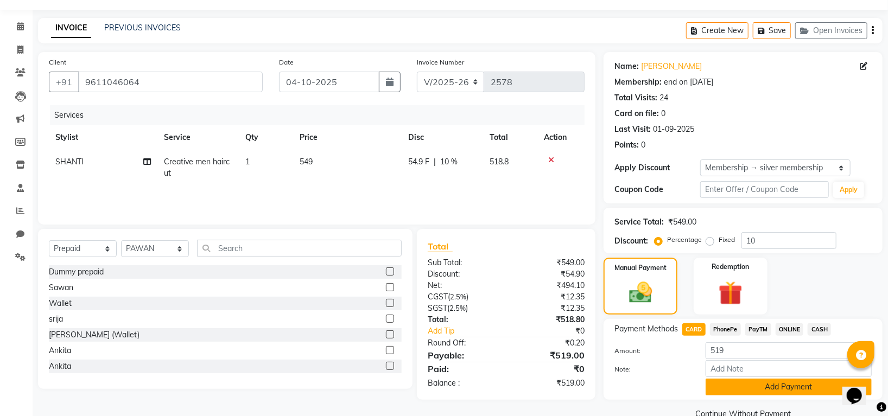
click at [746, 392] on button "Add Payment" at bounding box center [789, 387] width 166 height 17
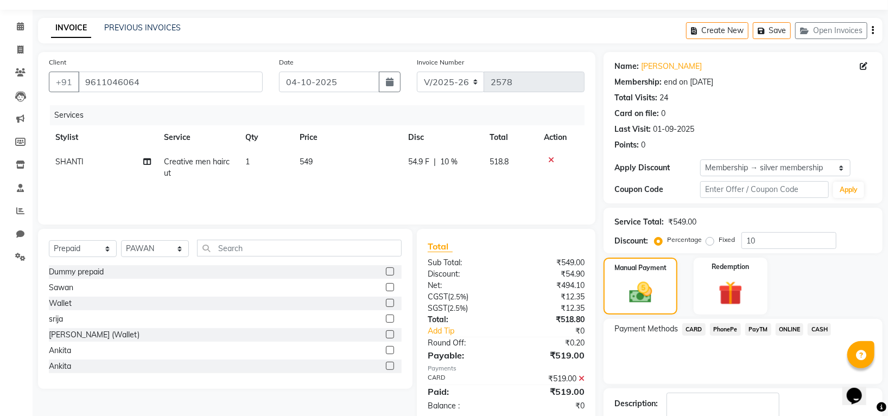
scroll to position [97, 0]
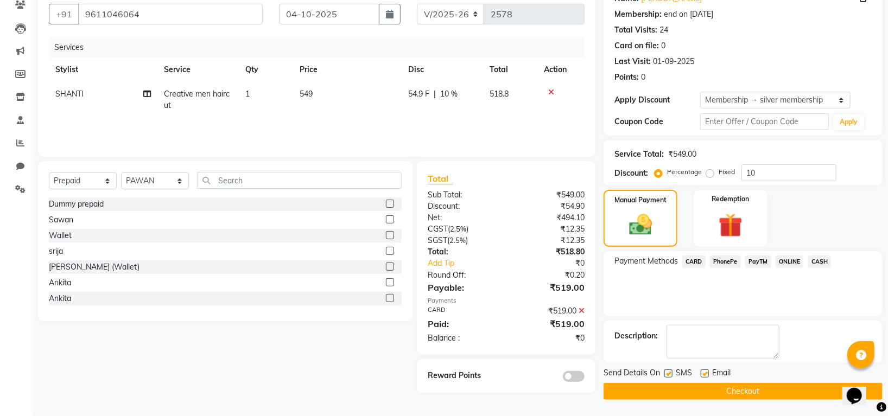
click at [751, 383] on button "Checkout" at bounding box center [743, 391] width 279 height 17
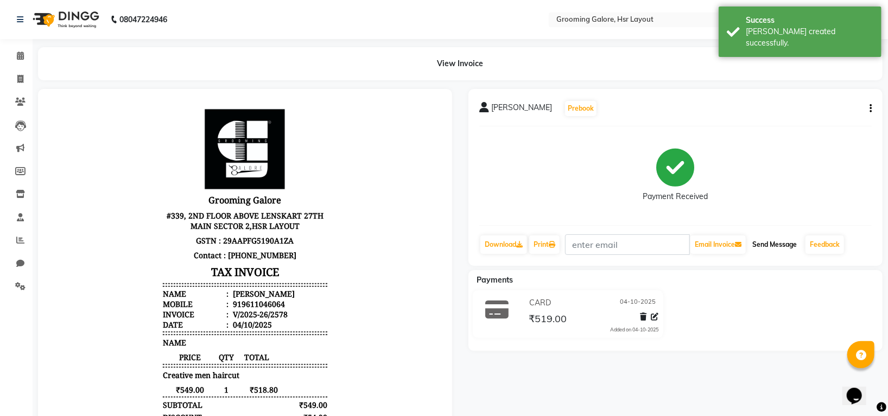
click at [774, 252] on button "Send Message" at bounding box center [774, 245] width 53 height 18
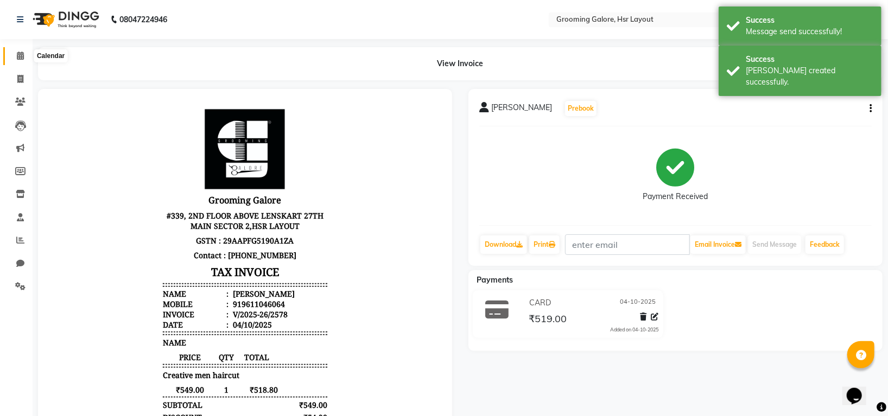
click at [20, 56] on icon at bounding box center [20, 56] width 7 height 8
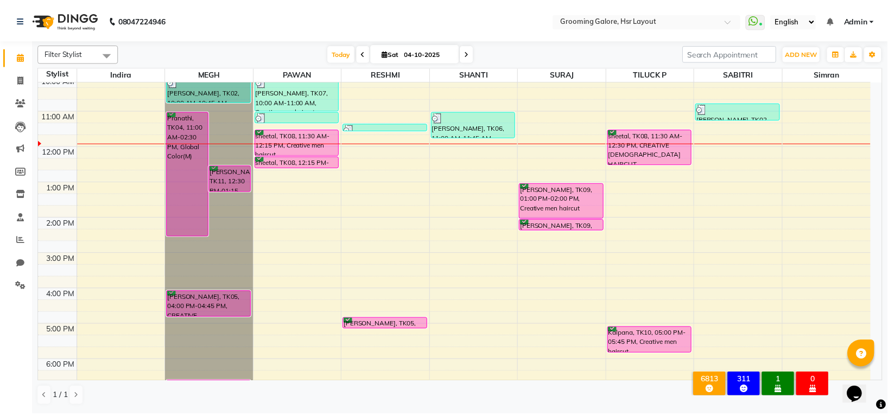
scroll to position [144, 0]
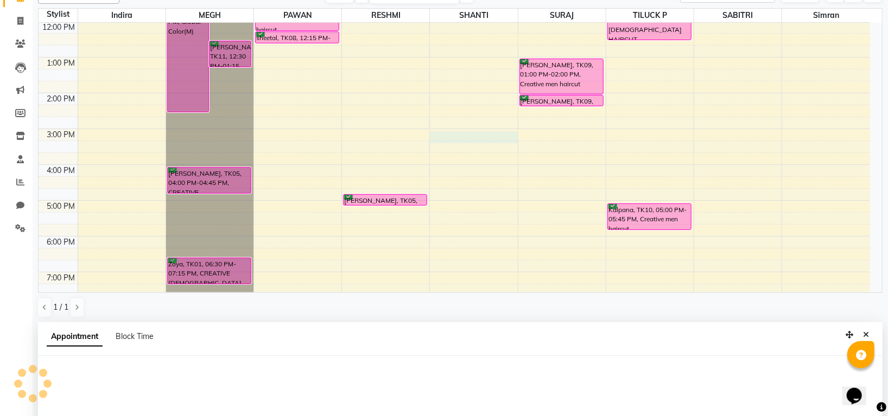
select select "45580"
select select "900"
select select "tentative"
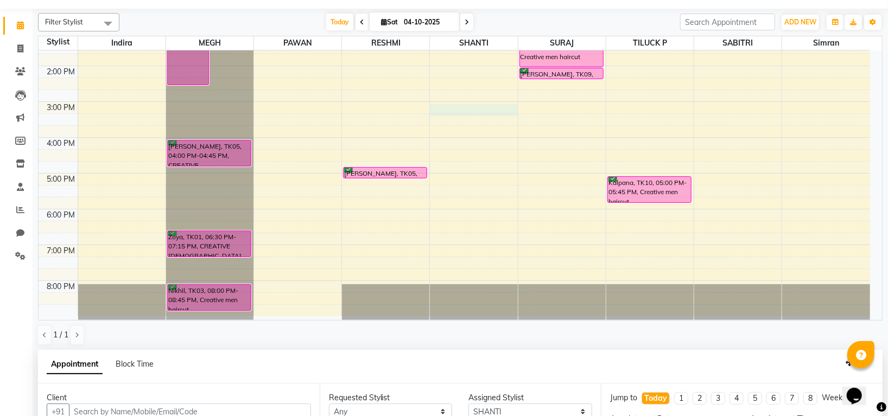
scroll to position [211, 0]
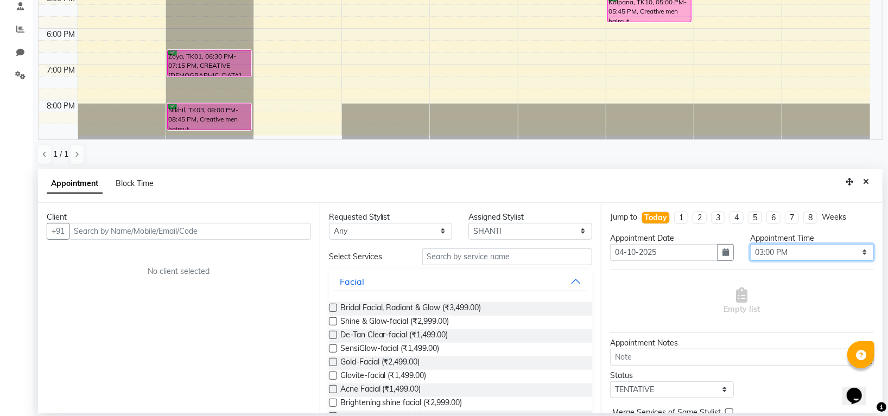
drag, startPoint x: 783, startPoint y: 255, endPoint x: 782, endPoint y: 247, distance: 8.2
click at [783, 255] on select "Select 09:00 AM 09:15 AM 09:30 AM 09:45 AM 10:00 AM 10:15 AM 10:30 AM 10:45 AM …" at bounding box center [812, 252] width 124 height 17
click at [750, 244] on select "Select 09:00 AM 09:15 AM 09:30 AM 09:45 AM 10:00 AM 10:15 AM 10:30 AM 10:45 AM …" at bounding box center [812, 252] width 124 height 17
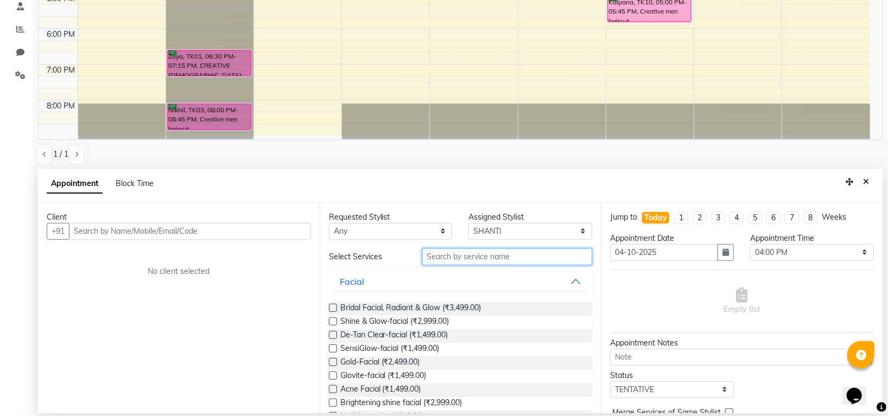
click at [448, 249] on input "text" at bounding box center [507, 257] width 170 height 17
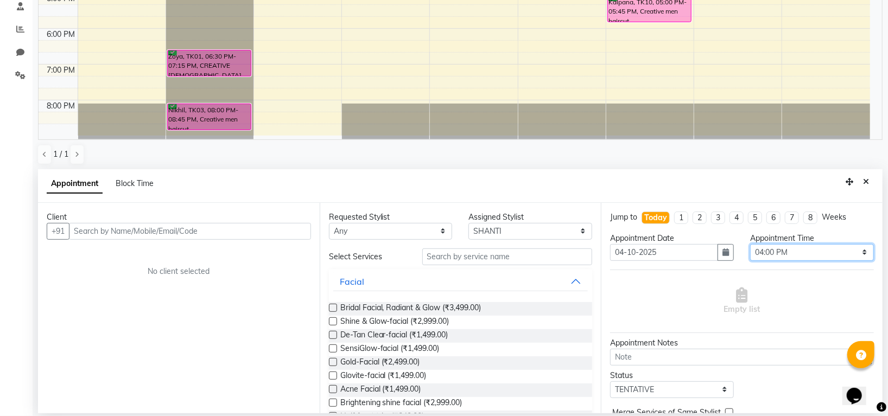
click at [750, 250] on select "Select 09:00 AM 09:15 AM 09:30 AM 09:45 AM 10:00 AM 10:15 AM 10:30 AM 10:45 AM …" at bounding box center [812, 252] width 124 height 17
select select "930"
click at [750, 244] on select "Select 09:00 AM 09:15 AM 09:30 AM 09:45 AM 10:00 AM 10:15 AM 10:30 AM 10:45 AM …" at bounding box center [812, 252] width 124 height 17
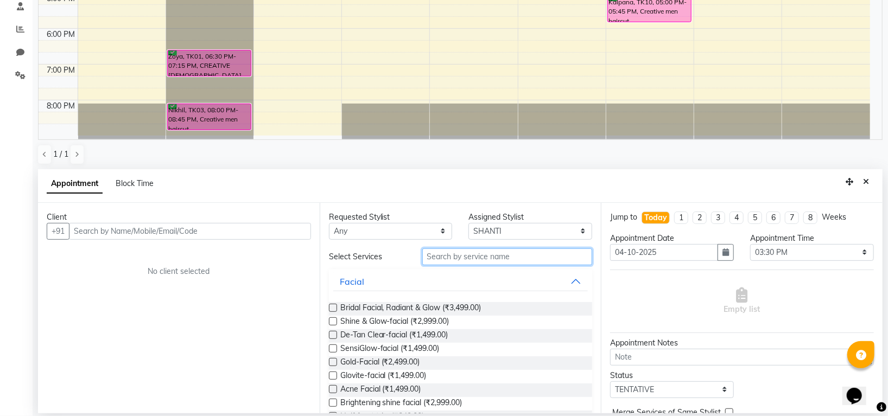
click at [444, 255] on input "text" at bounding box center [507, 257] width 170 height 17
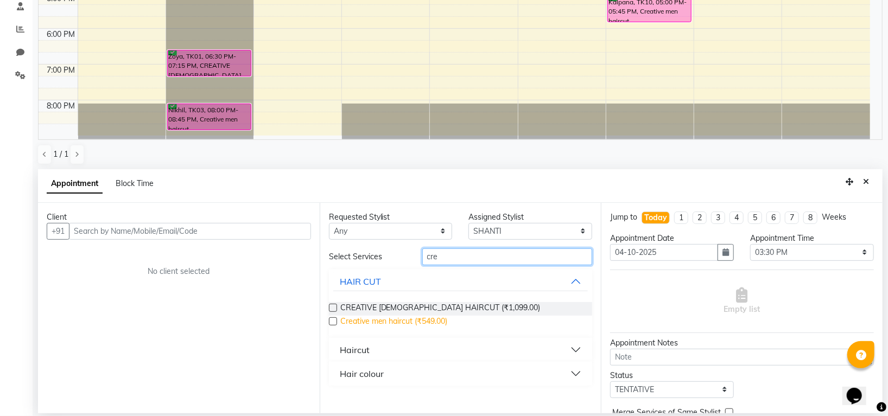
type input "cre"
click at [390, 321] on span "Creative men haircut (₹549.00)" at bounding box center [394, 323] width 108 height 14
checkbox input "false"
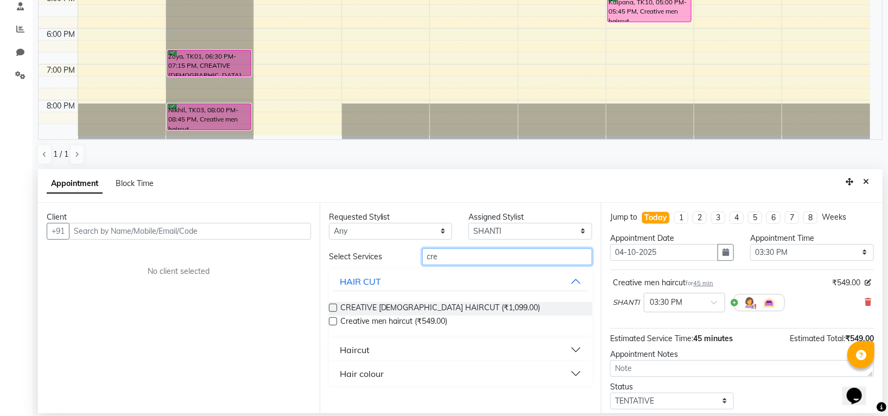
click at [443, 261] on input "cre" at bounding box center [507, 257] width 170 height 17
type input "c"
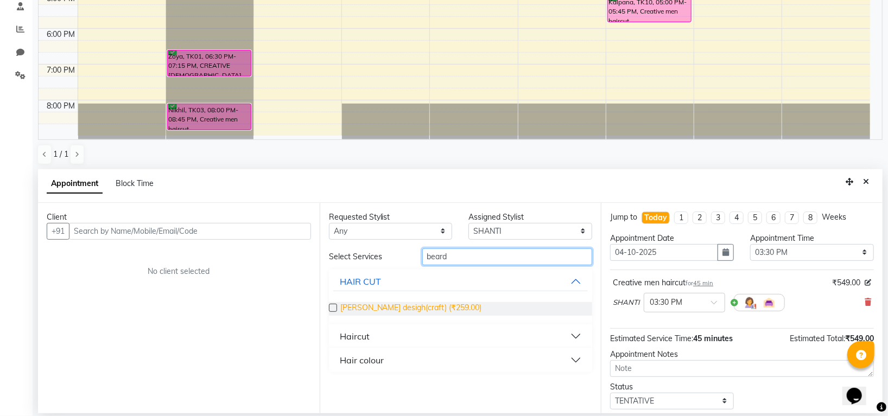
type input "beard"
click at [420, 305] on span "[PERSON_NAME] desigh(craft) (₹259.00)" at bounding box center [411, 309] width 142 height 14
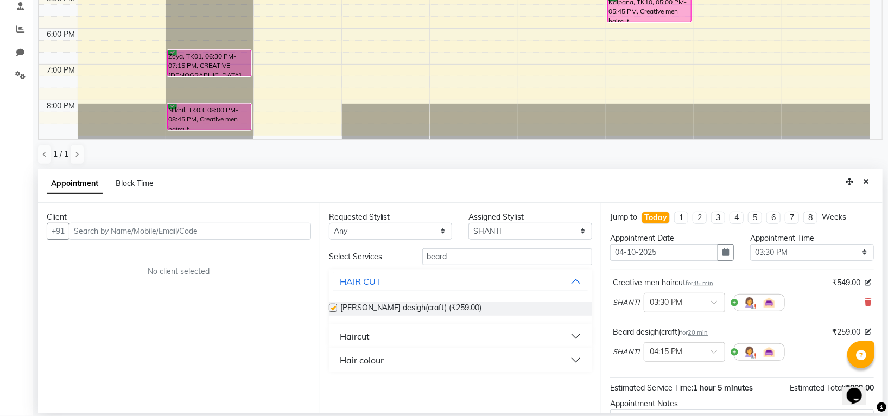
checkbox input "false"
click at [420, 232] on select "Any [PERSON_NAME] [PERSON_NAME] PAWAN [PERSON_NAME] SHANTI [PERSON_NAME] SURAJ …" at bounding box center [391, 231] width 124 height 17
select select "45585"
click at [329, 223] on select "Any [PERSON_NAME] [PERSON_NAME] PAWAN [PERSON_NAME] SHANTI [PERSON_NAME] SURAJ …" at bounding box center [391, 231] width 124 height 17
select select "45585"
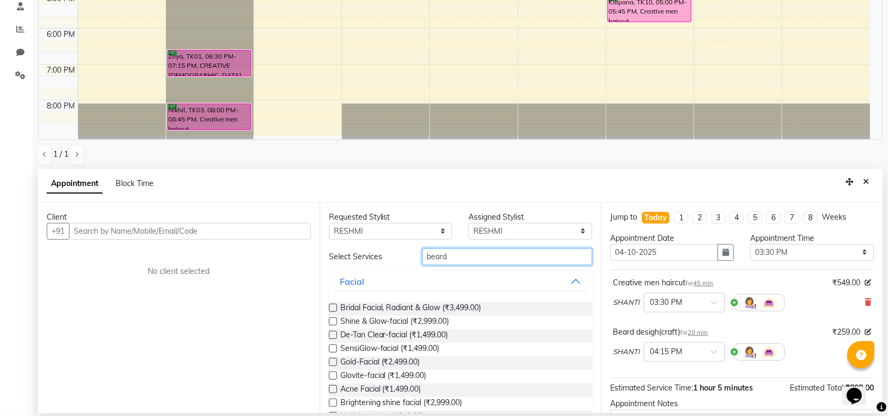
click at [477, 261] on input "beard" at bounding box center [507, 257] width 170 height 17
type input "b"
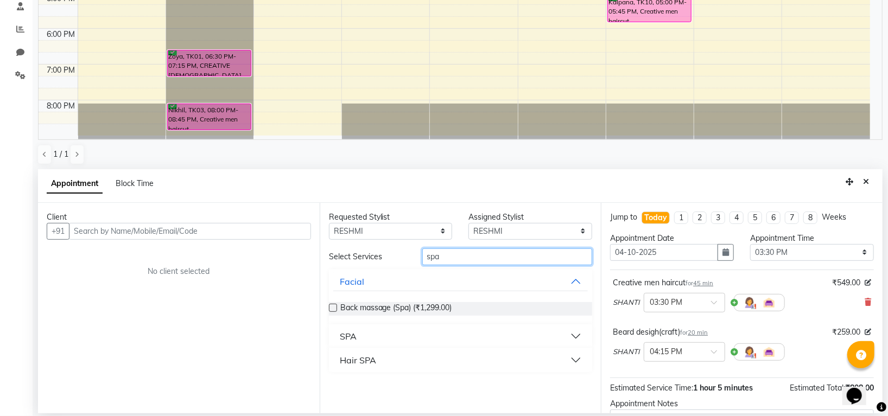
type input "spa"
click at [354, 361] on div "Hair SPA" at bounding box center [358, 360] width 36 height 13
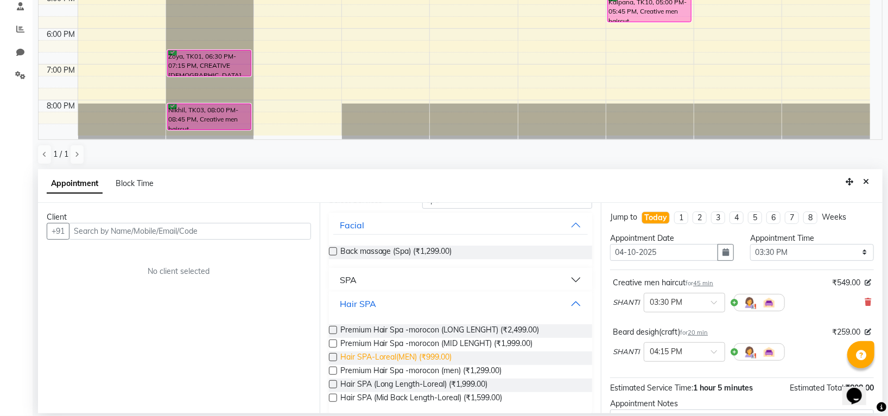
scroll to position [60, 0]
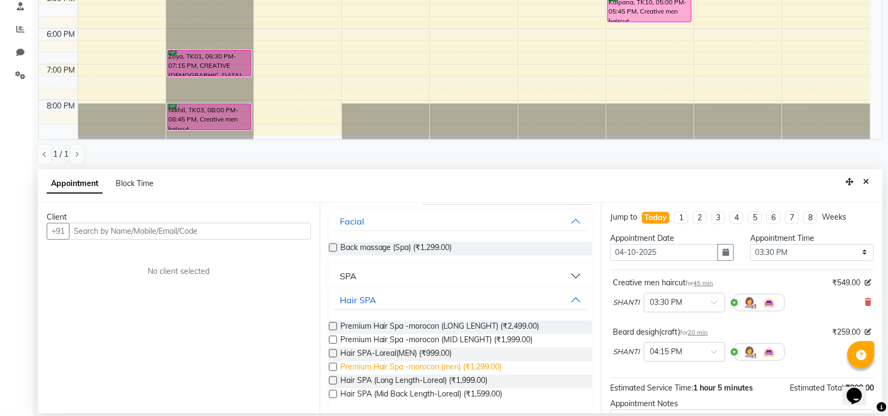
click at [491, 366] on span "Premium Hair Spa -morocon (men) (₹1,299.00)" at bounding box center [421, 369] width 162 height 14
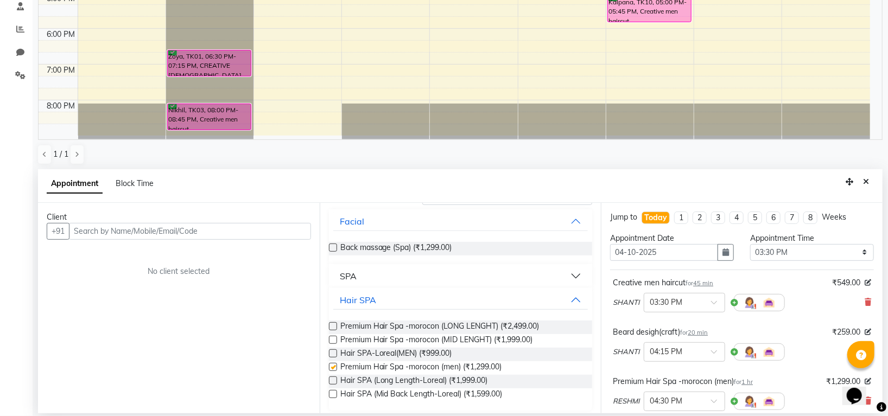
checkbox input "false"
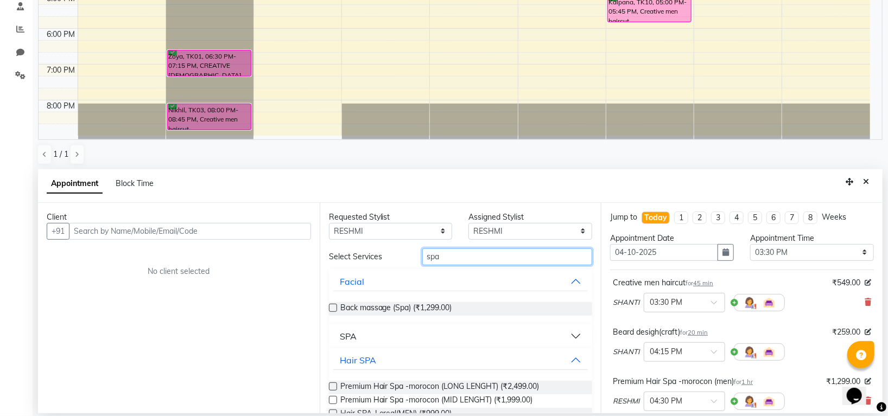
click at [463, 257] on input "spa" at bounding box center [507, 257] width 170 height 17
type input "s"
type input "cut"
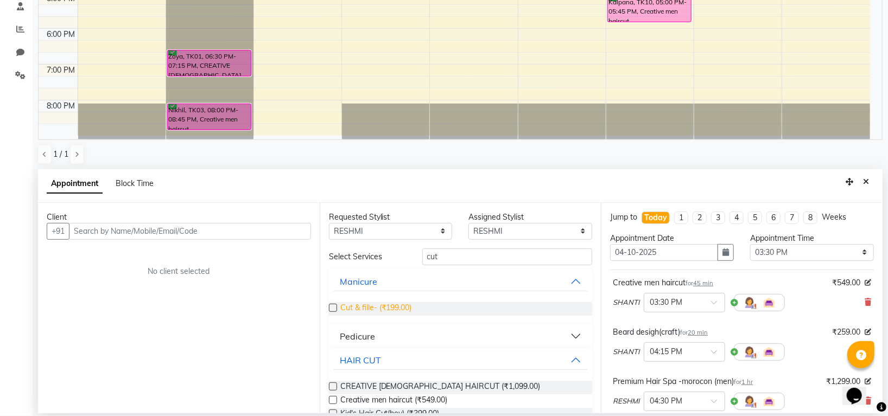
click at [378, 310] on span "Cut & fille- (₹199.00)" at bounding box center [376, 309] width 72 height 14
checkbox input "false"
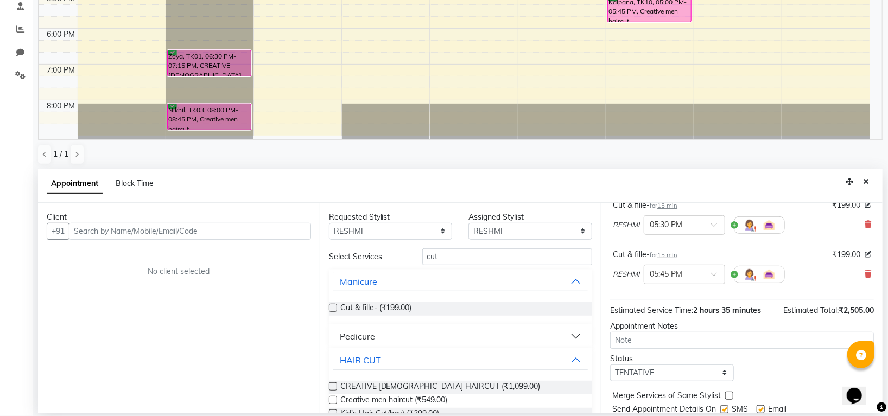
scroll to position [264, 0]
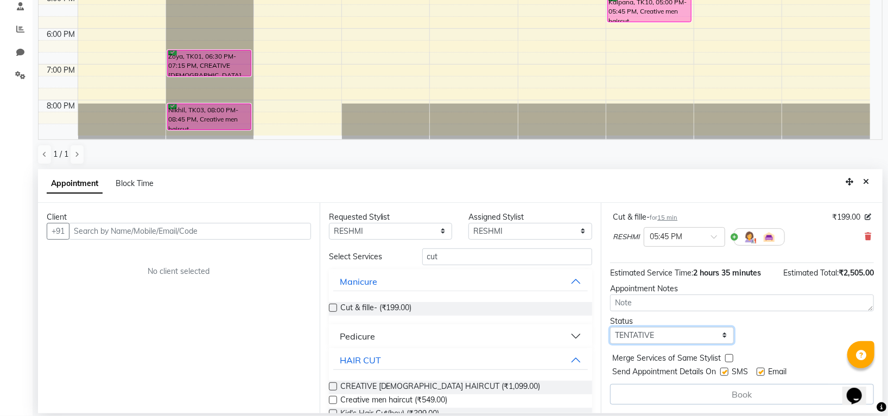
click at [649, 338] on select "Select TENTATIVE CONFIRM CHECK-IN UPCOMING" at bounding box center [672, 335] width 124 height 17
select select "confirm booking"
click at [610, 327] on select "Select TENTATIVE CONFIRM CHECK-IN UPCOMING" at bounding box center [672, 335] width 124 height 17
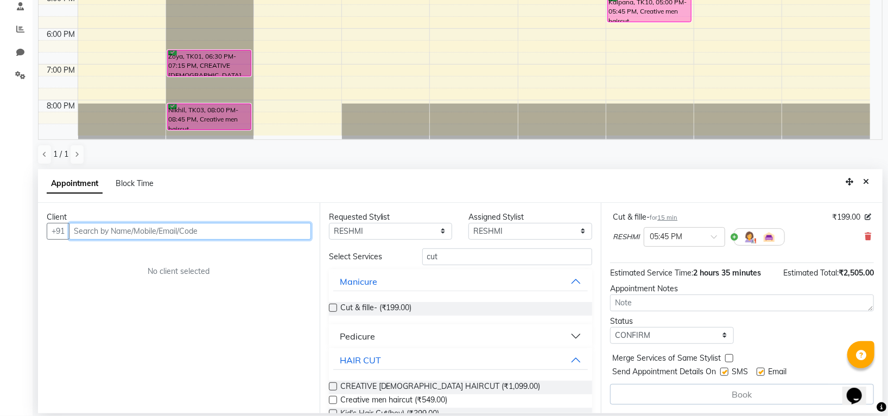
click at [231, 234] on input "text" at bounding box center [190, 231] width 242 height 17
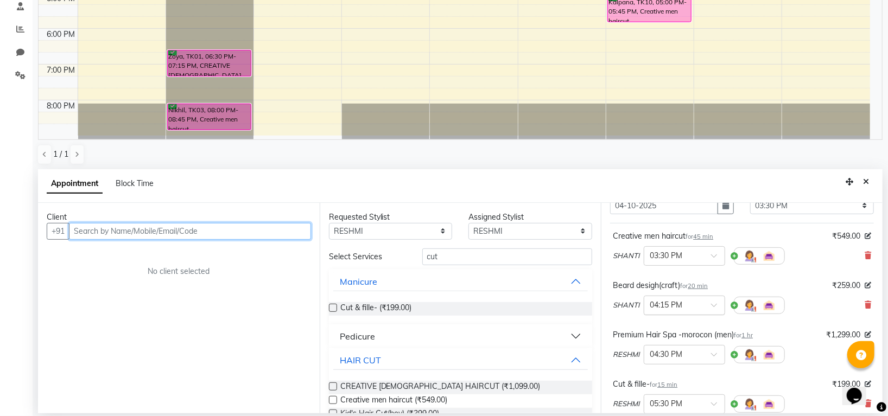
scroll to position [0, 0]
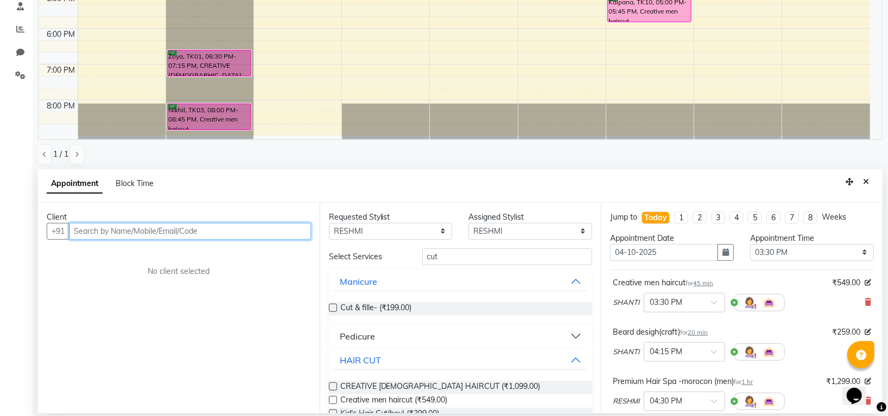
click at [235, 236] on input "text" at bounding box center [190, 231] width 242 height 17
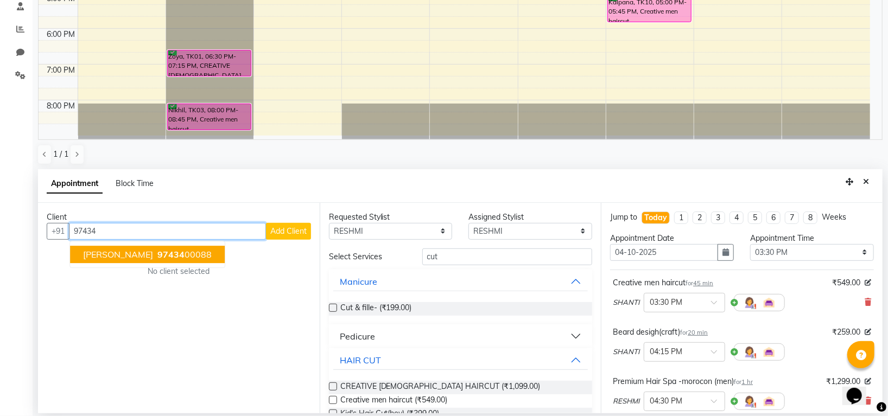
click at [193, 248] on button "[PERSON_NAME] 97434 00088" at bounding box center [147, 254] width 155 height 17
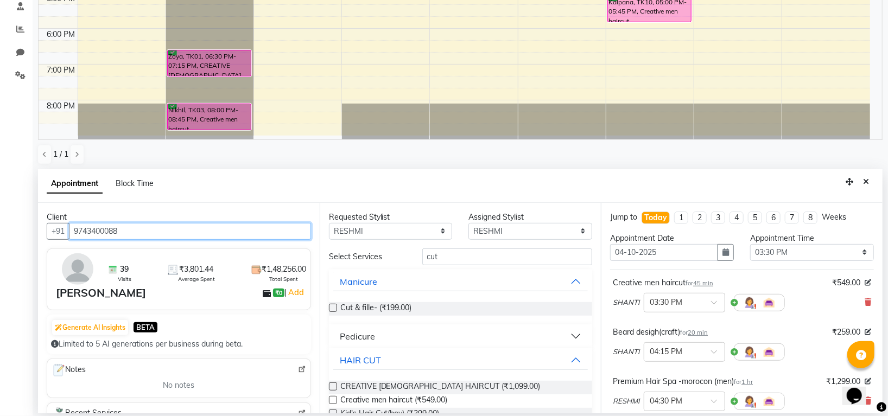
scroll to position [262, 0]
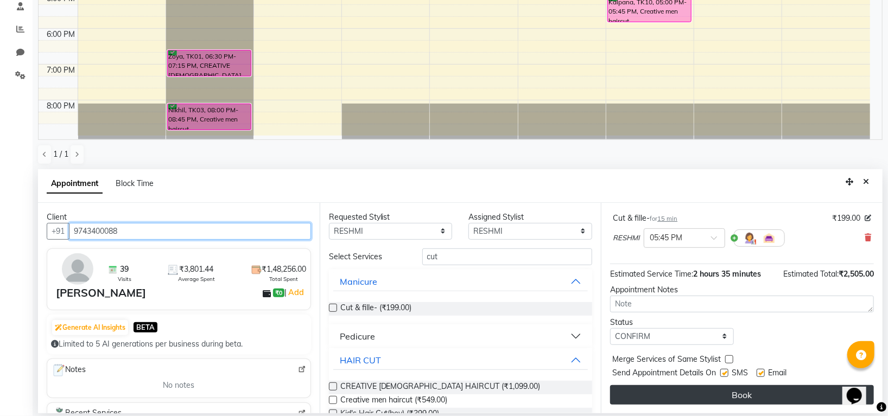
type input "9743400088"
click at [691, 394] on button "Book" at bounding box center [742, 396] width 264 height 20
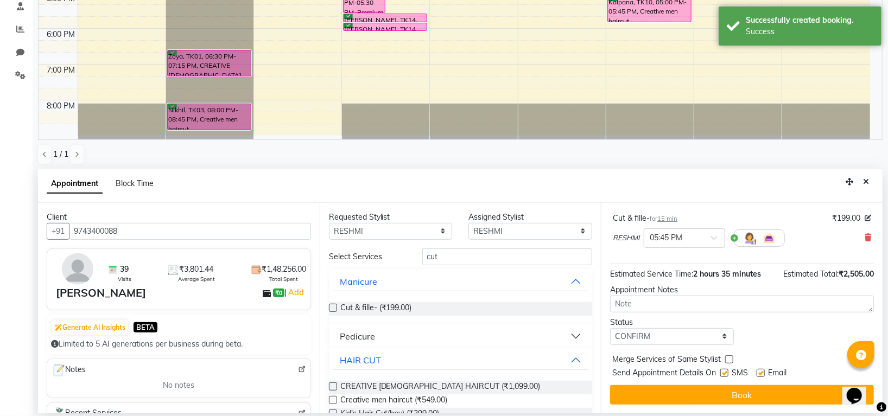
scroll to position [274, 0]
click at [869, 179] on button "Close" at bounding box center [866, 182] width 16 height 17
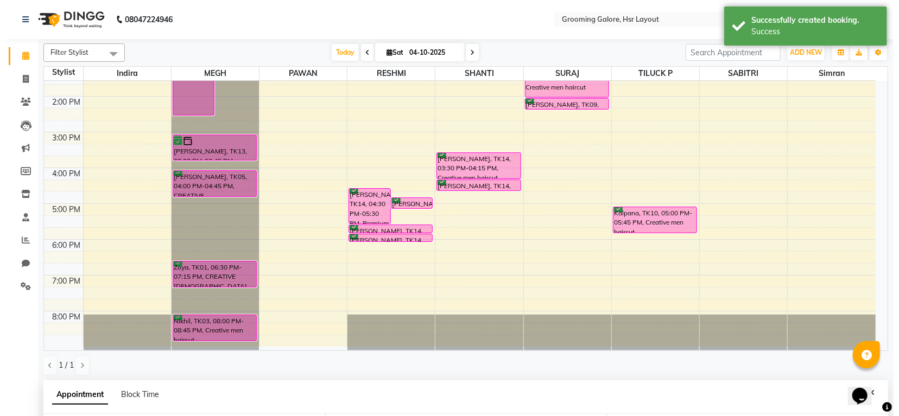
scroll to position [168, 0]
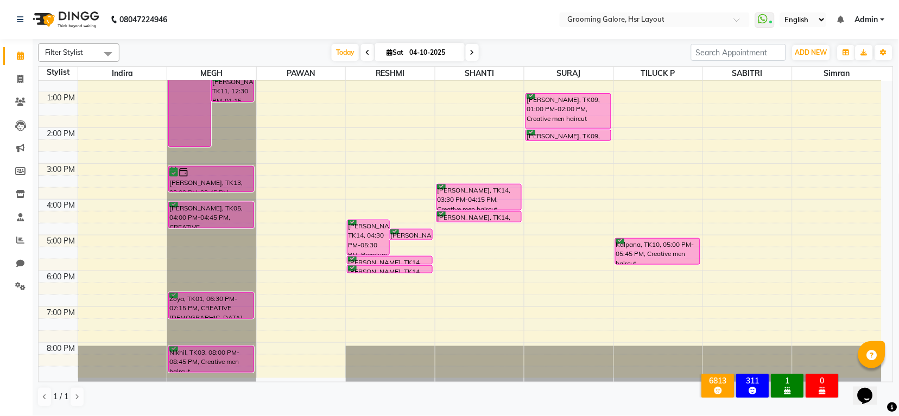
click at [470, 55] on icon at bounding box center [472, 52] width 4 height 7
type input "05-10-2025"
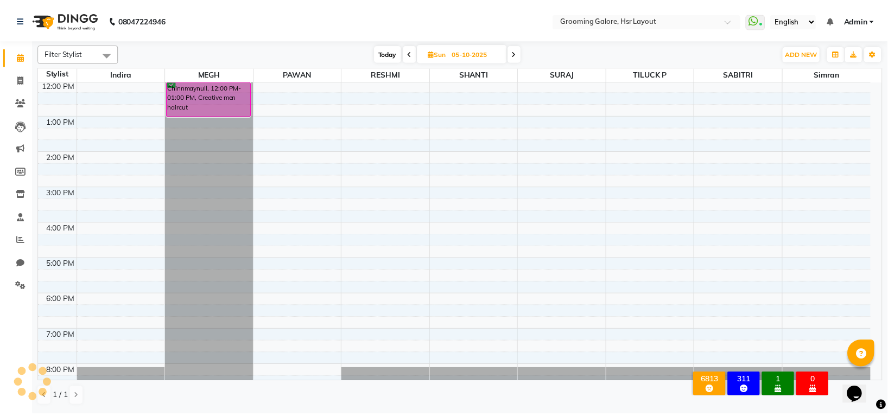
scroll to position [0, 0]
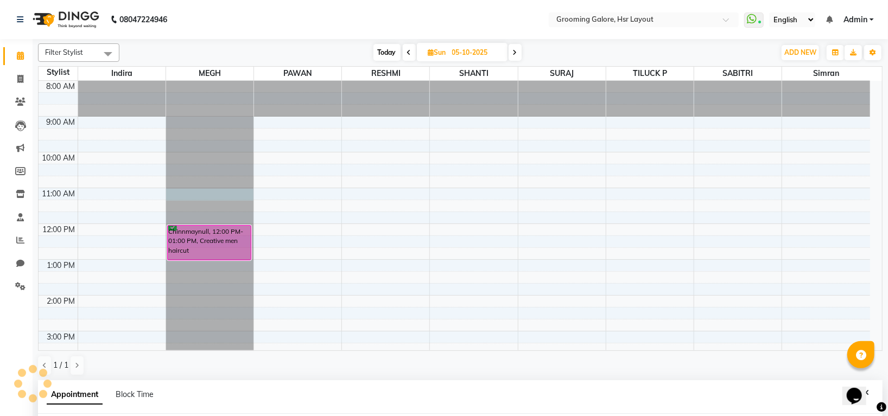
select select "45579"
select select "tentative"
select select "660"
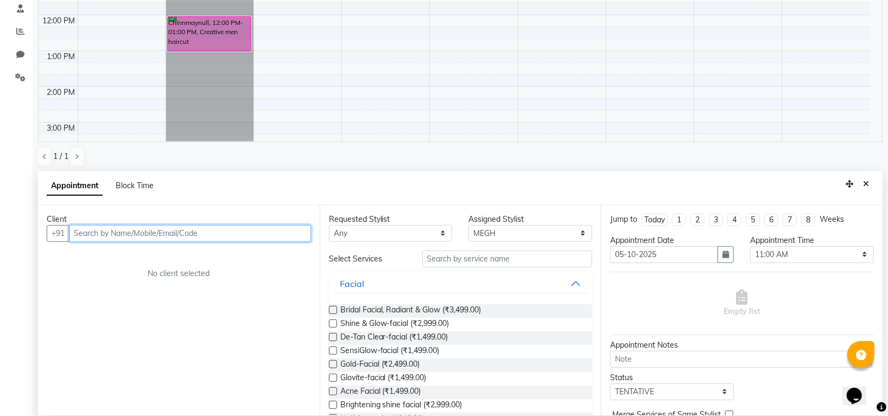
scroll to position [211, 0]
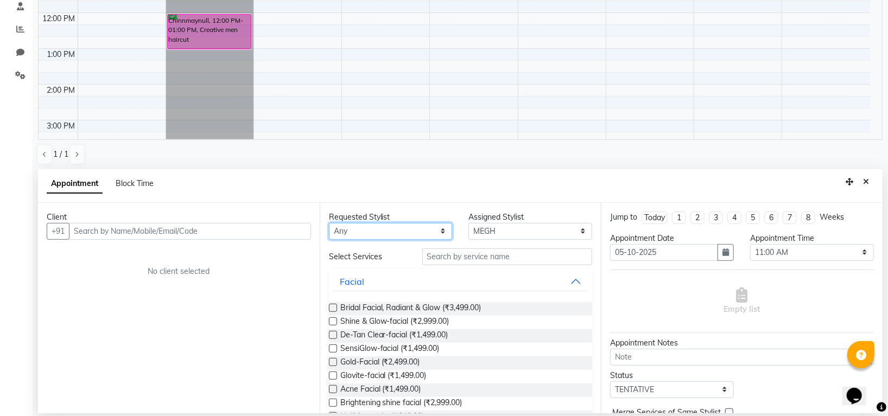
click at [376, 236] on select "Any [PERSON_NAME] [PERSON_NAME] PAWAN [PERSON_NAME] SHANTI [PERSON_NAME] SURAJ …" at bounding box center [391, 231] width 124 height 17
select select "45579"
click at [329, 223] on select "Any [PERSON_NAME] [PERSON_NAME] PAWAN [PERSON_NAME] SHANTI [PERSON_NAME] SURAJ …" at bounding box center [391, 231] width 124 height 17
click at [442, 260] on input "text" at bounding box center [507, 257] width 170 height 17
click at [452, 255] on input "text" at bounding box center [507, 257] width 170 height 17
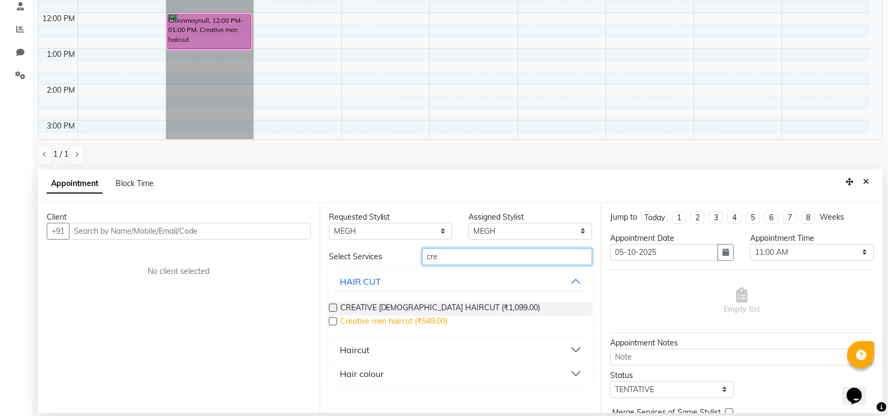
type input "cre"
click at [433, 320] on span "Creative men haircut (₹549.00)" at bounding box center [394, 323] width 108 height 14
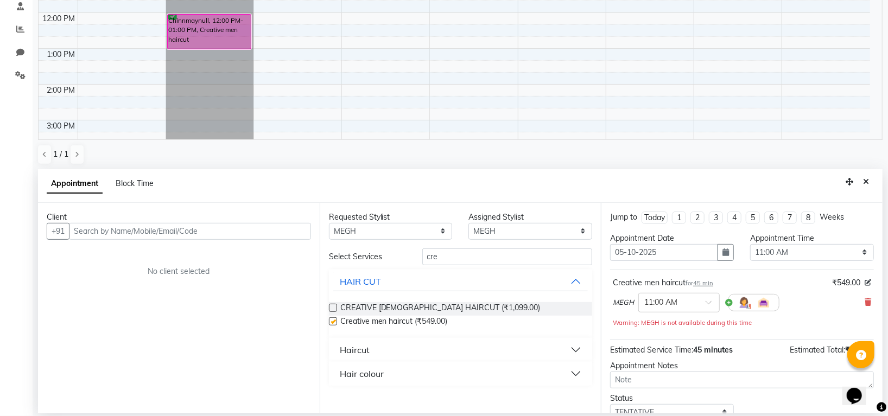
checkbox input "false"
click at [707, 282] on span "45 min" at bounding box center [703, 284] width 20 height 8
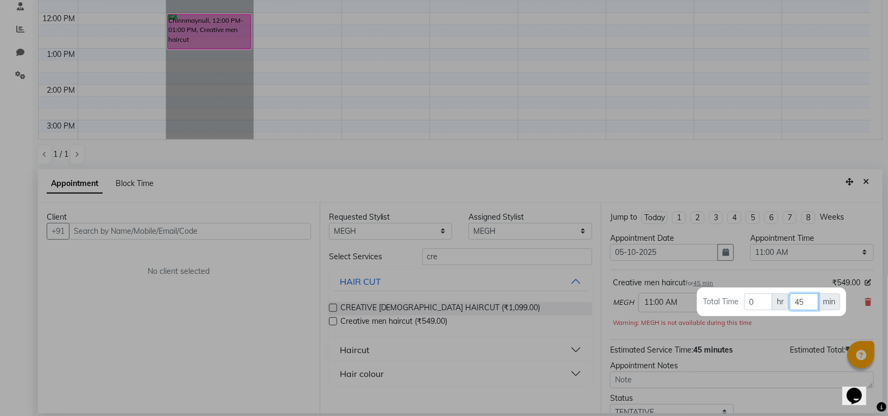
click at [811, 304] on input "45" at bounding box center [804, 302] width 29 height 17
type input "4"
type input "60"
click at [805, 321] on div at bounding box center [444, 208] width 888 height 416
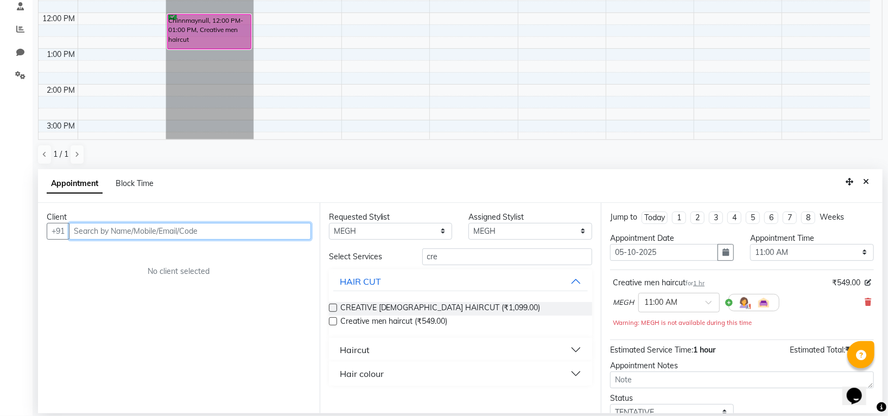
click at [178, 232] on input "text" at bounding box center [190, 231] width 242 height 17
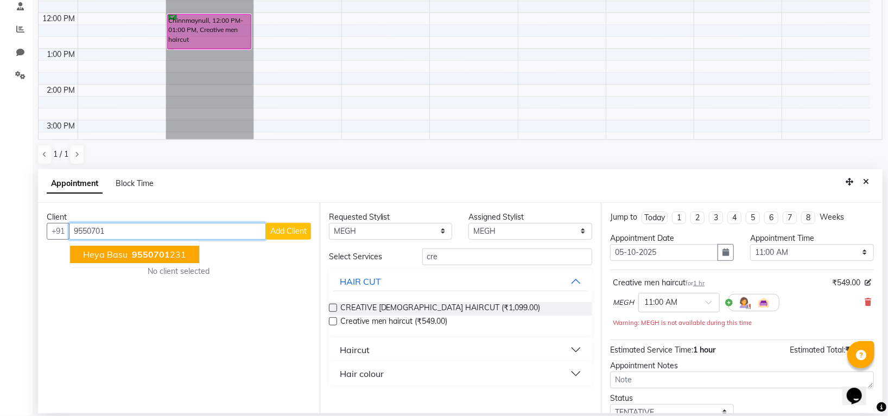
click at [156, 260] on button "Heya Basu 9550701 231" at bounding box center [134, 254] width 129 height 17
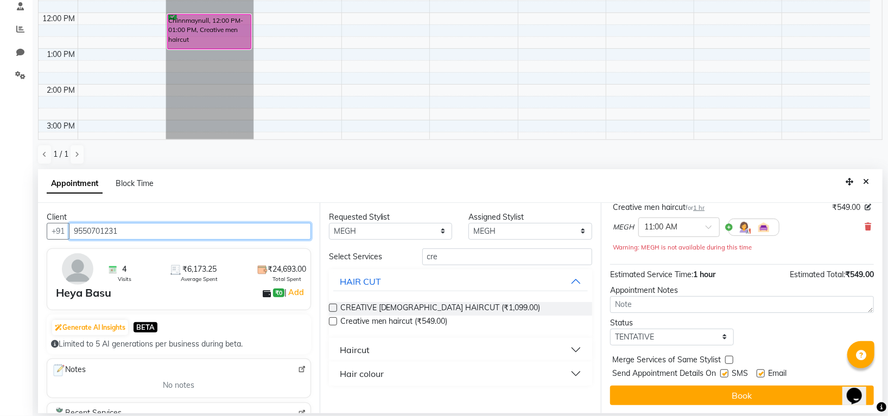
scroll to position [76, 0]
type input "9550701231"
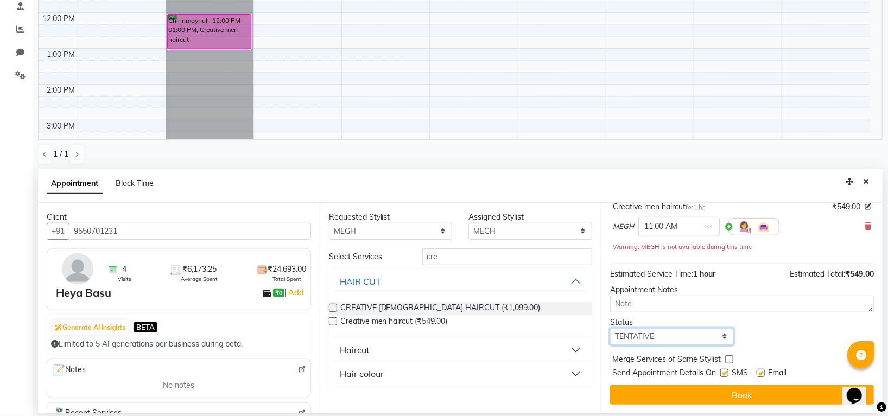
click at [662, 338] on select "Select TENTATIVE CONFIRM UPCOMING" at bounding box center [672, 337] width 124 height 17
select select "confirm booking"
click at [610, 329] on select "Select TENTATIVE CONFIRM UPCOMING" at bounding box center [672, 337] width 124 height 17
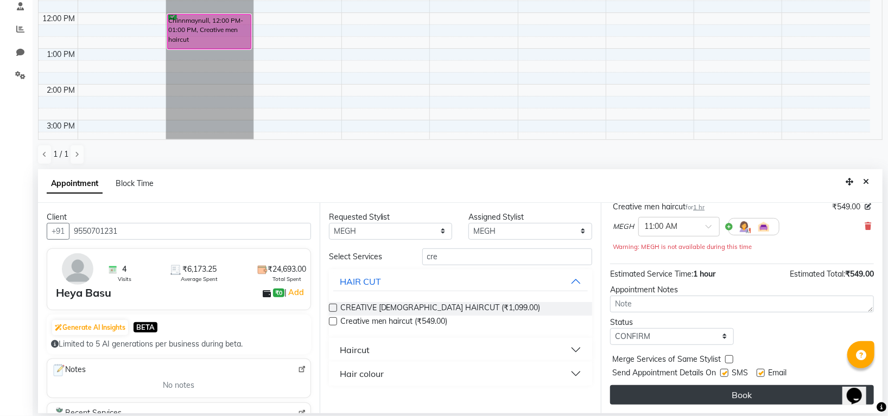
click at [700, 394] on button "Book" at bounding box center [742, 396] width 264 height 20
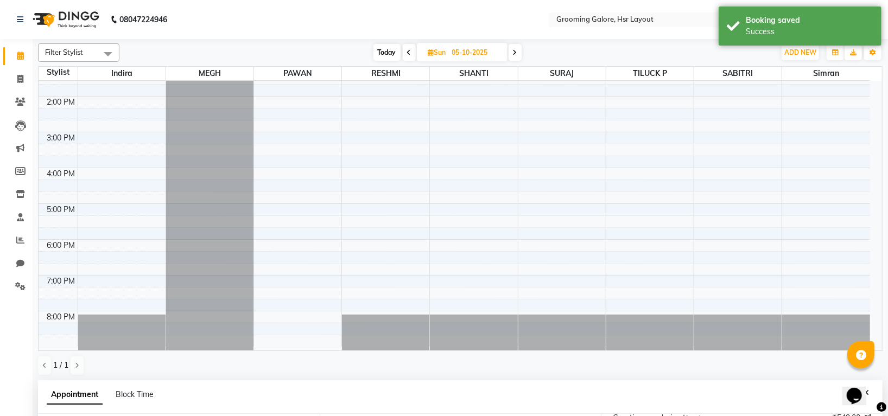
scroll to position [211, 0]
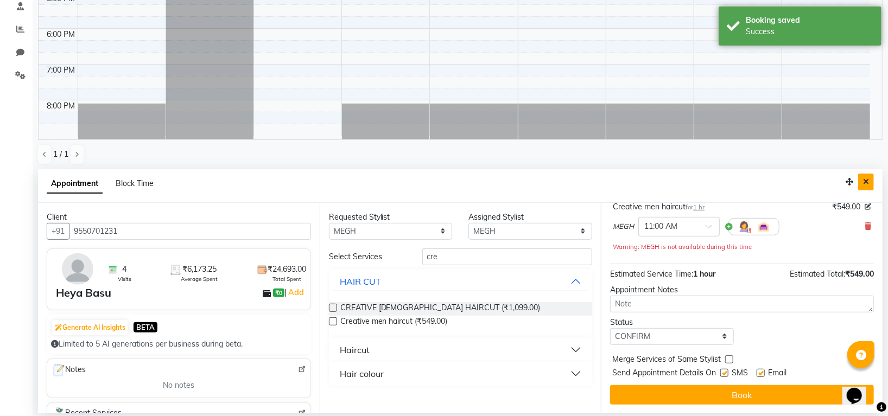
click at [867, 179] on icon "Close" at bounding box center [866, 182] width 6 height 8
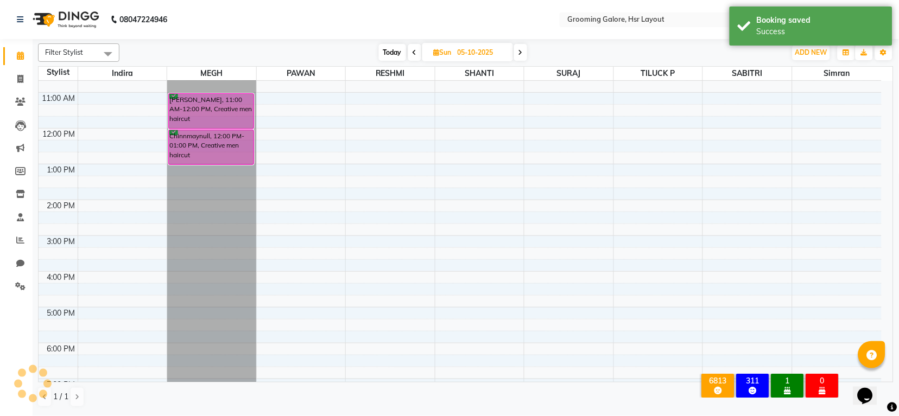
scroll to position [0, 0]
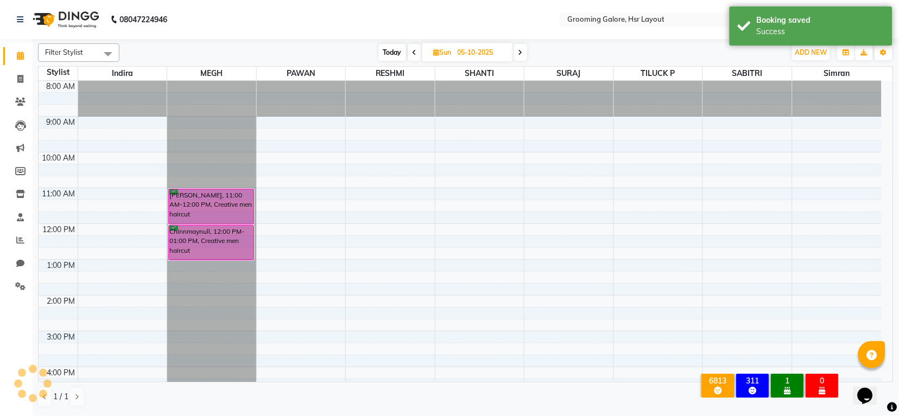
click at [411, 51] on span at bounding box center [414, 52] width 13 height 17
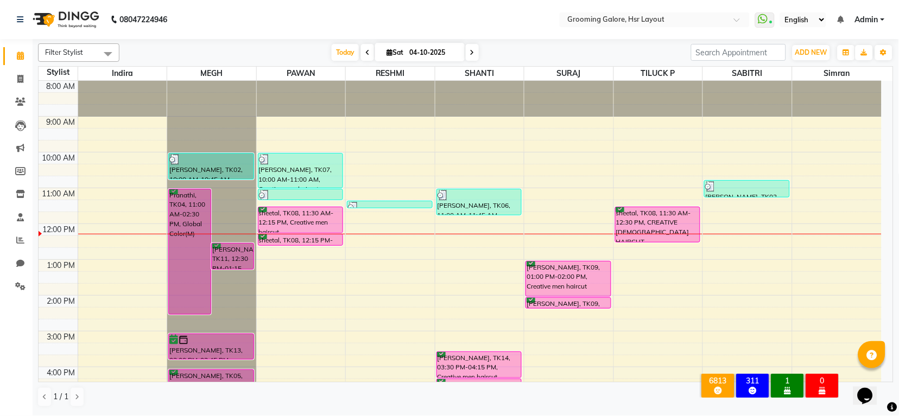
drag, startPoint x: 535, startPoint y: 218, endPoint x: 540, endPoint y: 52, distance: 166.2
click at [540, 52] on div "[DATE] [DATE]" at bounding box center [405, 53] width 561 height 16
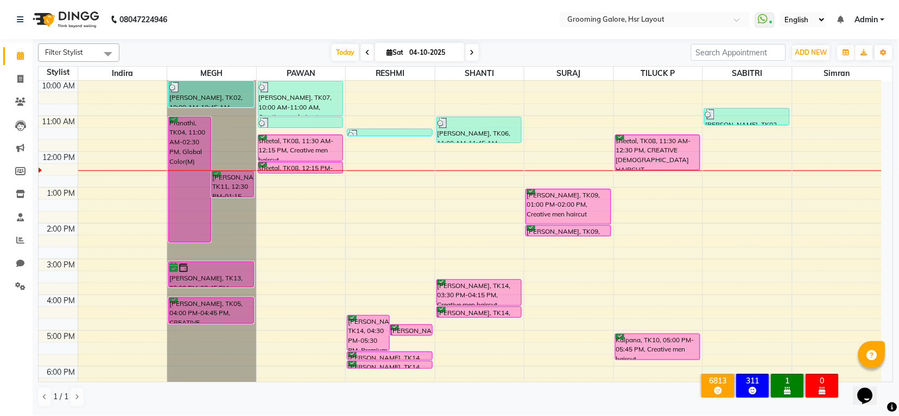
click at [470, 52] on icon at bounding box center [472, 52] width 4 height 7
type input "05-10-2025"
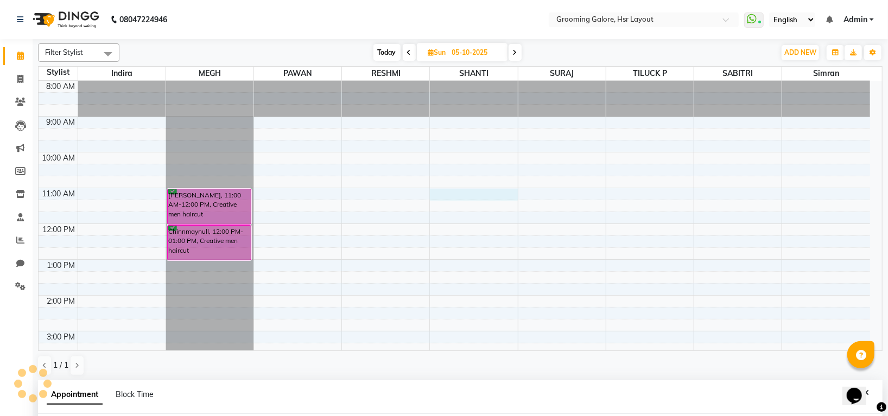
scroll to position [157, 0]
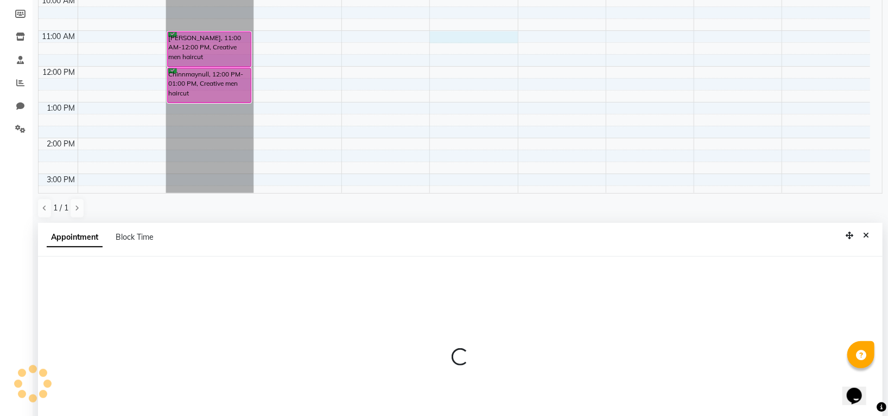
select select "45580"
select select "660"
select select "tentative"
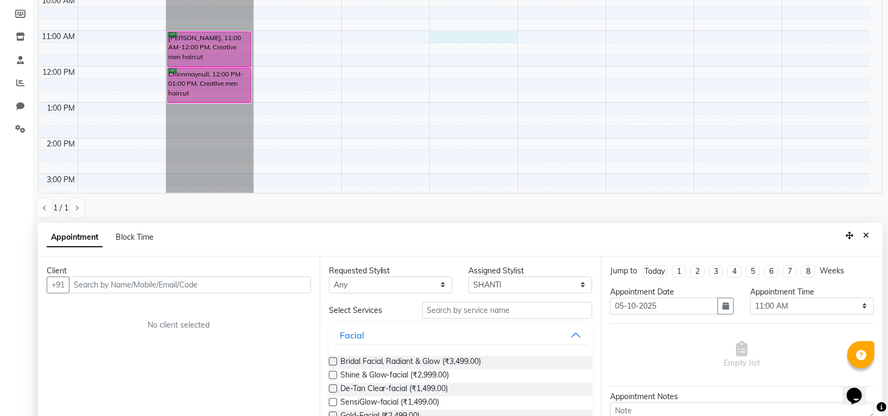
scroll to position [211, 0]
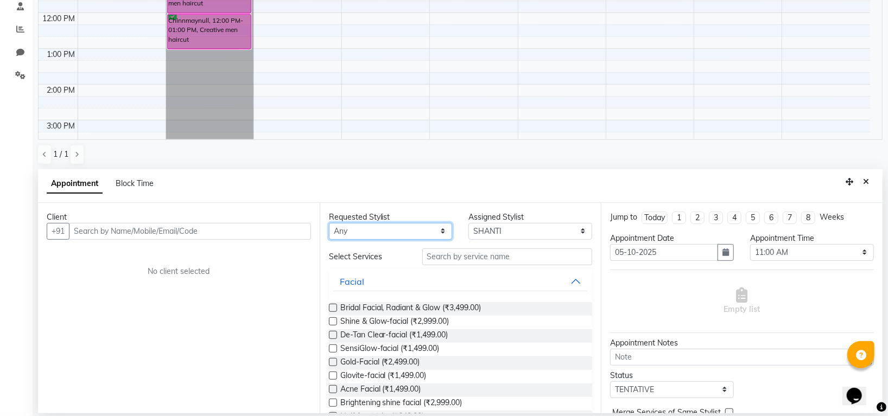
click at [405, 233] on select "Any [PERSON_NAME] [PERSON_NAME] PAWAN [PERSON_NAME] SHANTI [PERSON_NAME] SURAJ …" at bounding box center [391, 231] width 124 height 17
select select "45580"
click at [329, 223] on select "Any [PERSON_NAME] [PERSON_NAME] PAWAN [PERSON_NAME] SHANTI [PERSON_NAME] SURAJ …" at bounding box center [391, 231] width 124 height 17
click at [452, 258] on input "text" at bounding box center [507, 257] width 170 height 17
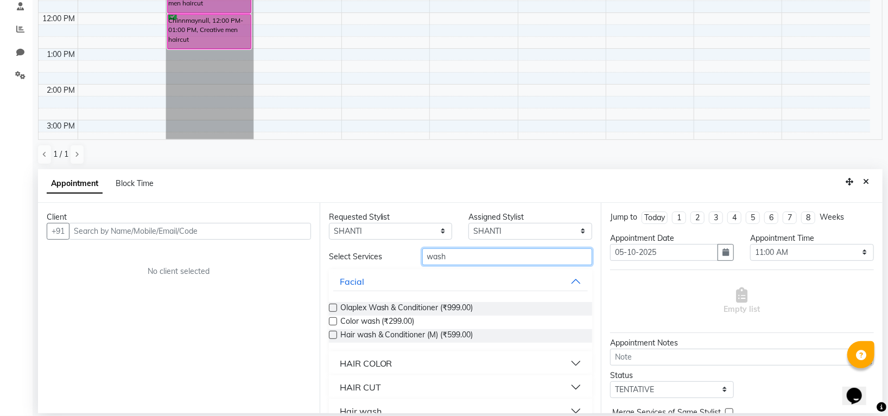
type input "wash"
click at [370, 411] on div "Hair wash" at bounding box center [361, 411] width 42 height 13
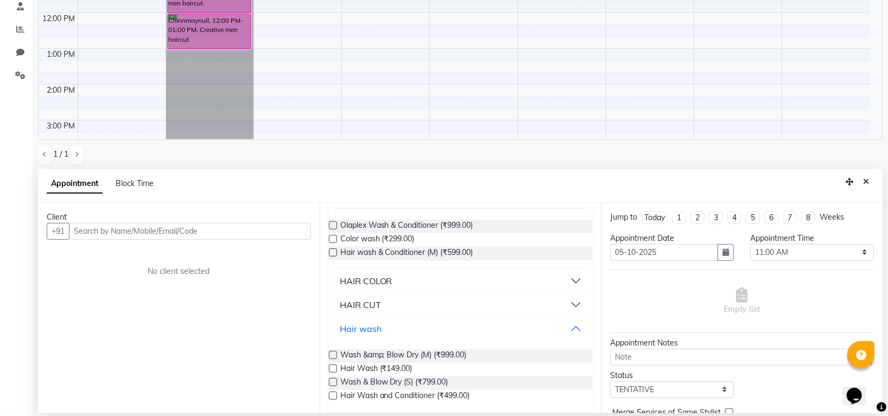
scroll to position [89, 0]
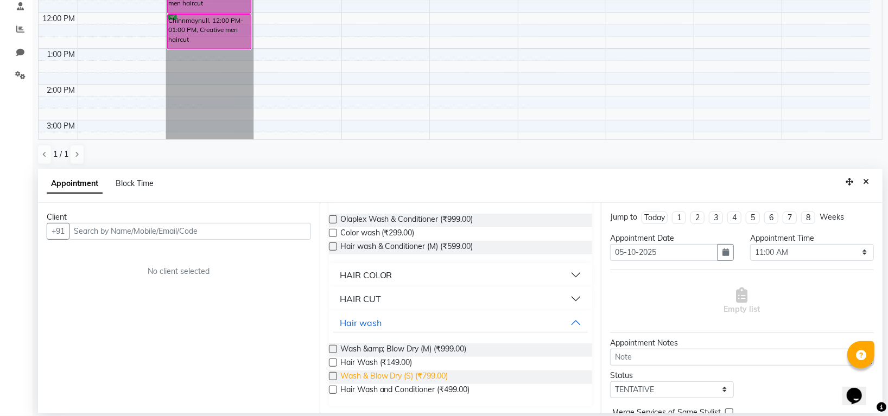
click at [438, 372] on span "Wash & Blow Dry (S) (₹799.00)" at bounding box center [394, 378] width 108 height 14
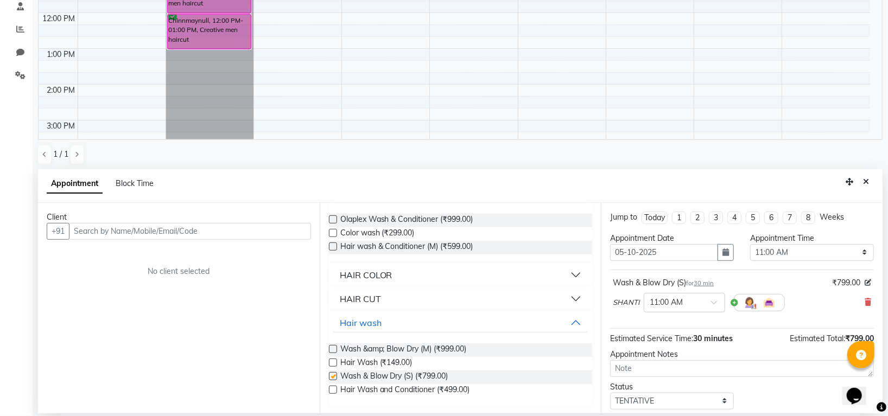
checkbox input "false"
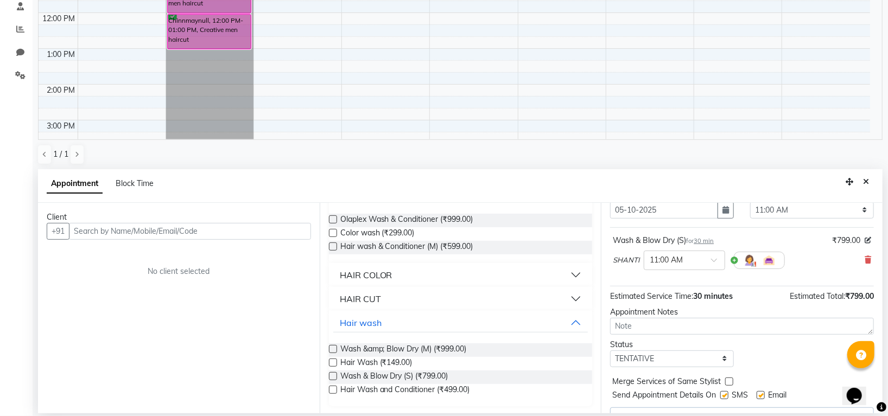
scroll to position [66, 0]
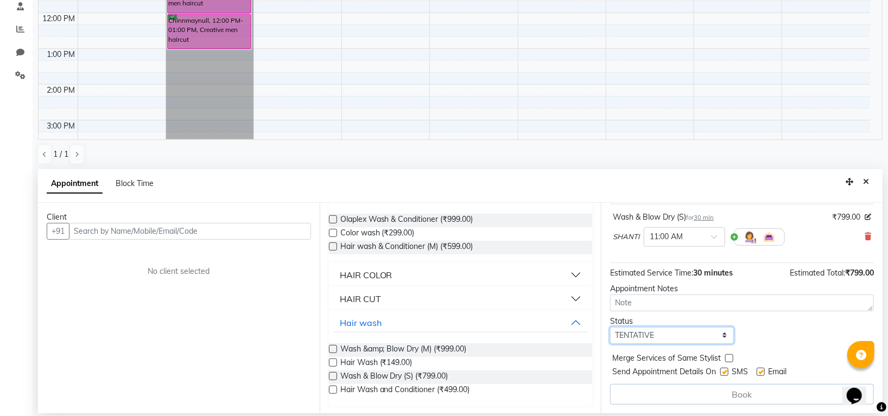
click at [651, 333] on select "Select TENTATIVE CONFIRM UPCOMING" at bounding box center [672, 335] width 124 height 17
select select "confirm booking"
click at [610, 327] on select "Select TENTATIVE CONFIRM UPCOMING" at bounding box center [672, 335] width 124 height 17
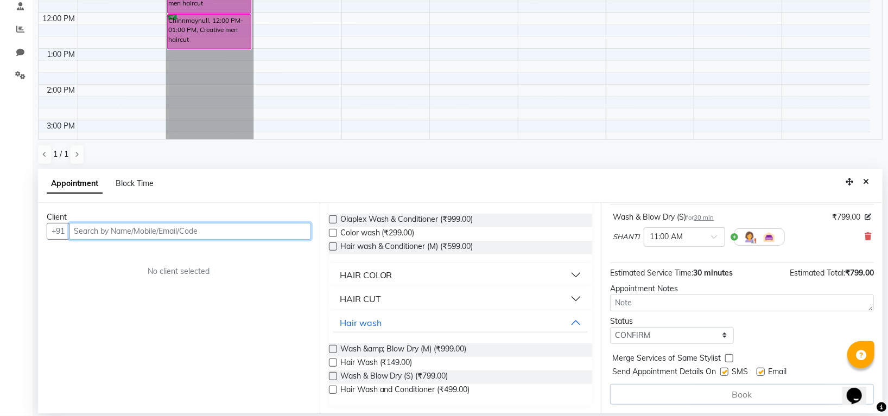
click at [272, 233] on input "text" at bounding box center [190, 231] width 242 height 17
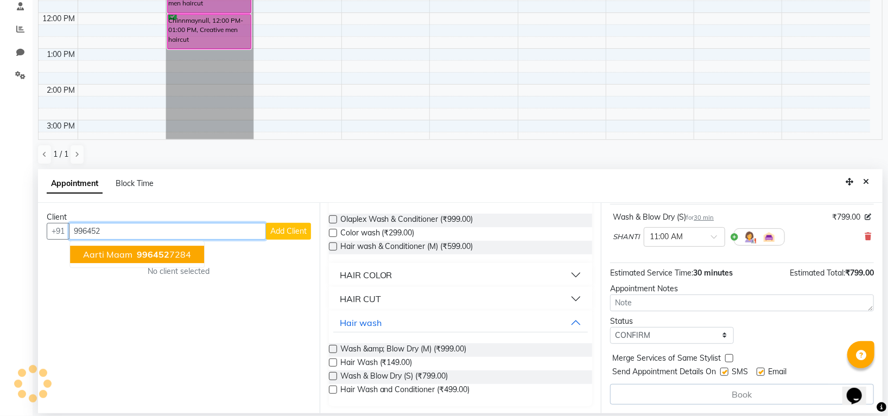
click at [166, 258] on span "996452" at bounding box center [153, 254] width 33 height 11
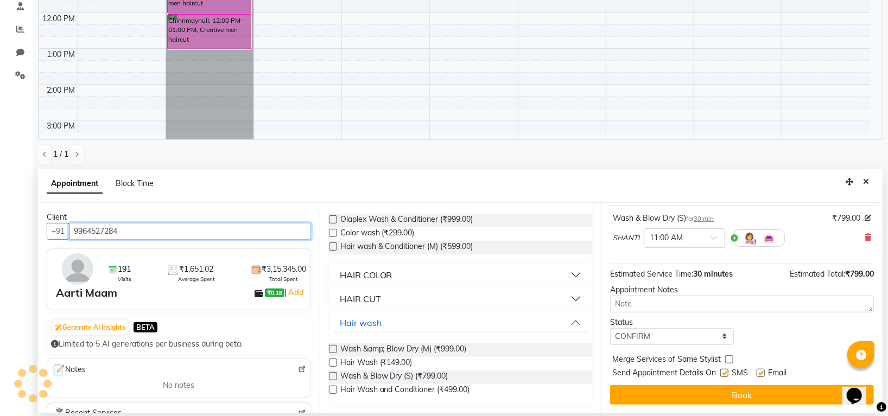
scroll to position [0, 0]
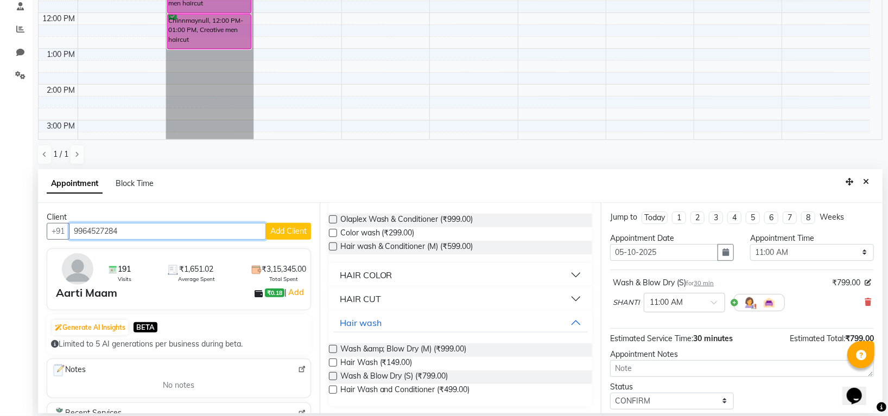
type input "9964527284"
click at [705, 287] on span "30 min" at bounding box center [704, 284] width 20 height 8
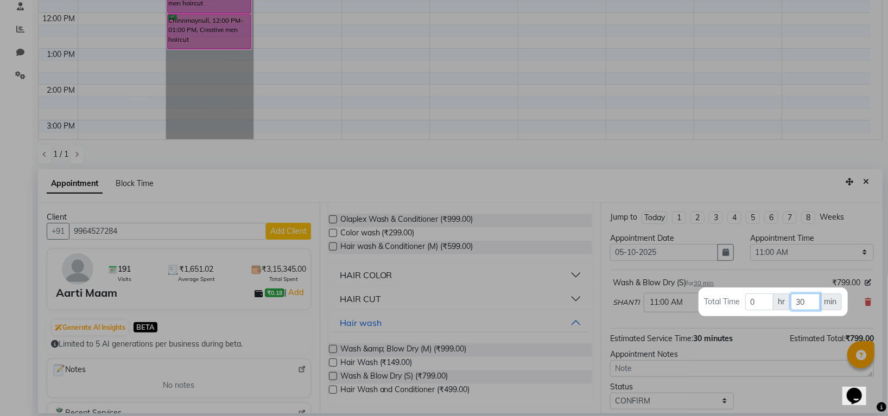
click at [808, 305] on input "30" at bounding box center [805, 302] width 29 height 17
type input "3"
type input "60"
click at [800, 273] on div at bounding box center [444, 208] width 888 height 416
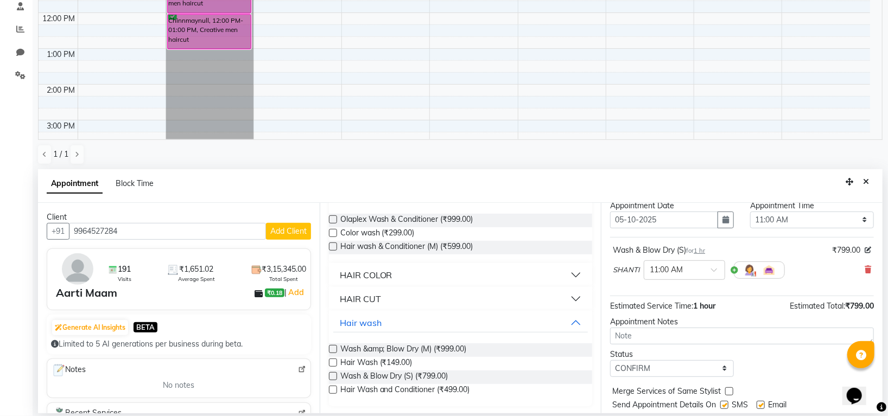
scroll to position [65, 0]
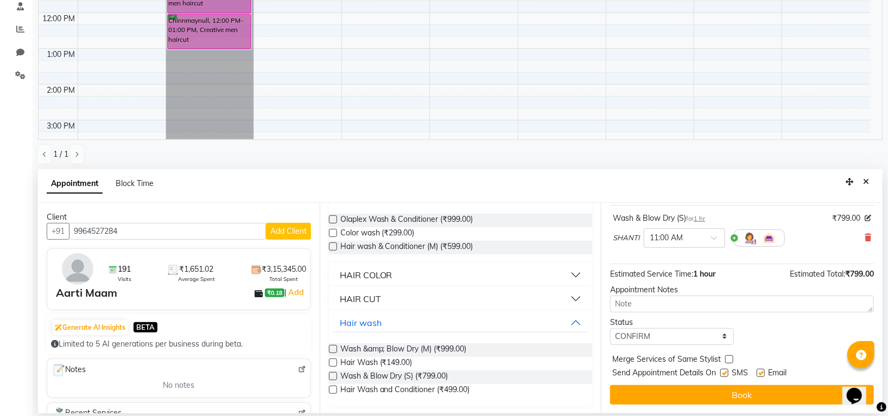
click at [765, 398] on button "Book" at bounding box center [742, 396] width 264 height 20
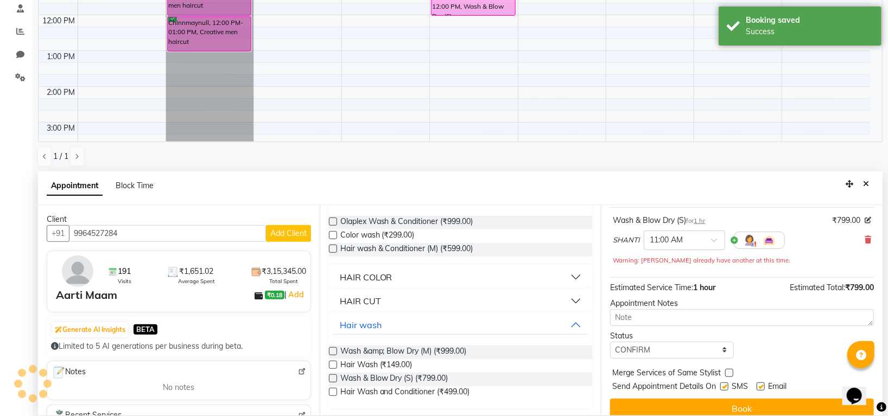
scroll to position [0, 0]
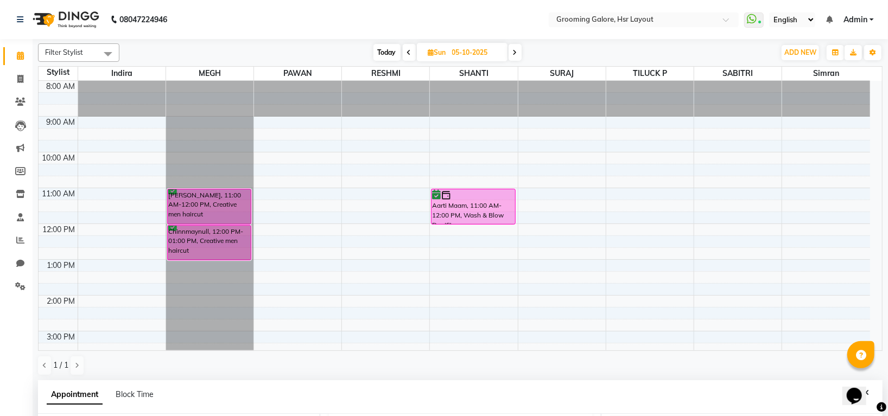
click at [412, 52] on span at bounding box center [409, 52] width 13 height 17
type input "04-10-2025"
select select "660"
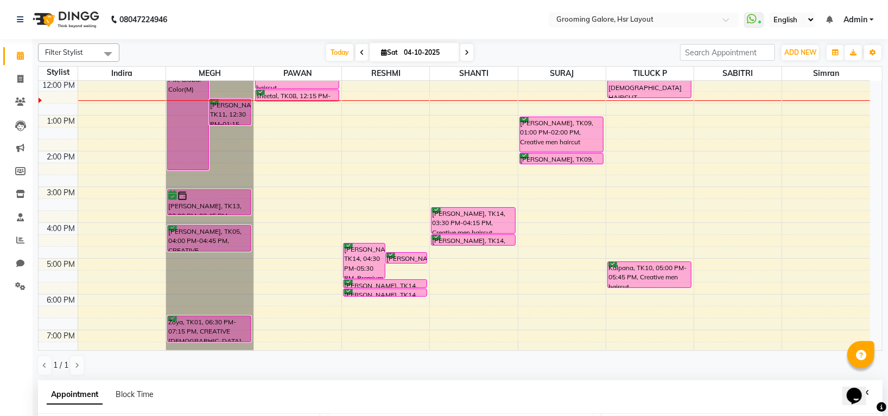
scroll to position [72, 0]
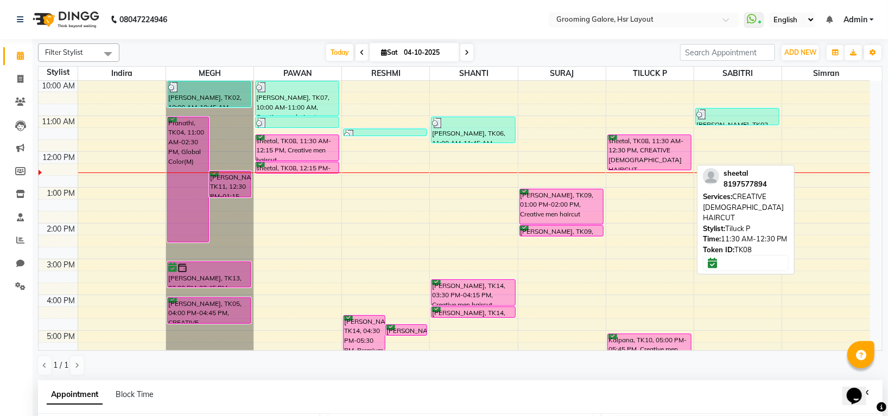
click at [655, 146] on div "sheetal, TK08, 11:30 AM-12:30 PM, CREATIVE [DEMOGRAPHIC_DATA] HAIRCUT" at bounding box center [649, 152] width 83 height 35
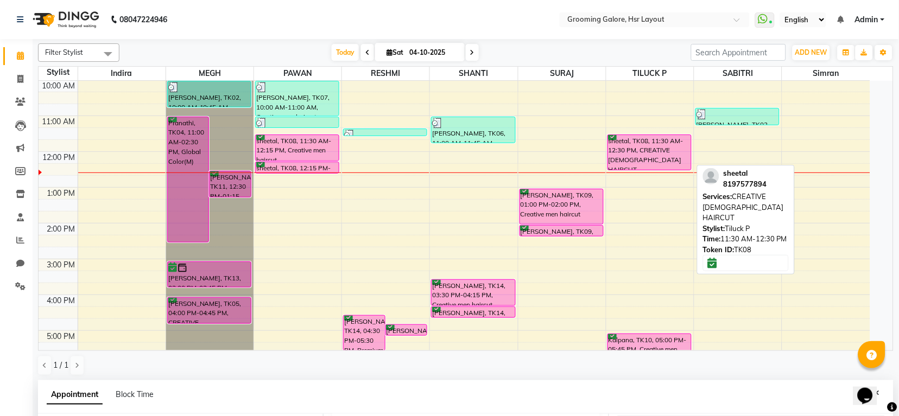
select select "6"
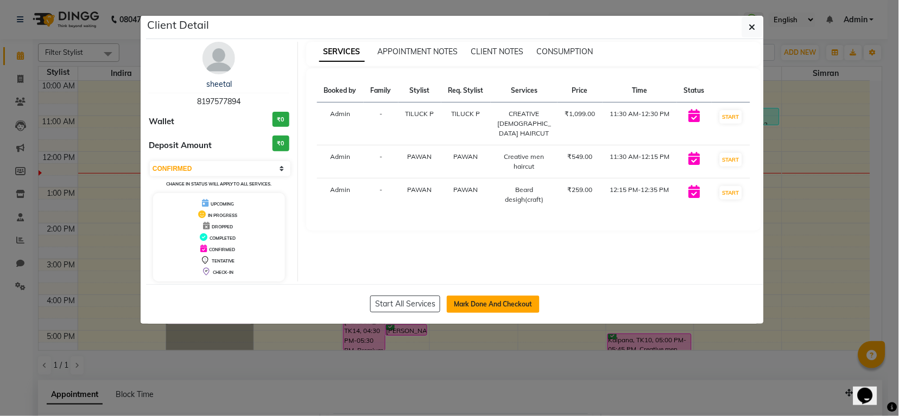
click at [489, 306] on button "Mark Done And Checkout" at bounding box center [493, 304] width 93 height 17
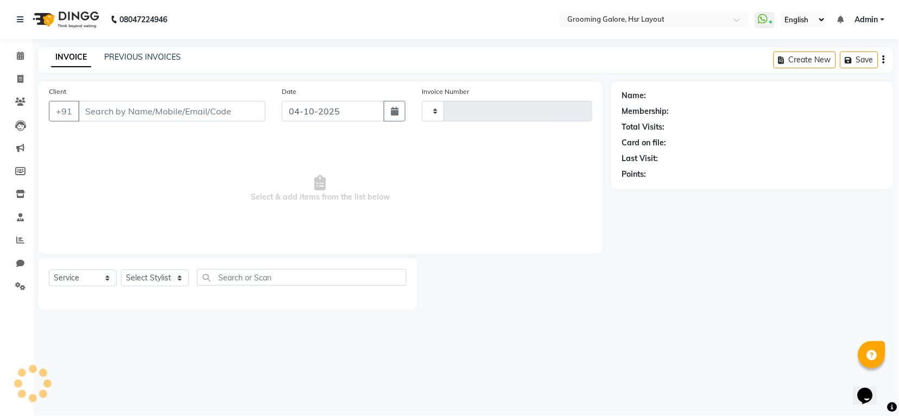
select select "P"
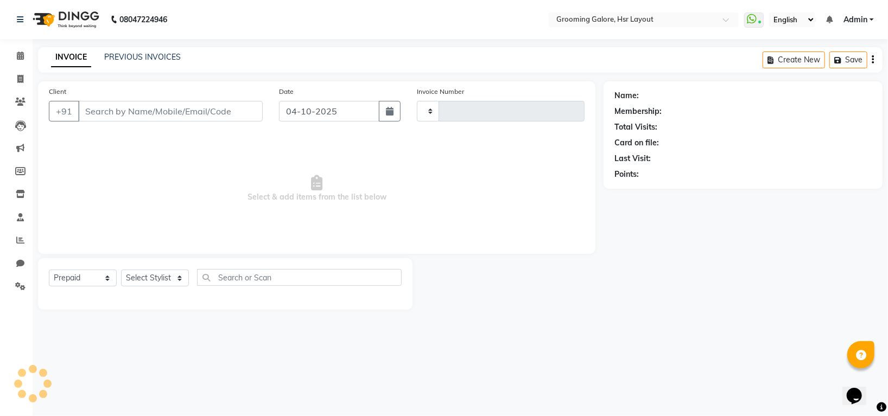
type input "8197577894"
select select "45583"
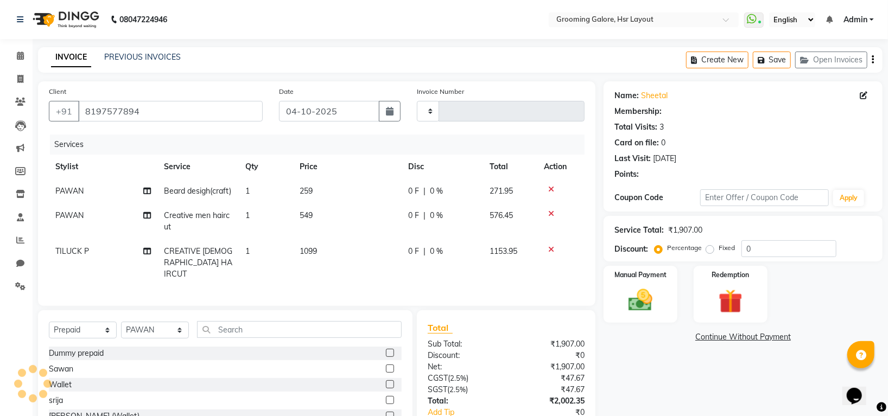
select select "1: Object"
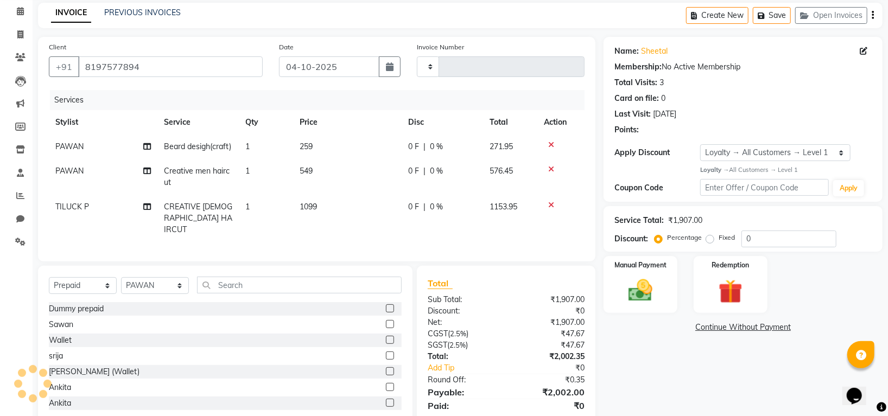
type input "2579"
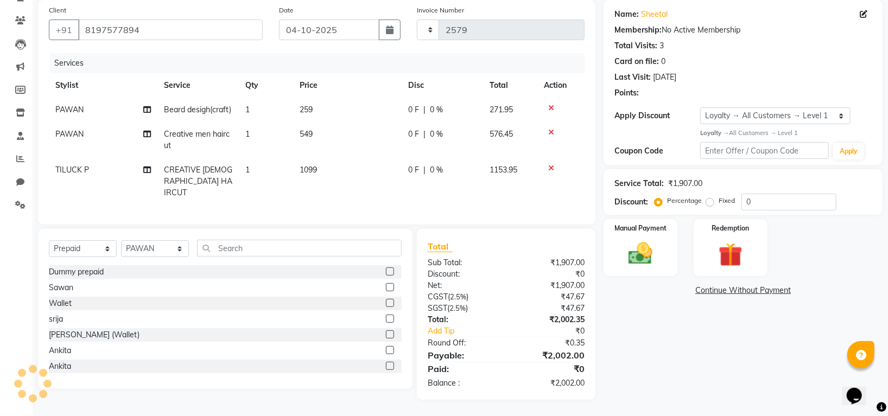
select select "6168"
click at [549, 107] on icon at bounding box center [551, 108] width 6 height 8
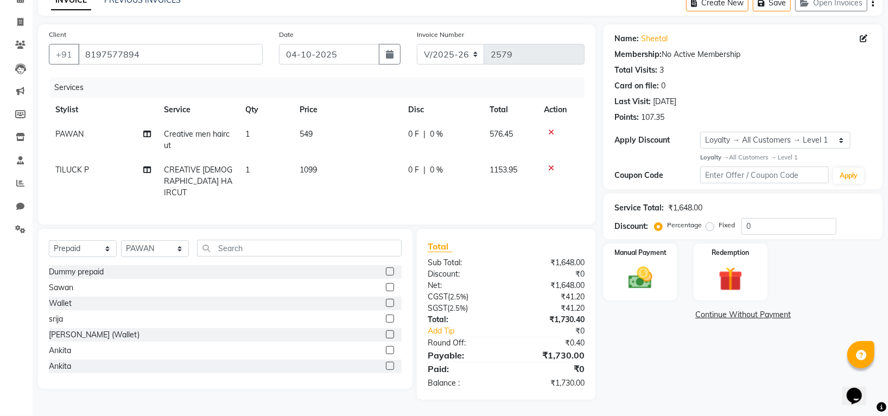
scroll to position [57, 0]
drag, startPoint x: 91, startPoint y: 251, endPoint x: 92, endPoint y: 242, distance: 8.8
click at [91, 251] on select "Select Service Product Membership Package Voucher Prepaid Gift Card" at bounding box center [83, 249] width 68 height 17
select select "service"
click at [49, 241] on select "Select Service Product Membership Package Voucher Prepaid Gift Card" at bounding box center [83, 249] width 68 height 17
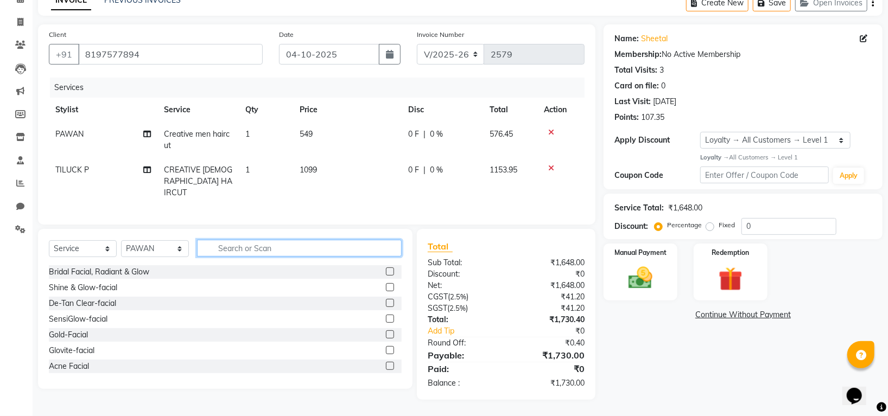
click at [262, 250] on input "text" at bounding box center [299, 248] width 205 height 17
type input "bear"
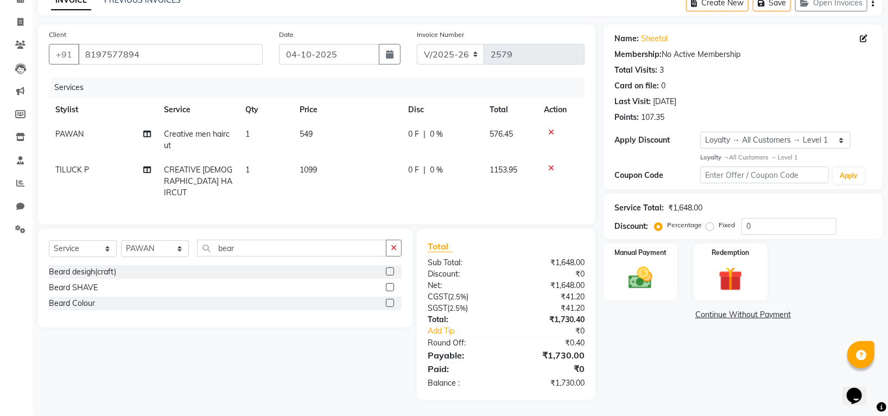
click at [389, 285] on label at bounding box center [390, 287] width 8 height 8
click at [389, 285] on input "checkbox" at bounding box center [389, 288] width 7 height 7
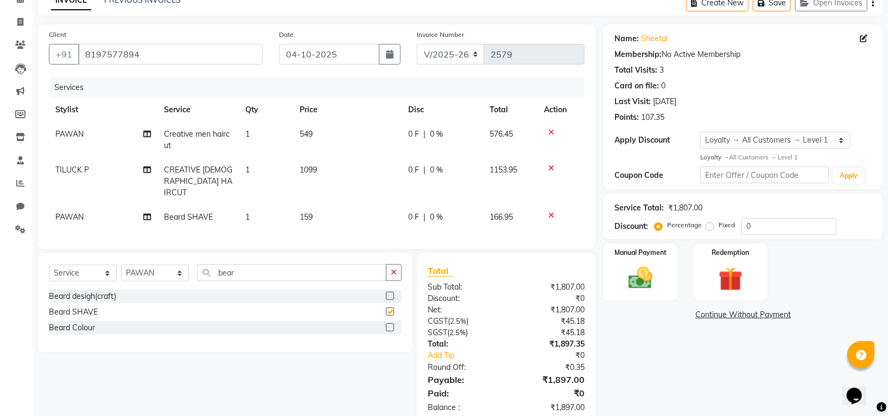
checkbox input "false"
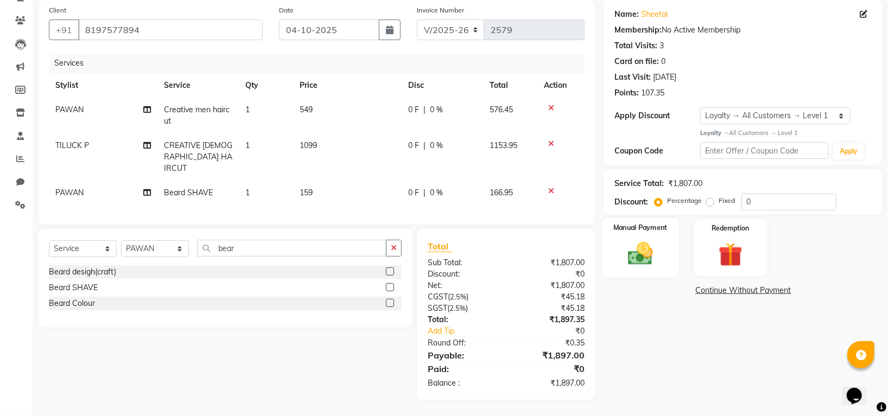
click at [640, 257] on img at bounding box center [641, 253] width 41 height 29
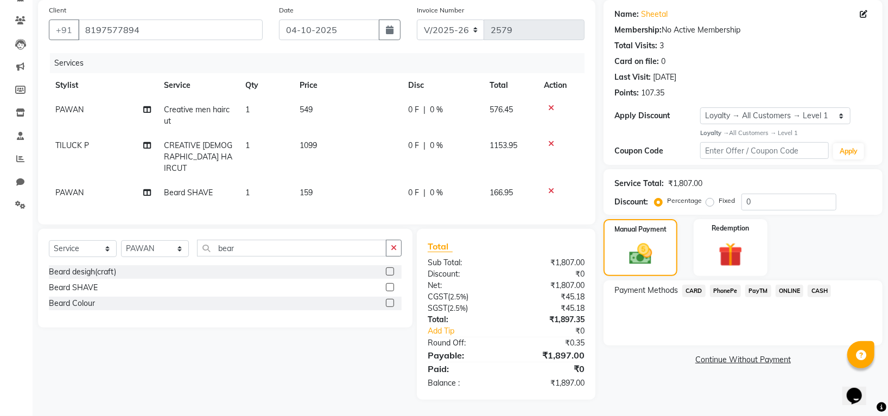
click at [694, 292] on span "CARD" at bounding box center [694, 291] width 23 height 12
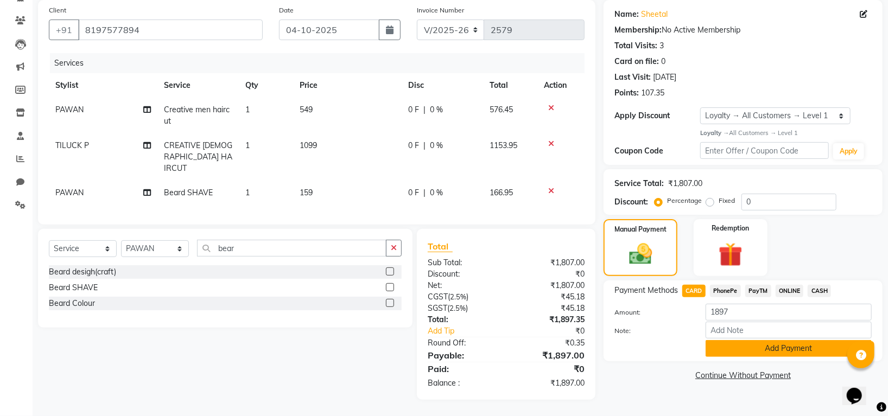
click at [738, 345] on button "Add Payment" at bounding box center [789, 348] width 166 height 17
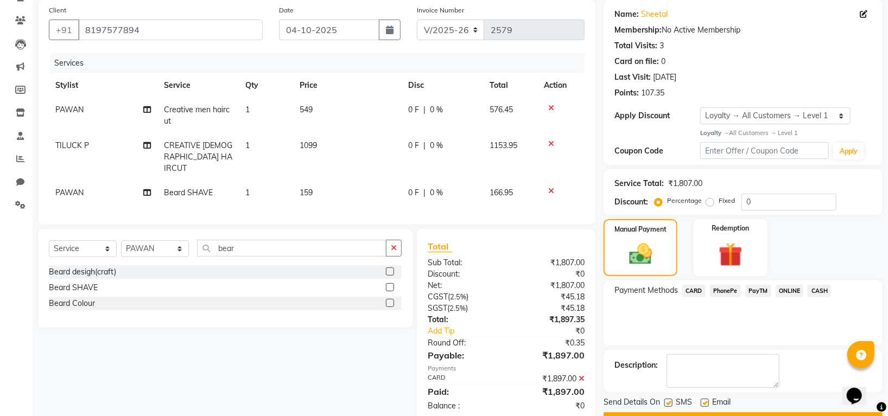
scroll to position [157, 0]
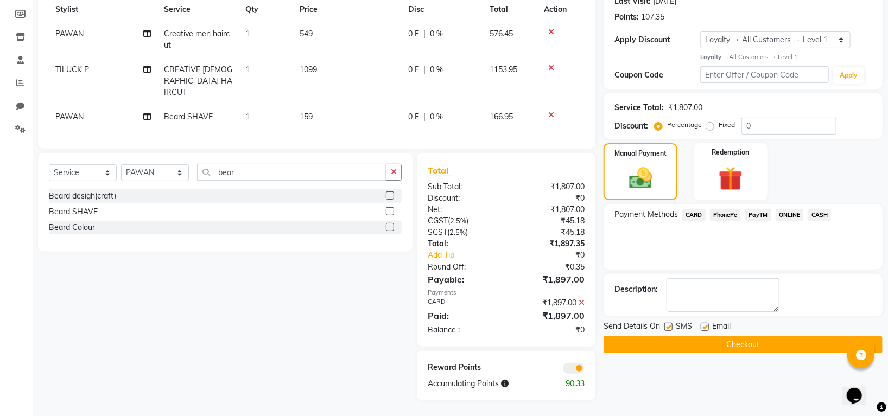
click at [743, 340] on button "Checkout" at bounding box center [743, 345] width 279 height 17
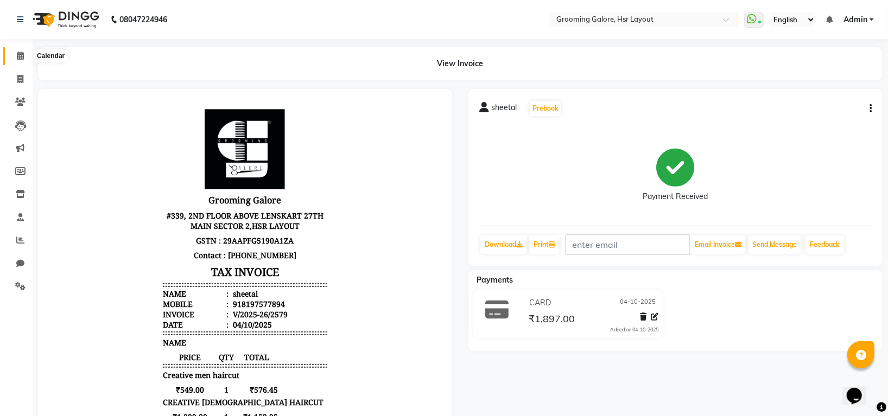
click at [17, 59] on span at bounding box center [20, 56] width 19 height 12
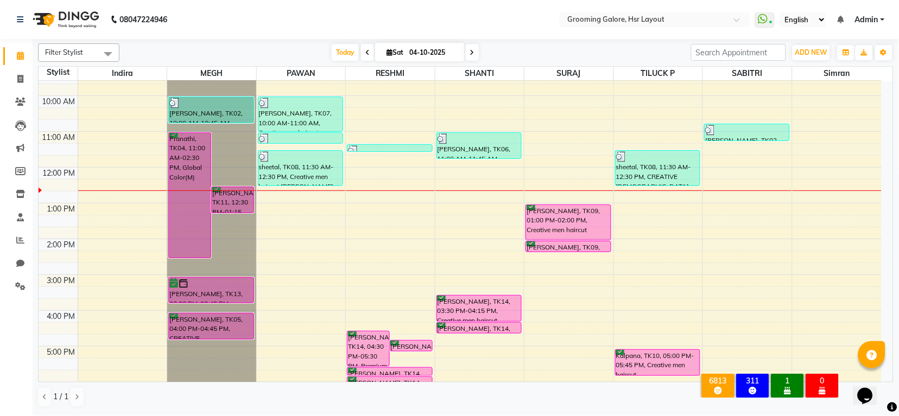
scroll to position [23, 0]
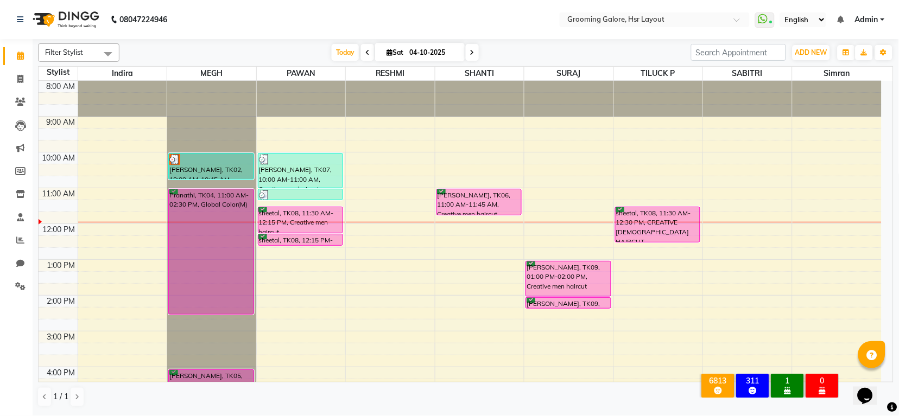
scroll to position [168, 0]
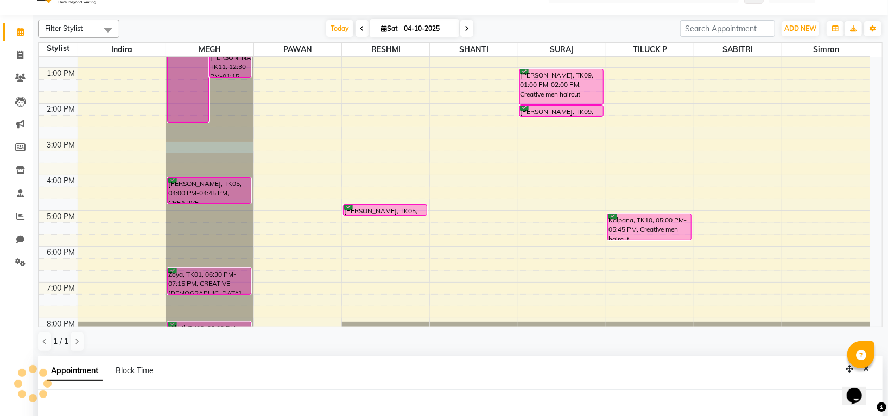
select select "45579"
select select "900"
select select "tentative"
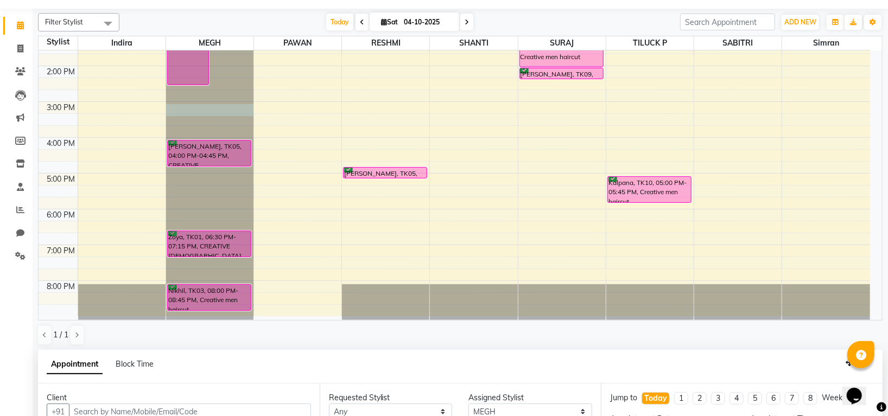
scroll to position [211, 0]
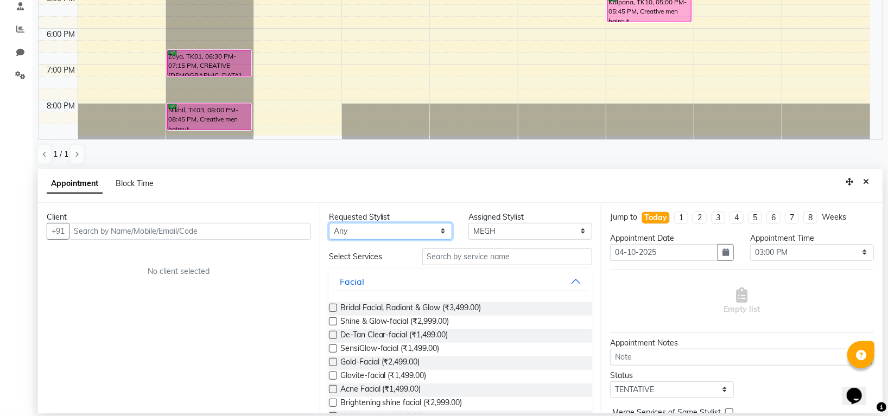
click at [377, 230] on select "Any [PERSON_NAME] [PERSON_NAME] PAWAN [PERSON_NAME] SHANTI [PERSON_NAME] SURAJ …" at bounding box center [391, 231] width 124 height 17
select select "45579"
click at [329, 223] on select "Any [PERSON_NAME] [PERSON_NAME] PAWAN [PERSON_NAME] SHANTI [PERSON_NAME] SURAJ …" at bounding box center [391, 231] width 124 height 17
click at [474, 255] on input "text" at bounding box center [507, 257] width 170 height 17
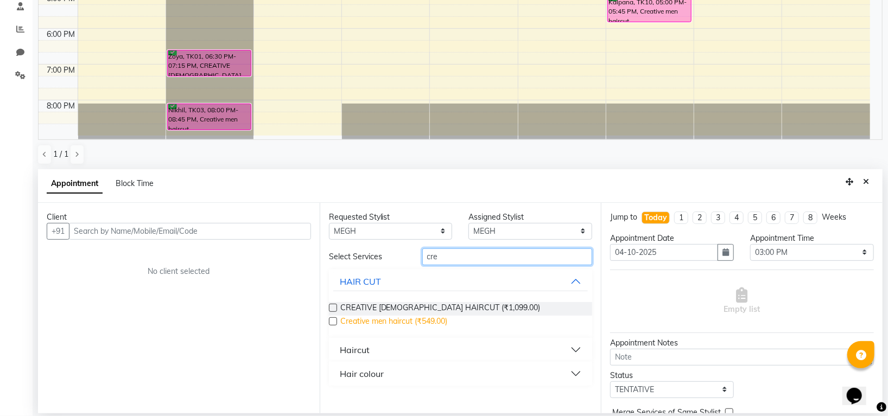
type input "cre"
click at [438, 321] on span "Creative men haircut (₹549.00)" at bounding box center [394, 323] width 108 height 14
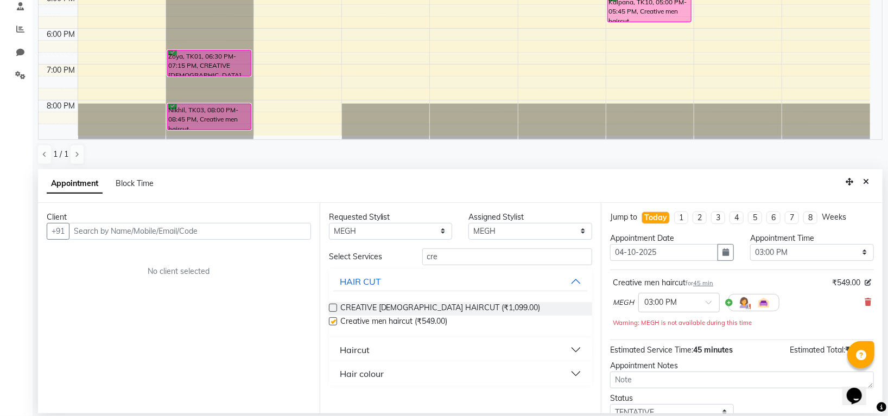
checkbox input "false"
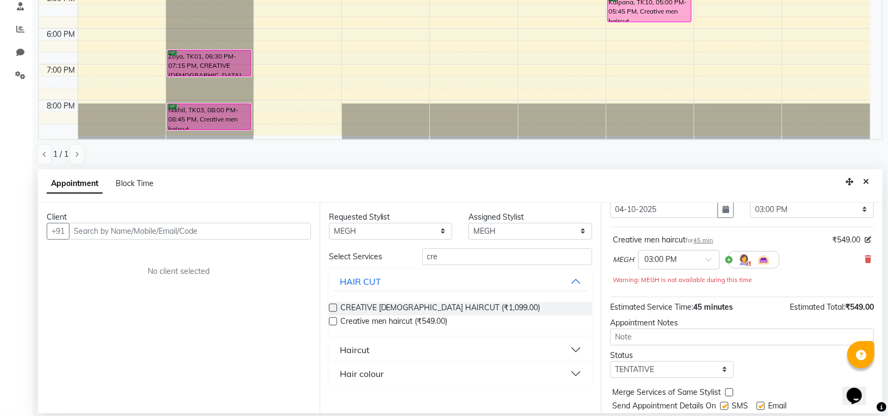
scroll to position [78, 0]
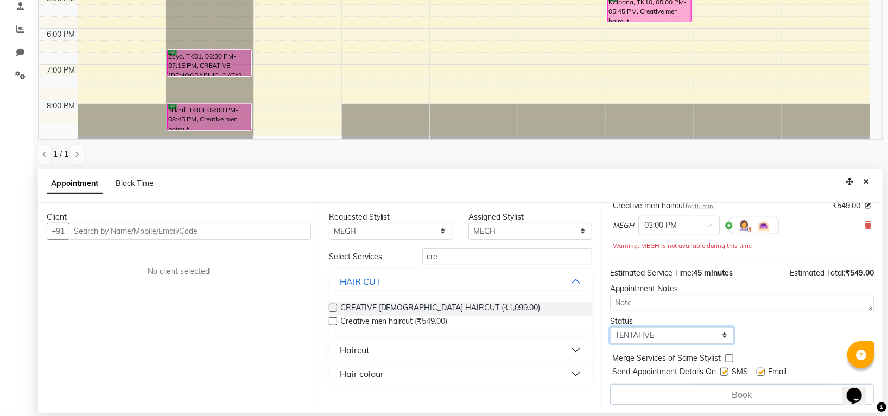
click at [650, 331] on select "Select TENTATIVE CONFIRM CHECK-IN UPCOMING" at bounding box center [672, 335] width 124 height 17
select select "confirm booking"
click at [610, 327] on select "Select TENTATIVE CONFIRM CHECK-IN UPCOMING" at bounding box center [672, 335] width 124 height 17
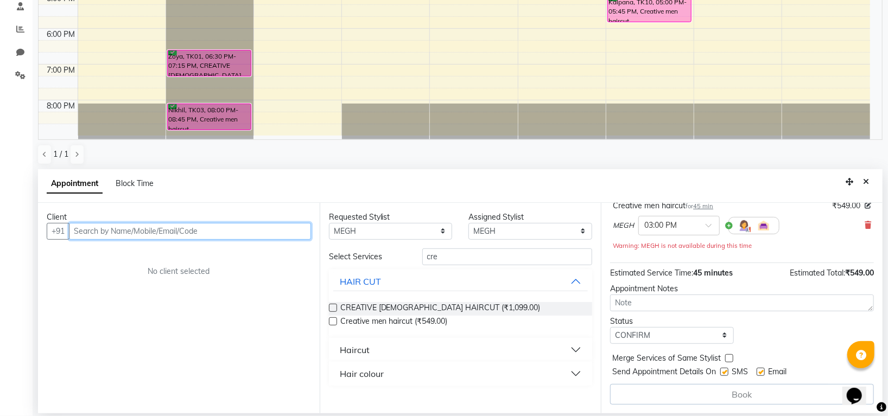
click at [238, 237] on input "text" at bounding box center [190, 231] width 242 height 17
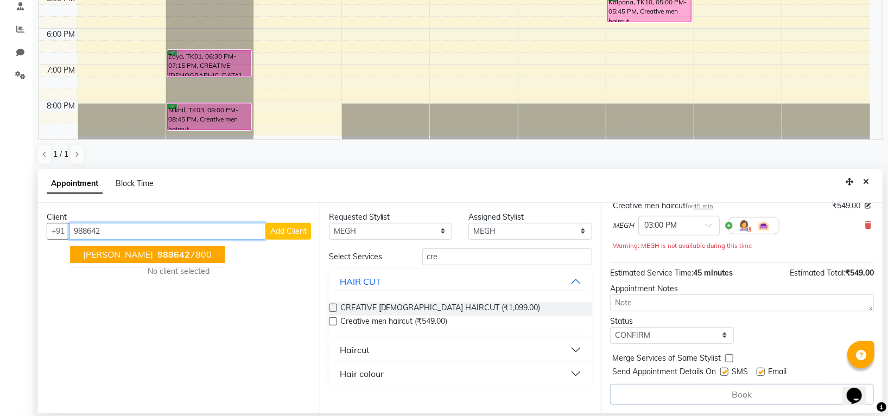
click at [185, 258] on ngb-highlight "988642 7800" at bounding box center [183, 254] width 56 height 11
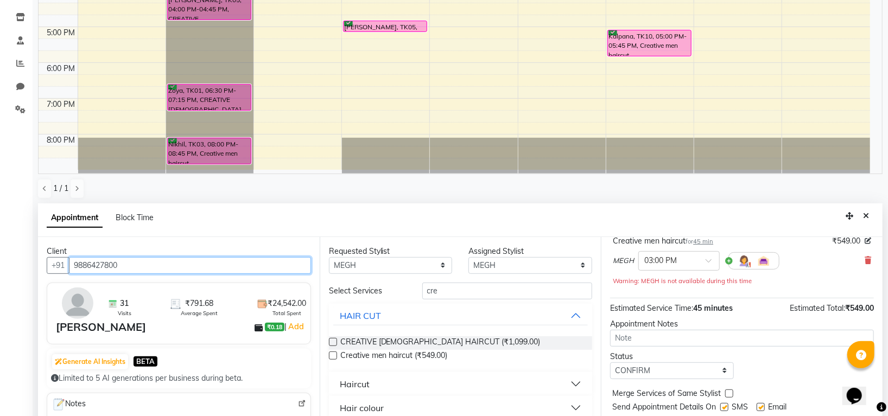
scroll to position [211, 0]
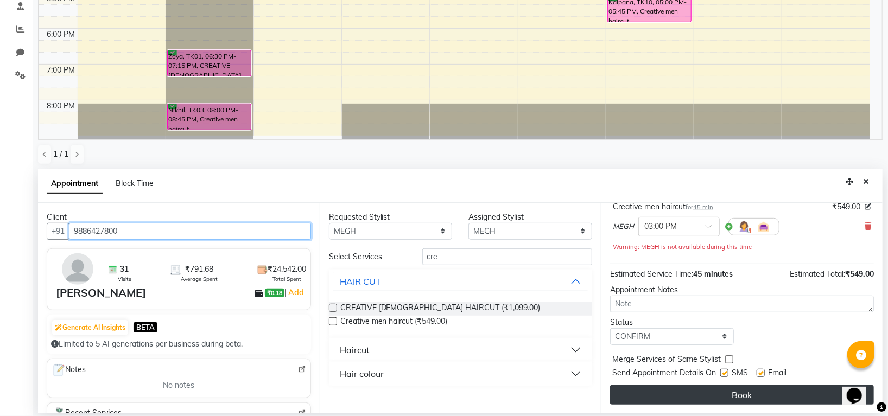
type input "9886427800"
click at [668, 394] on button "Book" at bounding box center [742, 396] width 264 height 20
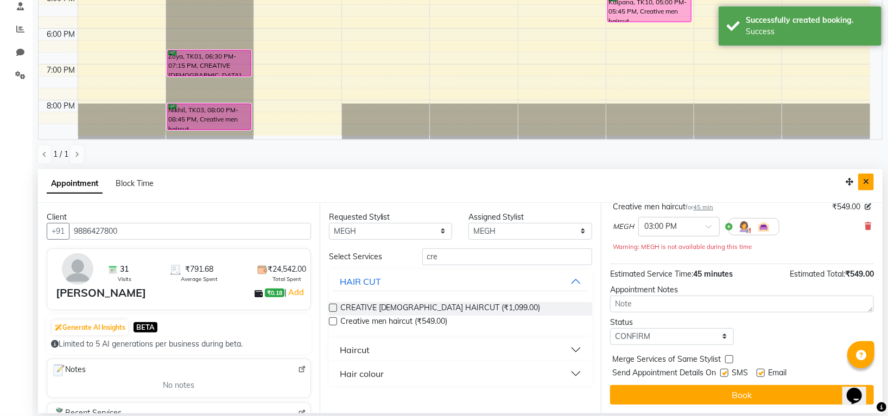
click at [862, 181] on button "Close" at bounding box center [866, 182] width 16 height 17
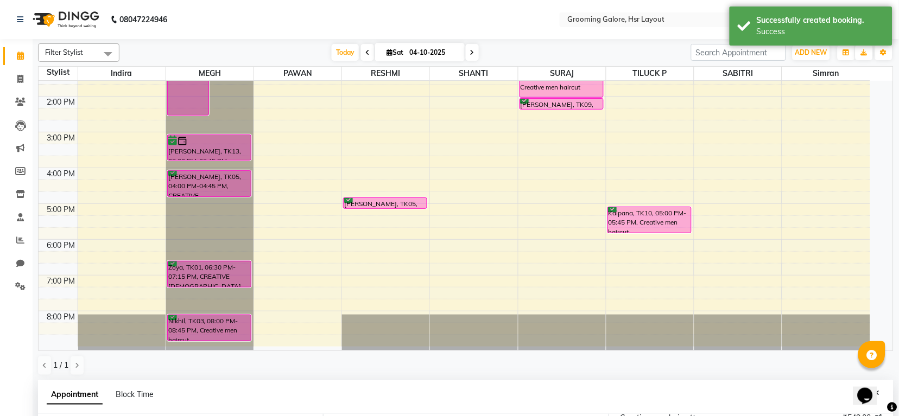
scroll to position [168, 0]
